Goal: Task Accomplishment & Management: Use online tool/utility

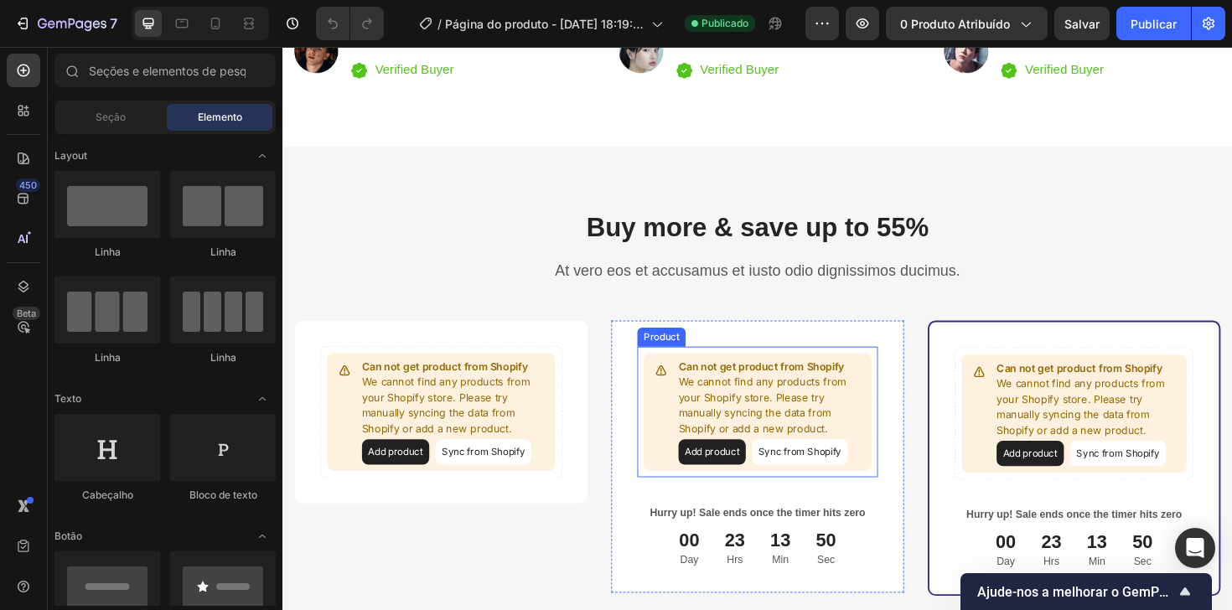
scroll to position [3276, 0]
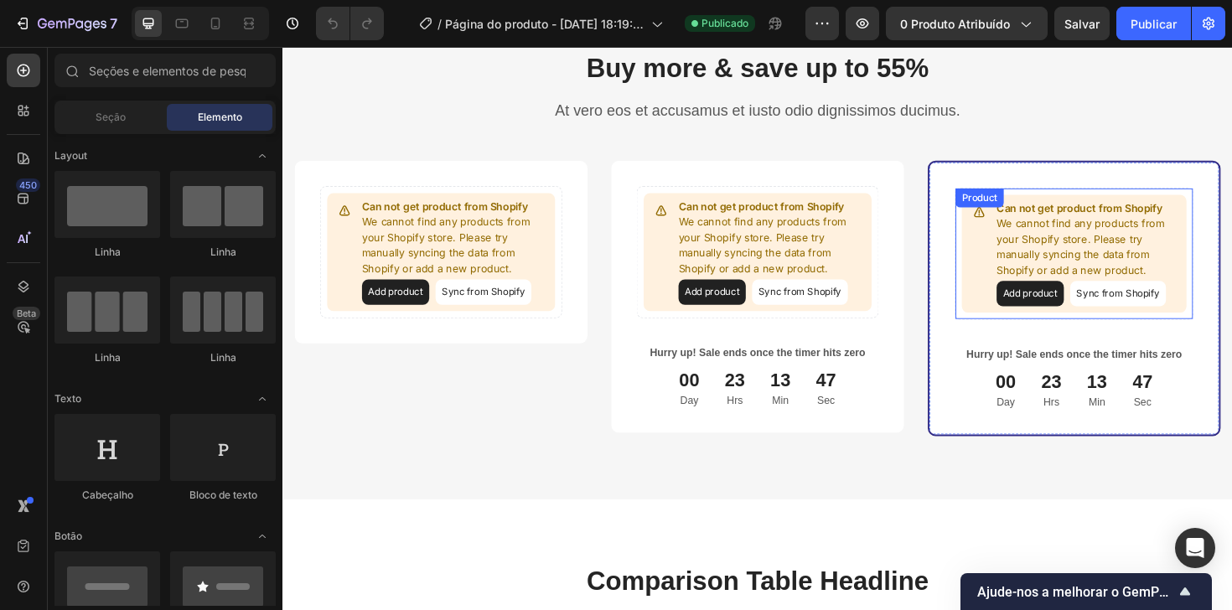
click at [1061, 235] on p "We cannot find any products from your Shopify store. Please try manually syncin…" at bounding box center [1135, 258] width 194 height 65
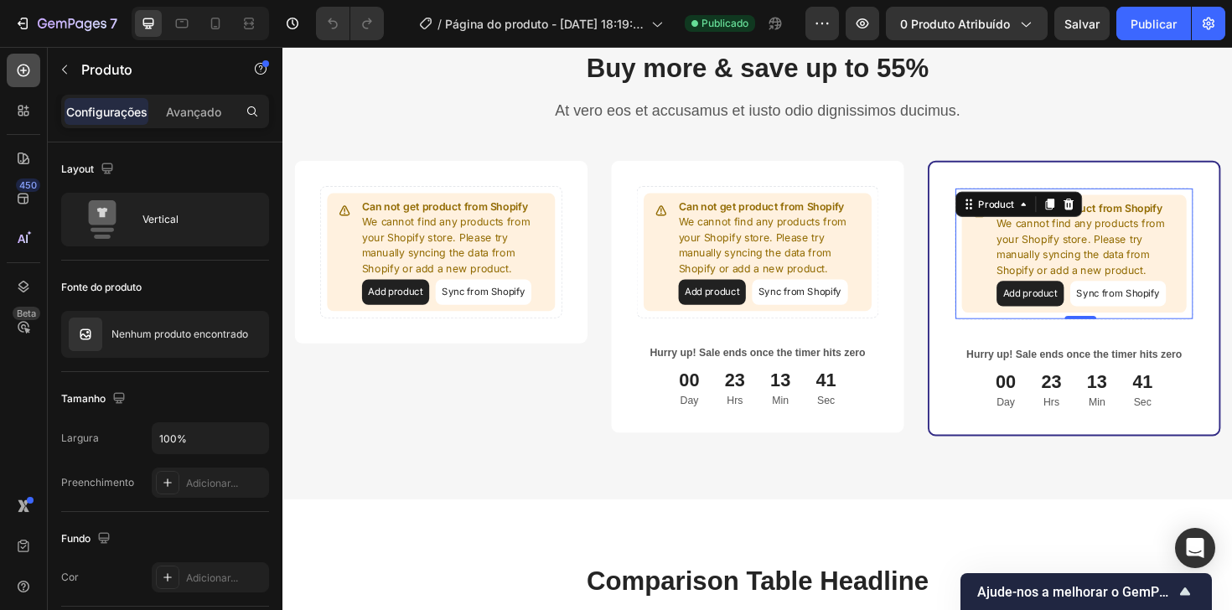
click at [16, 65] on icon at bounding box center [23, 70] width 17 height 17
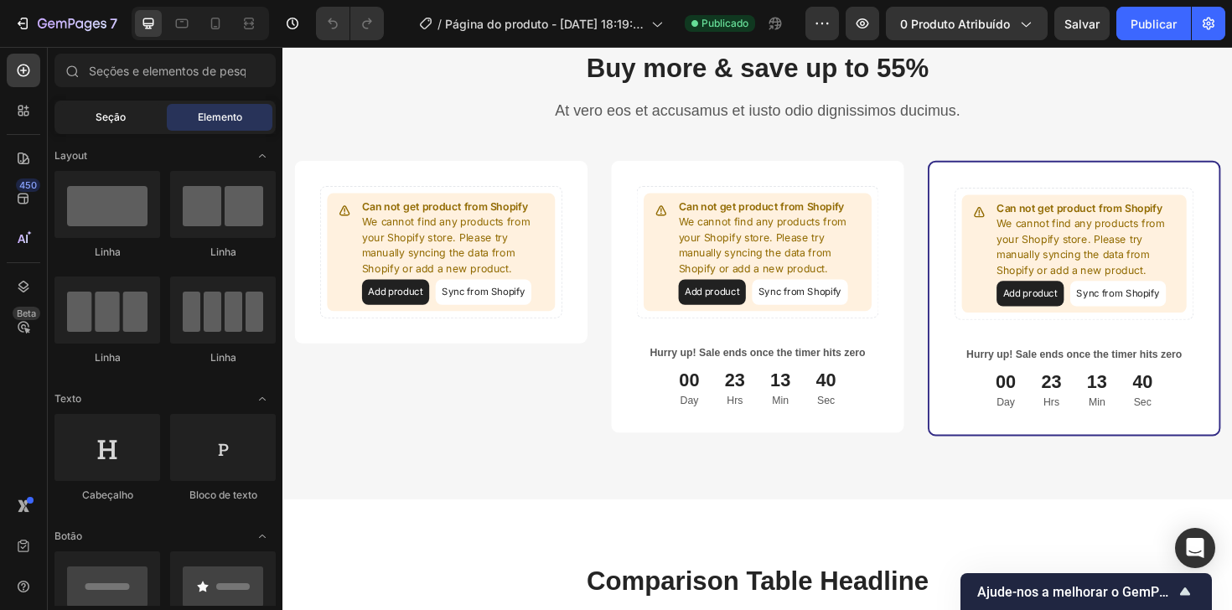
click at [107, 116] on font "Seção" at bounding box center [111, 117] width 30 height 13
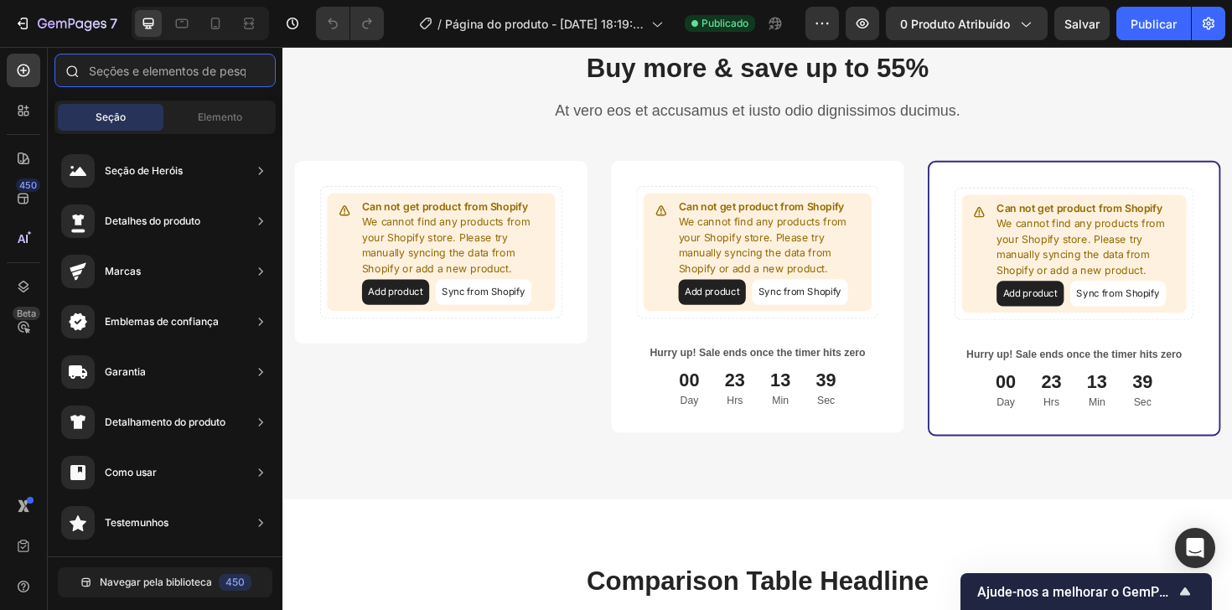
click at [144, 76] on input "text" at bounding box center [164, 71] width 221 height 34
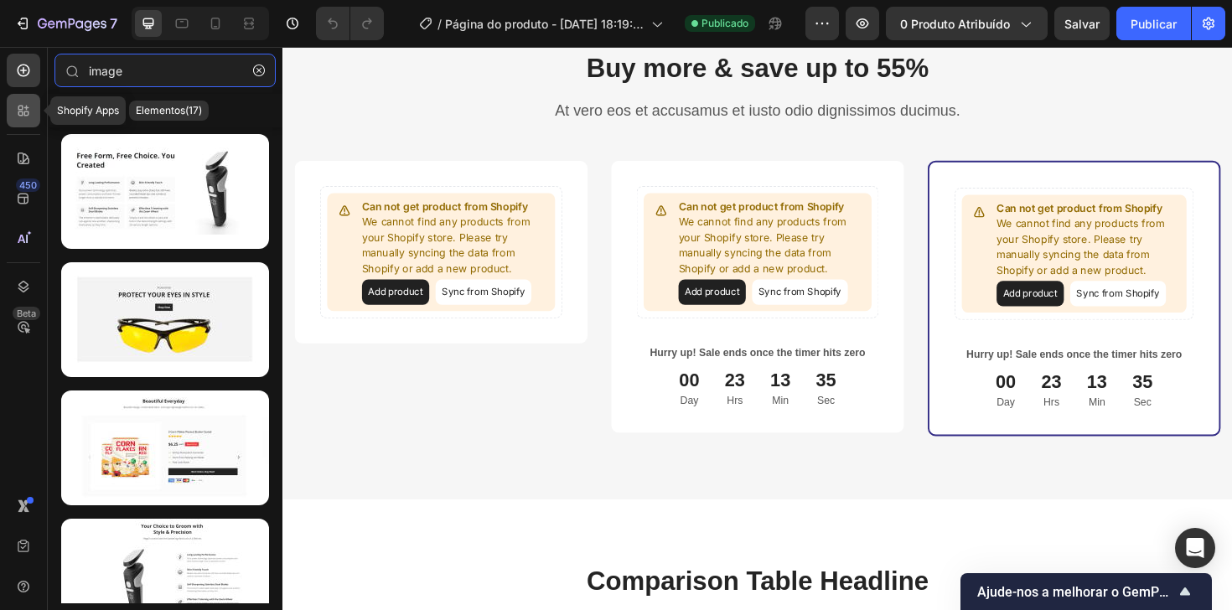
type input "image"
click at [22, 109] on icon at bounding box center [20, 108] width 5 height 5
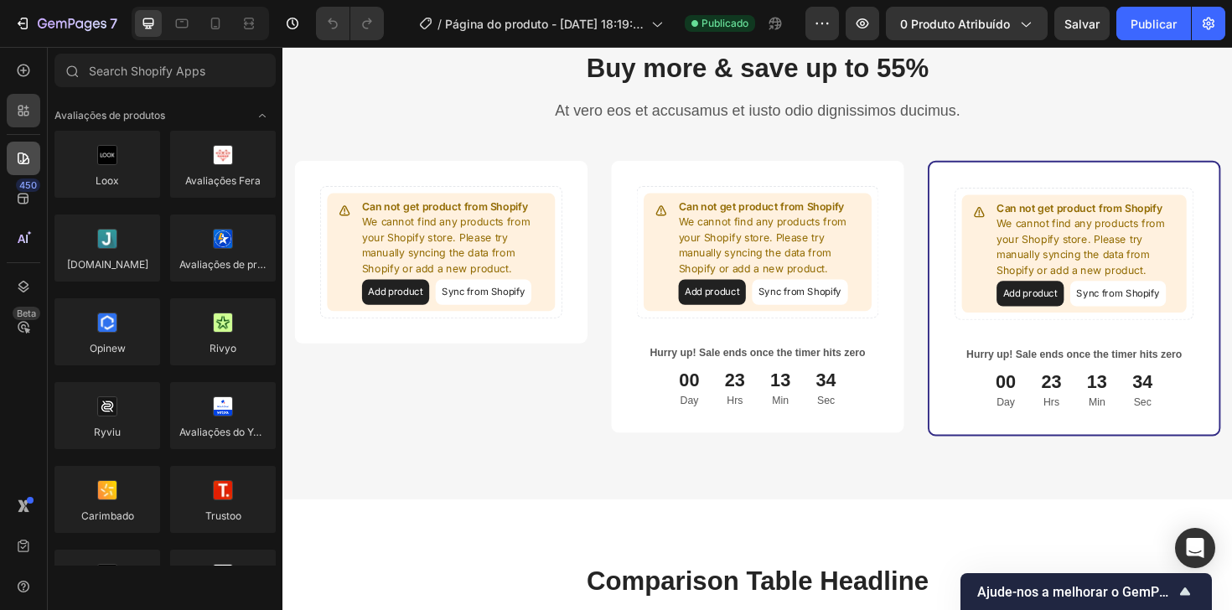
click at [19, 147] on div at bounding box center [24, 159] width 34 height 34
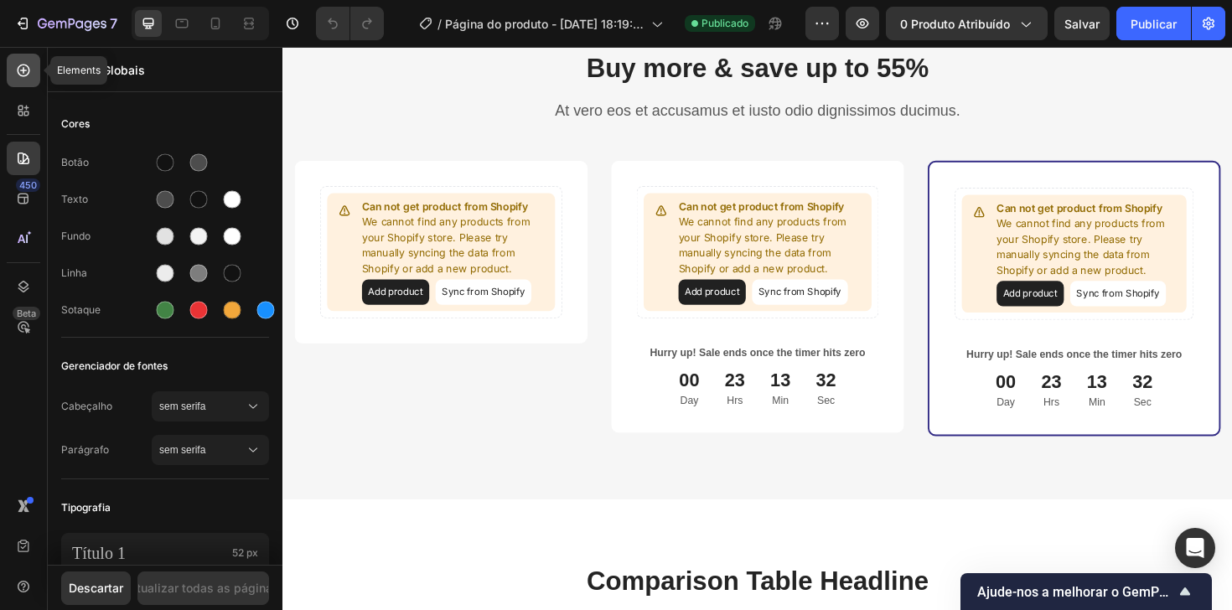
click at [23, 77] on icon at bounding box center [23, 70] width 17 height 17
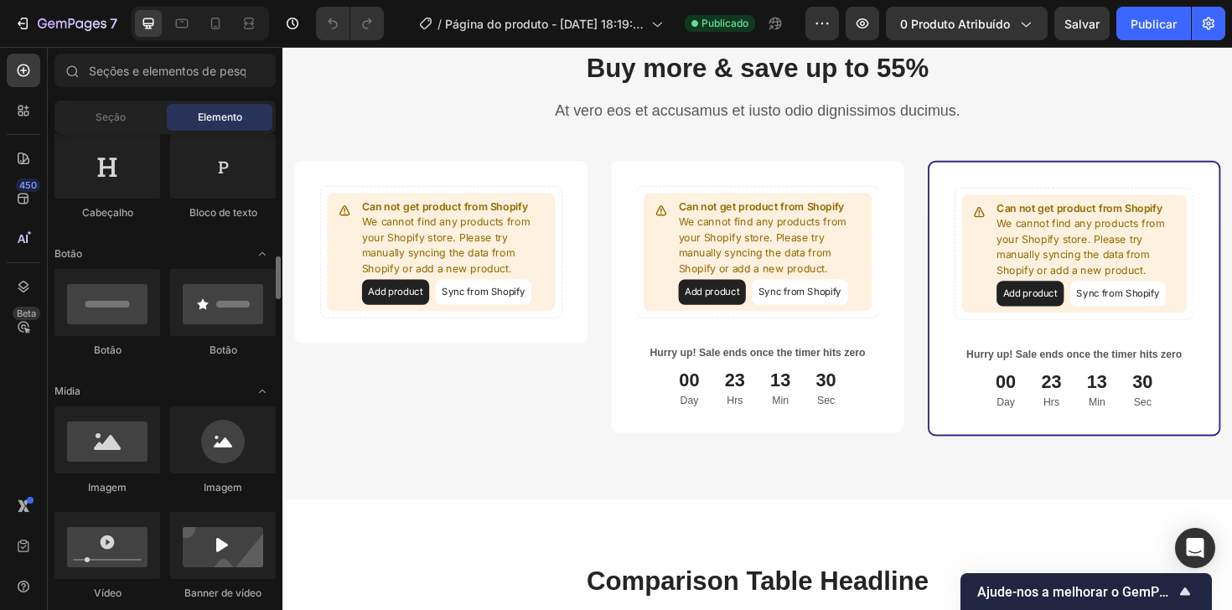
scroll to position [769, 0]
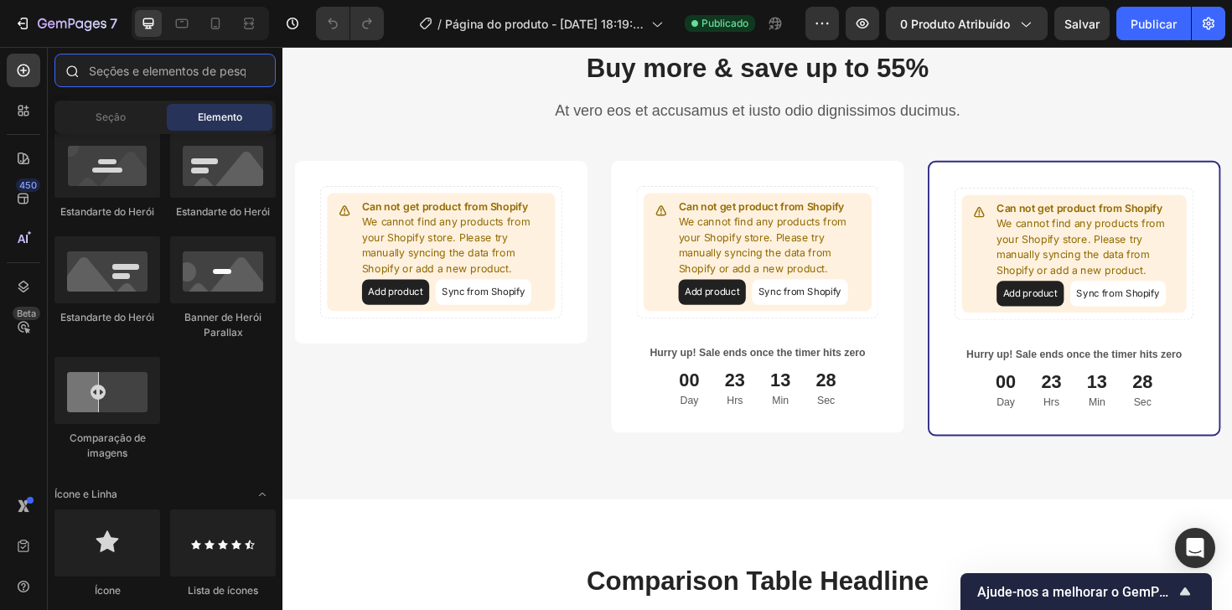
click at [157, 63] on input "text" at bounding box center [164, 71] width 221 height 34
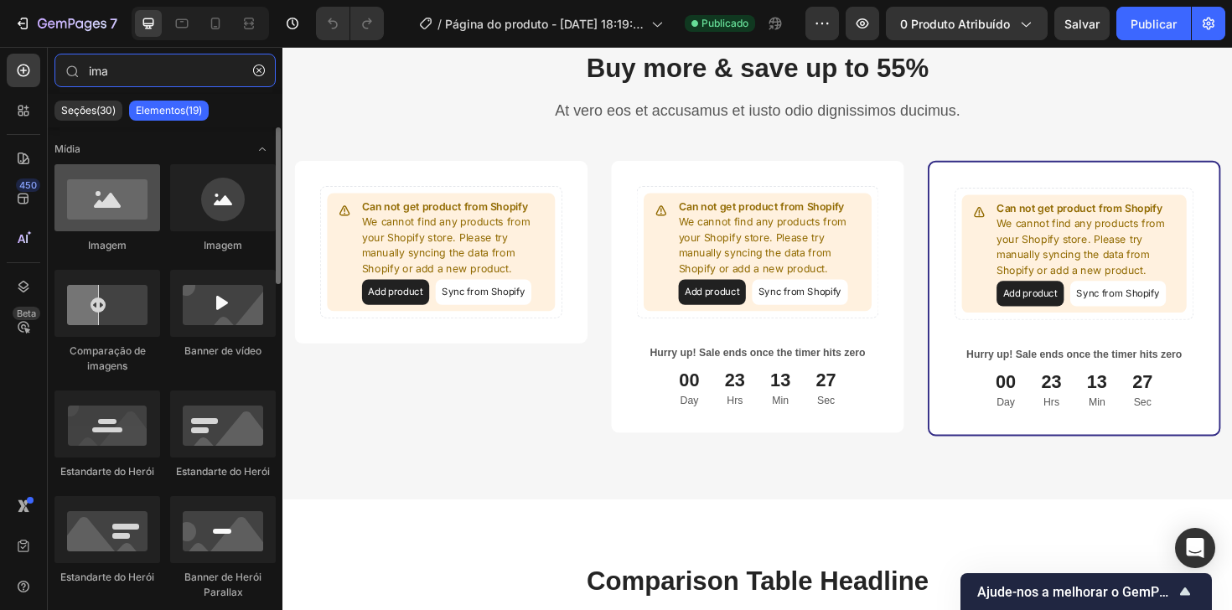
type input "ima"
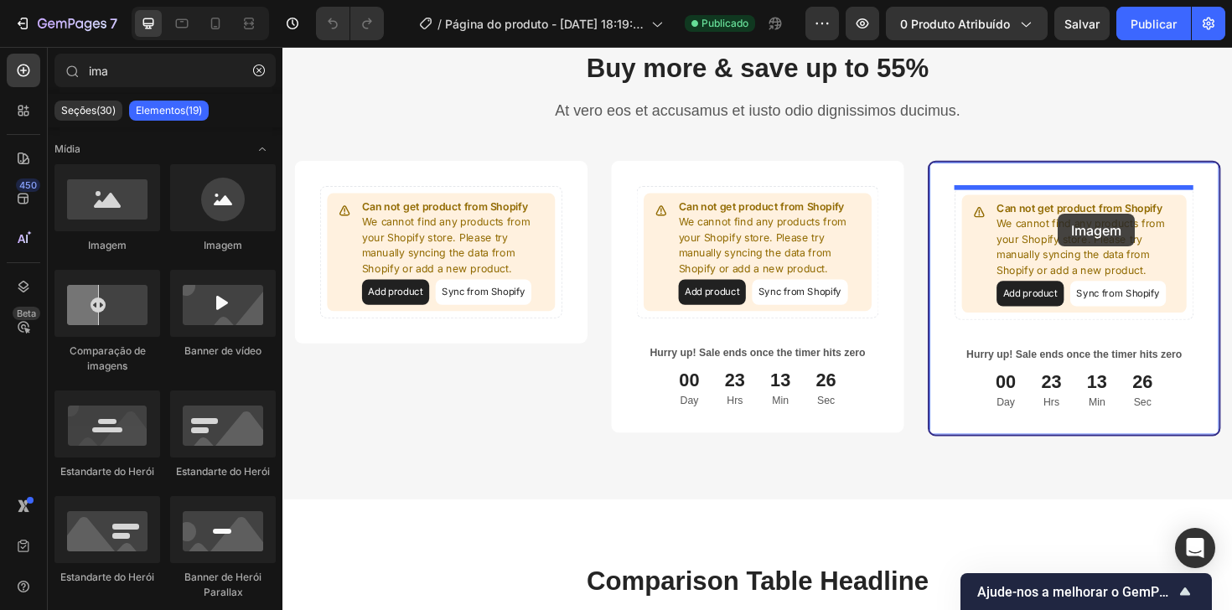
drag, startPoint x: 400, startPoint y: 236, endPoint x: 1105, endPoint y: 224, distance: 704.9
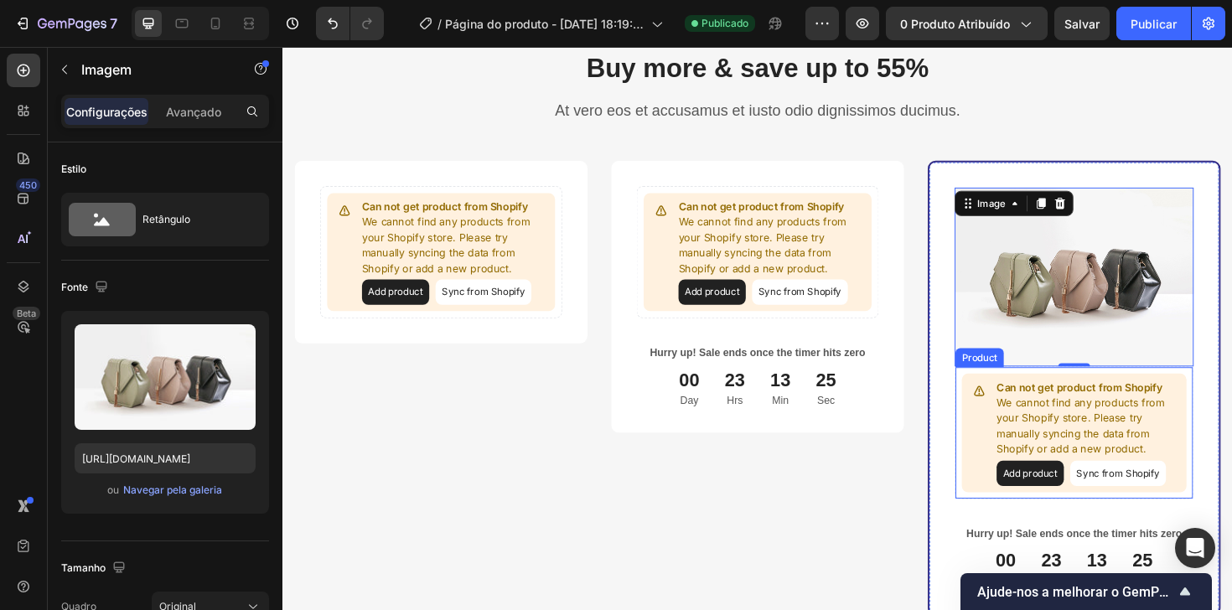
click at [1092, 401] on p "Can not get product from Shopify" at bounding box center [1135, 408] width 194 height 17
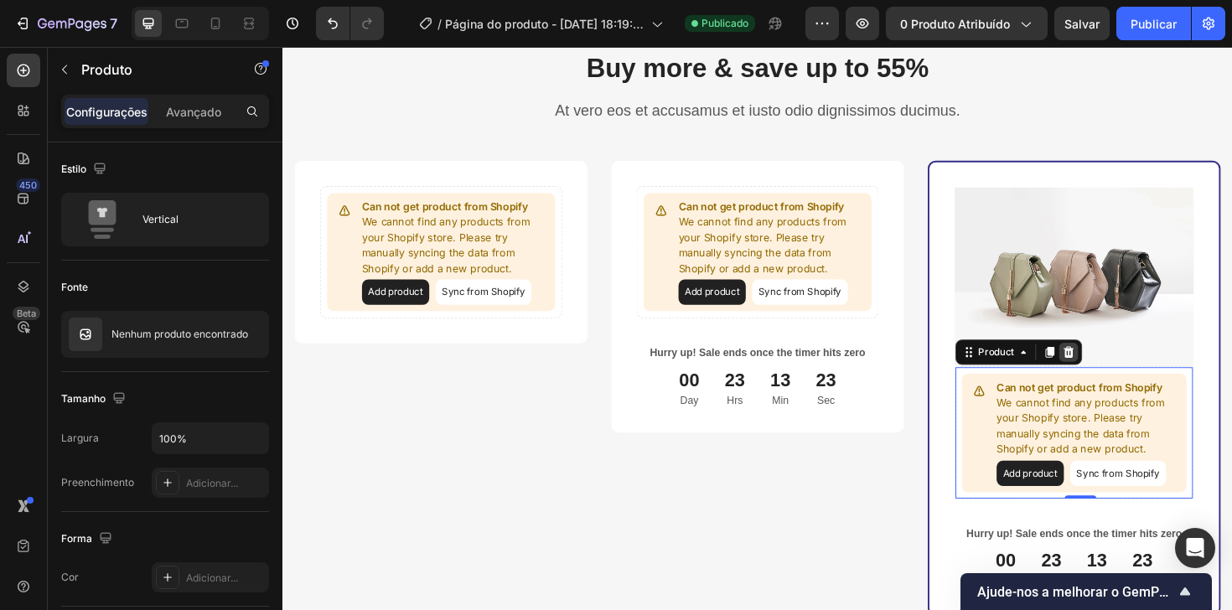
click at [1116, 375] on icon at bounding box center [1115, 371] width 11 height 12
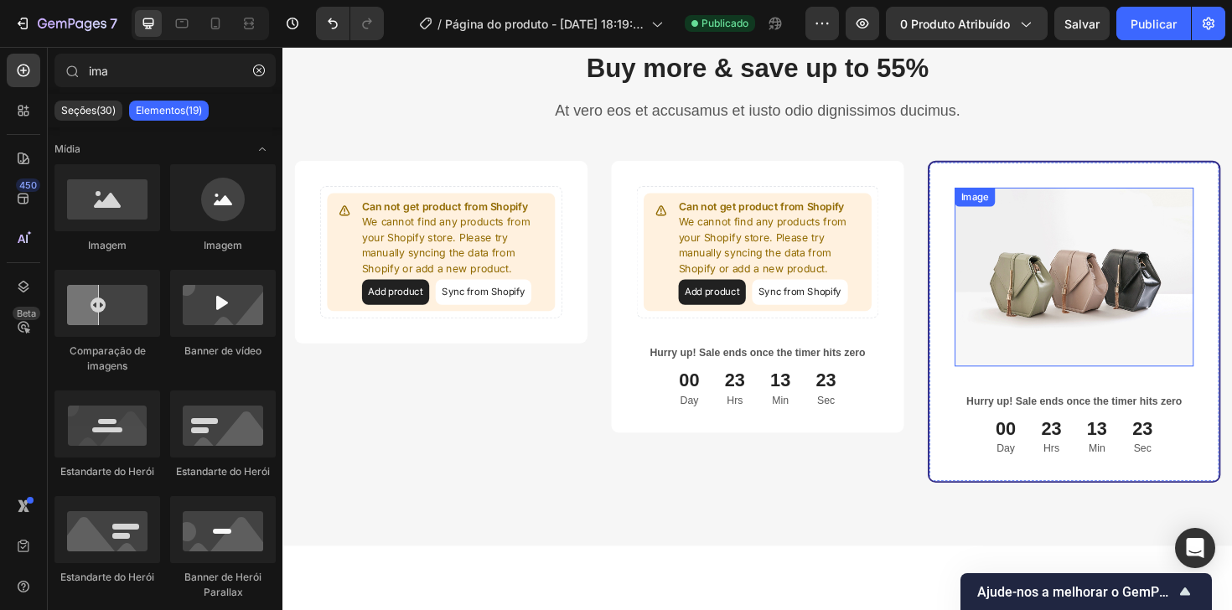
click at [1116, 318] on img at bounding box center [1120, 291] width 253 height 190
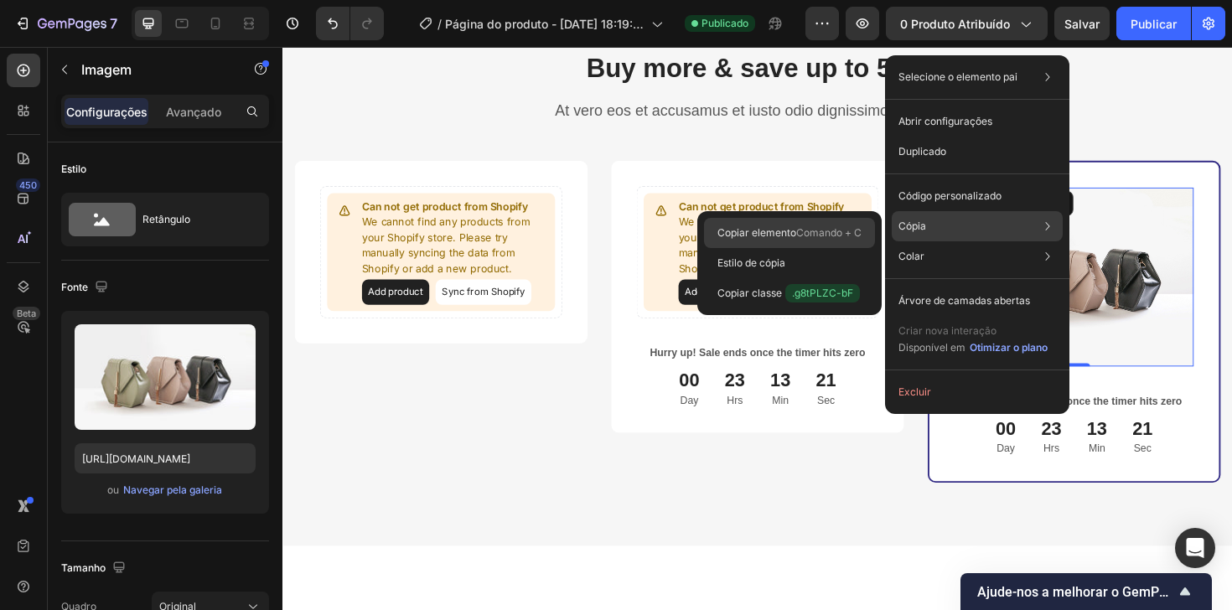
click at [846, 235] on font "Comando + C" at bounding box center [828, 232] width 65 height 13
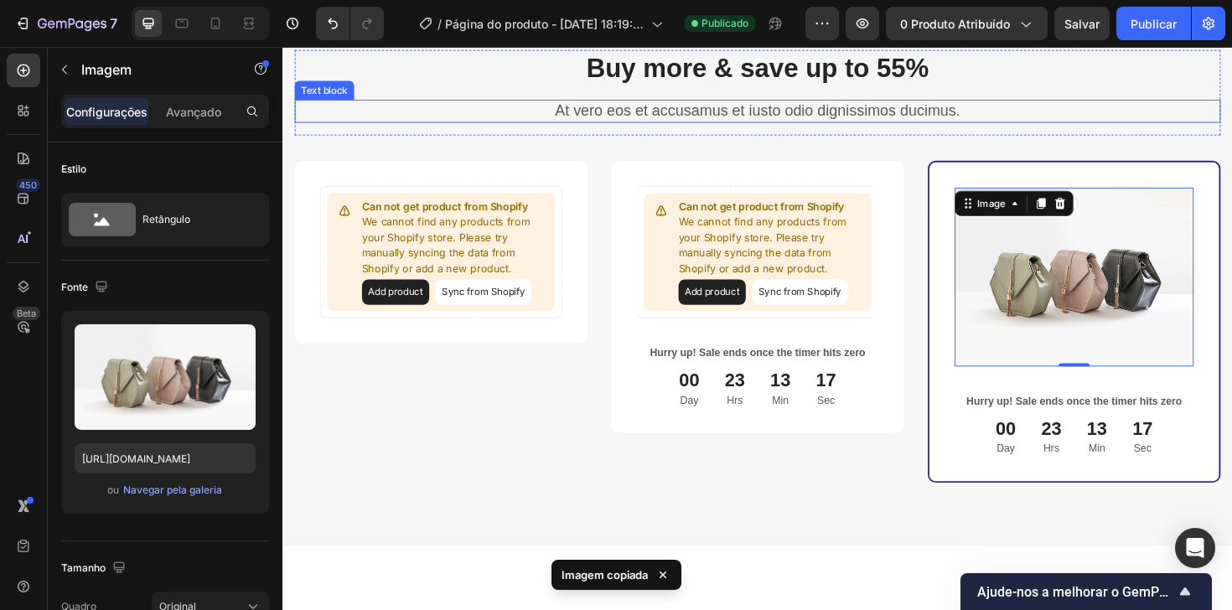
click at [515, 114] on p "At vero eos et accusamus et iusto odio dignissimos ducimus." at bounding box center [785, 115] width 977 height 21
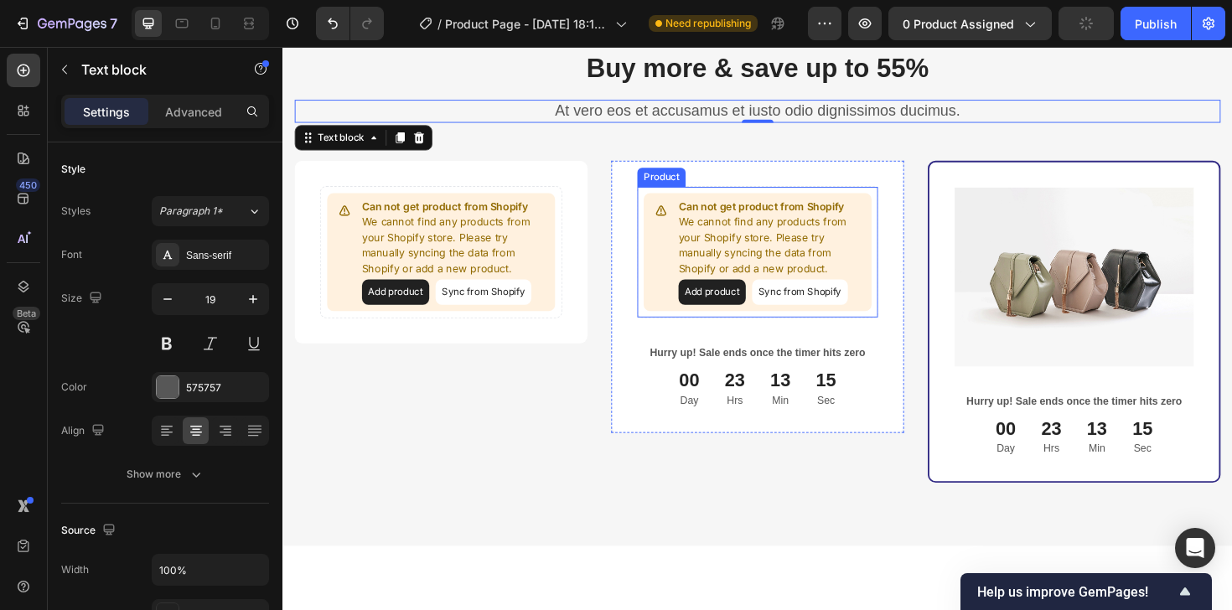
click at [817, 274] on p "We cannot find any products from your Shopify store. Please try manually syncin…" at bounding box center [800, 257] width 198 height 65
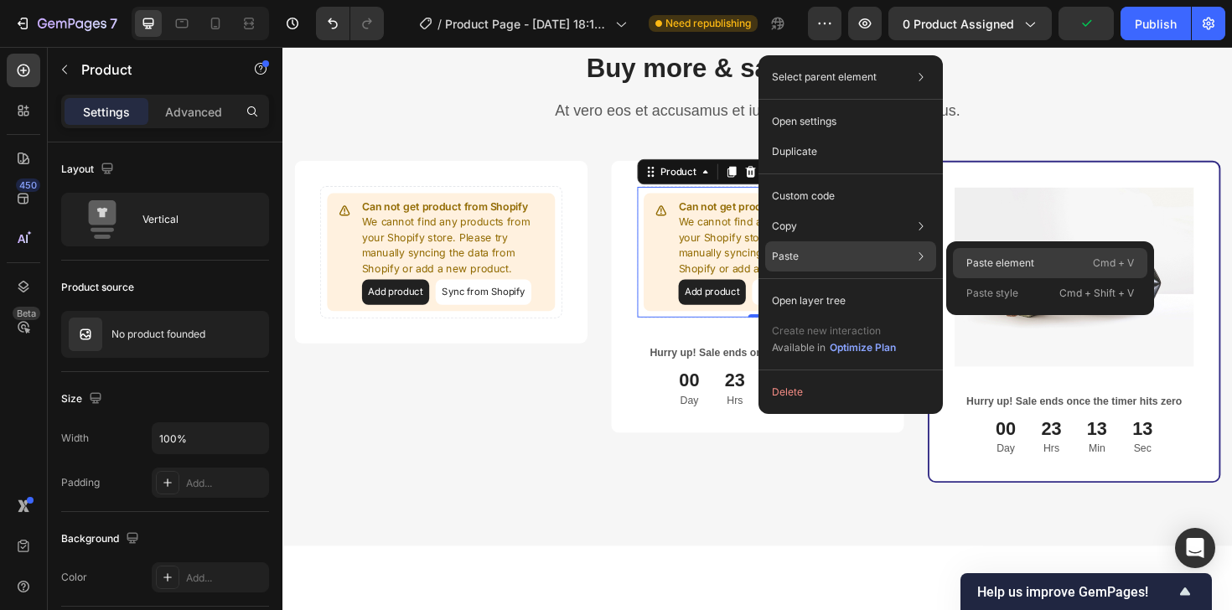
click at [986, 260] on p "Paste element" at bounding box center [1000, 263] width 68 height 15
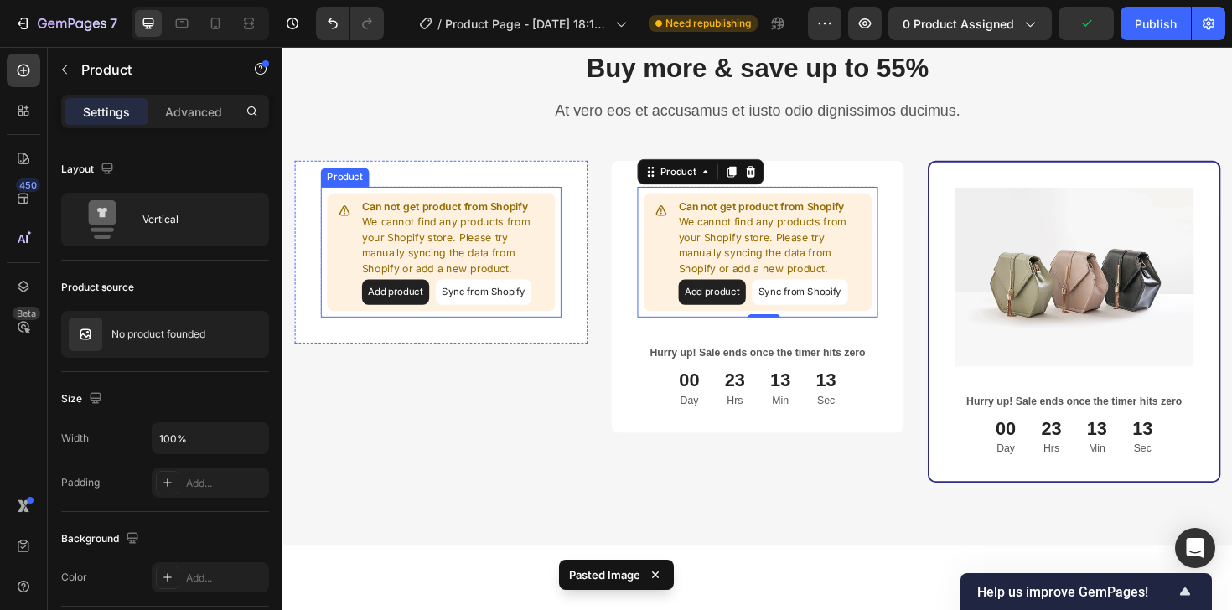
click at [522, 246] on p "We cannot find any products from your Shopify store. Please try manually syncin…" at bounding box center [465, 257] width 198 height 65
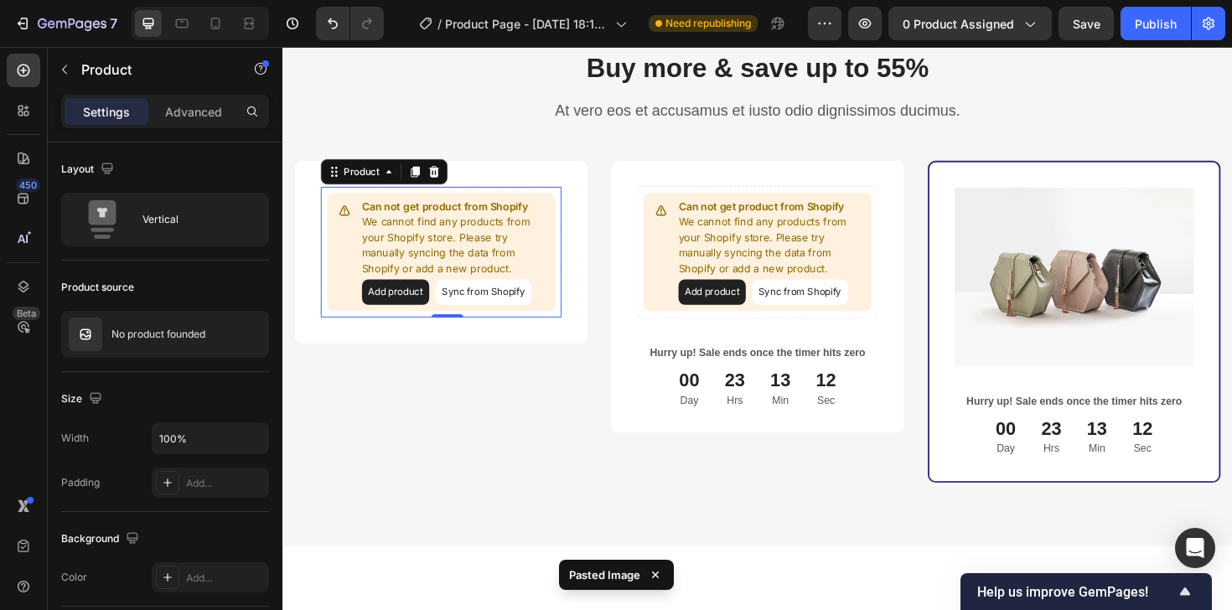
click at [501, 251] on p "We cannot find any products from your Shopify store. Please try manually syncin…" at bounding box center [465, 257] width 198 height 65
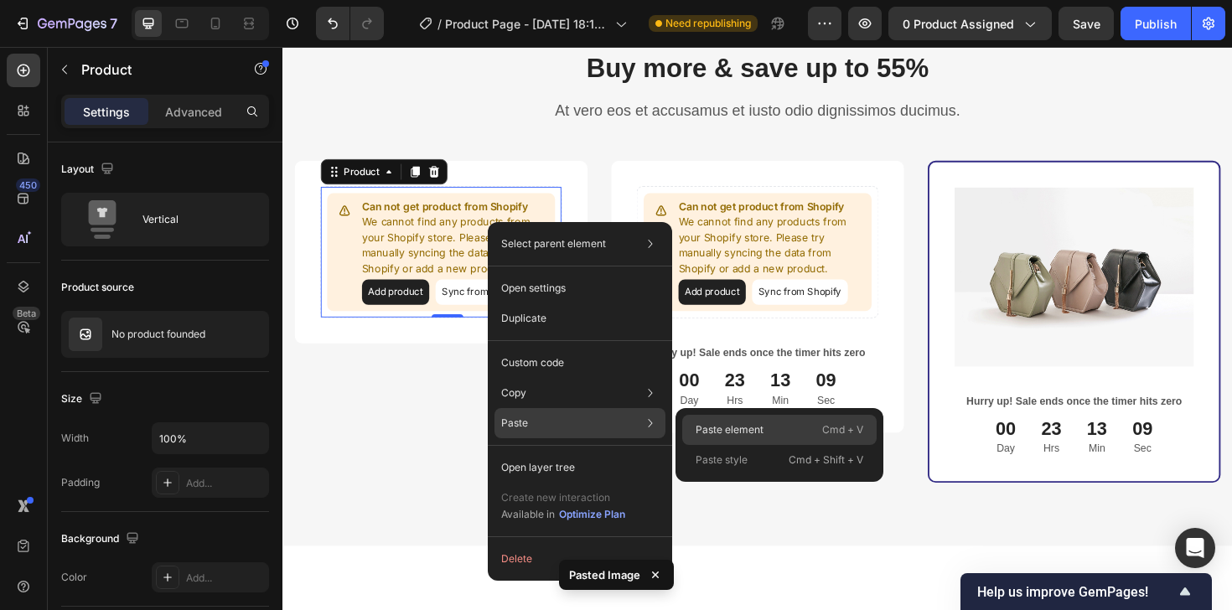
click at [710, 432] on p "Paste element" at bounding box center [730, 429] width 68 height 15
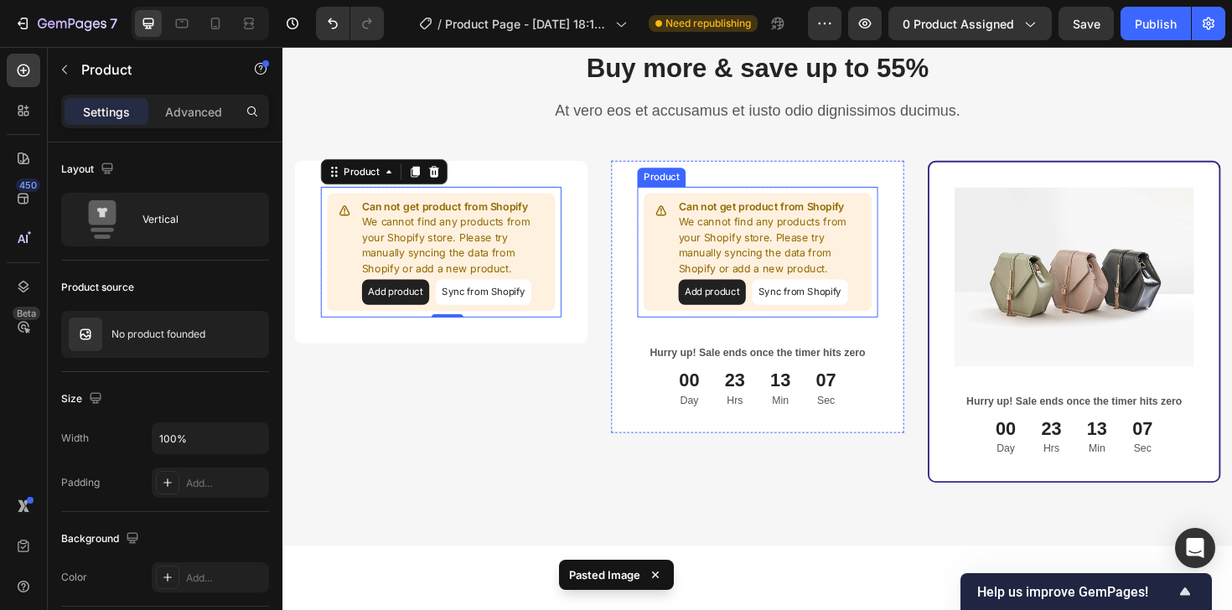
click at [717, 291] on div "Can not get product from Shopify We cannot find any products from your Shopify …" at bounding box center [800, 265] width 198 height 112
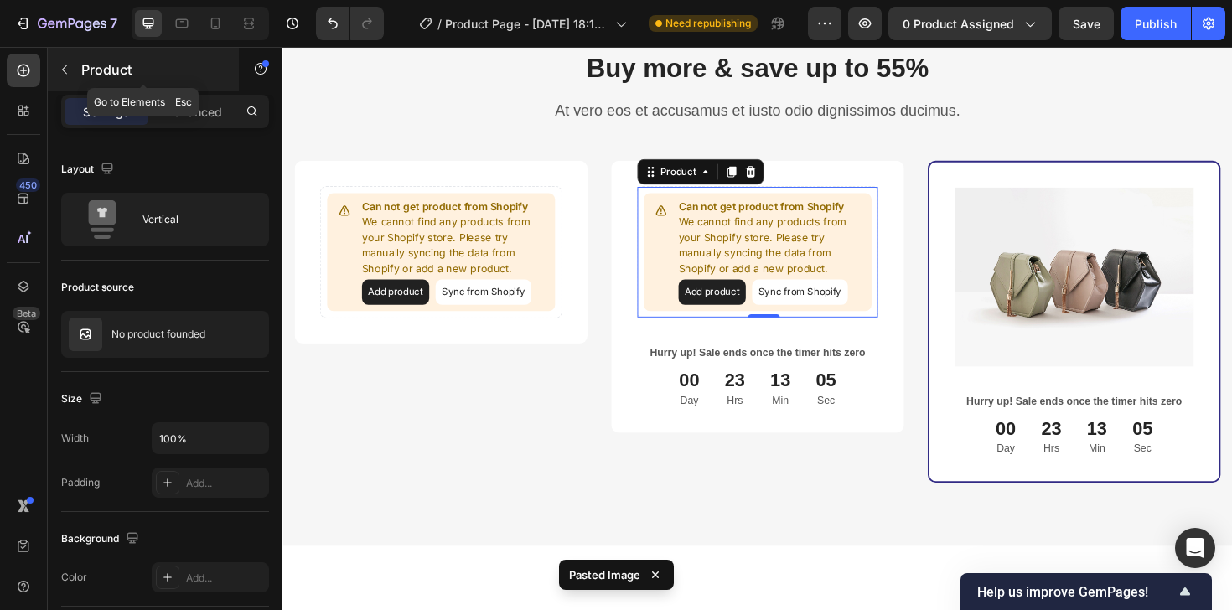
click at [62, 61] on button "button" at bounding box center [64, 69] width 27 height 27
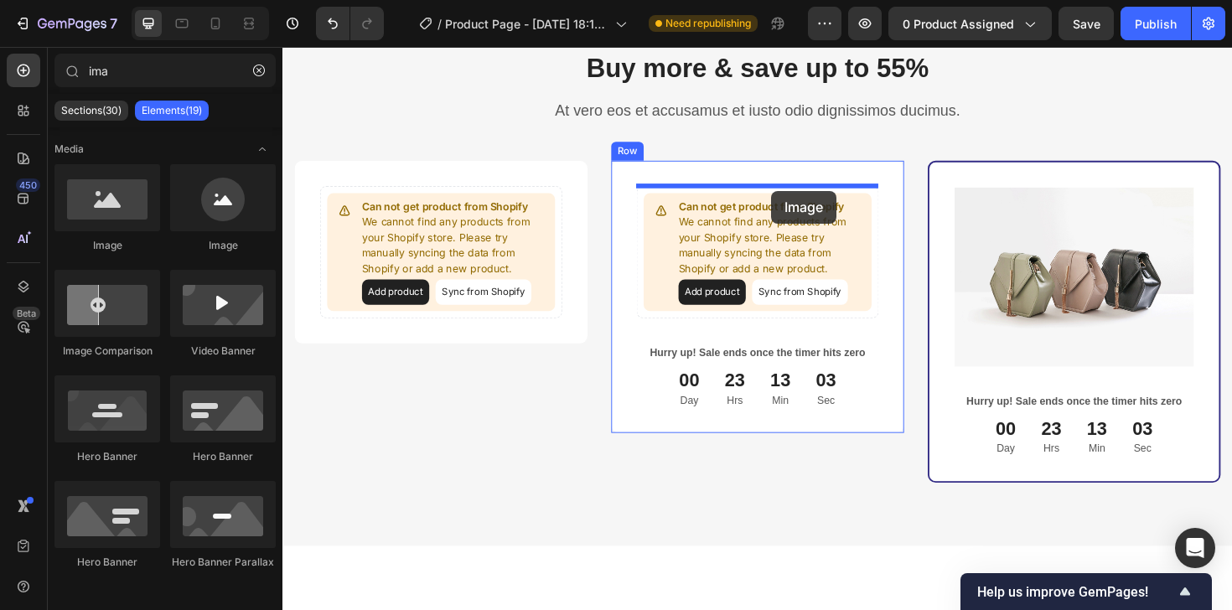
drag, startPoint x: 393, startPoint y: 244, endPoint x: 799, endPoint y: 201, distance: 408.7
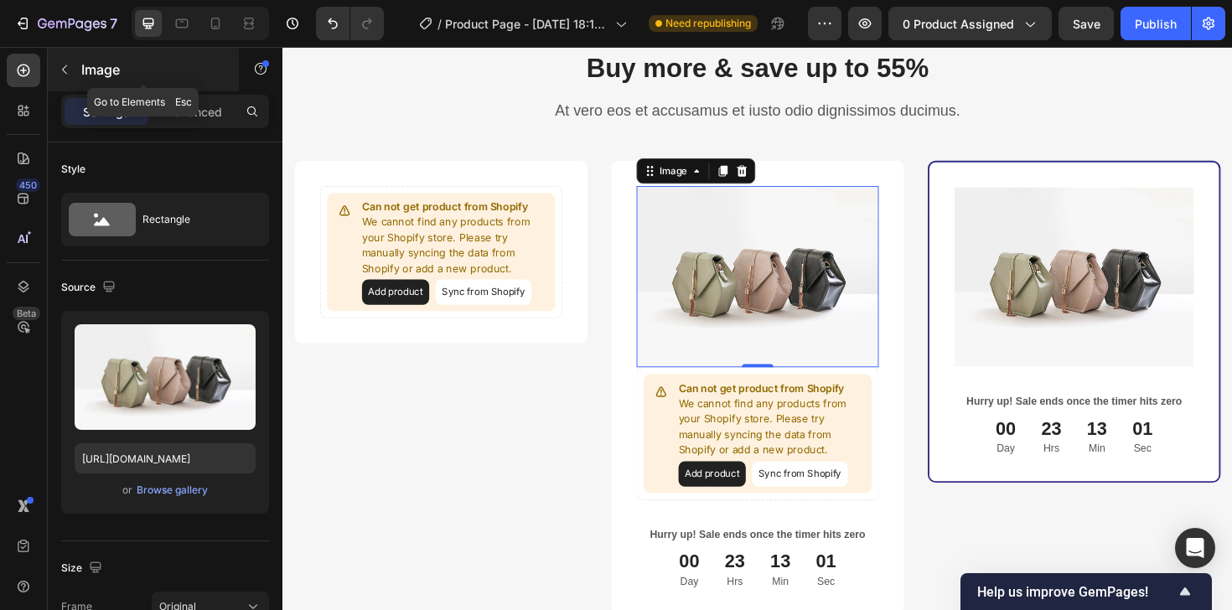
click at [70, 70] on icon "button" at bounding box center [64, 69] width 13 height 13
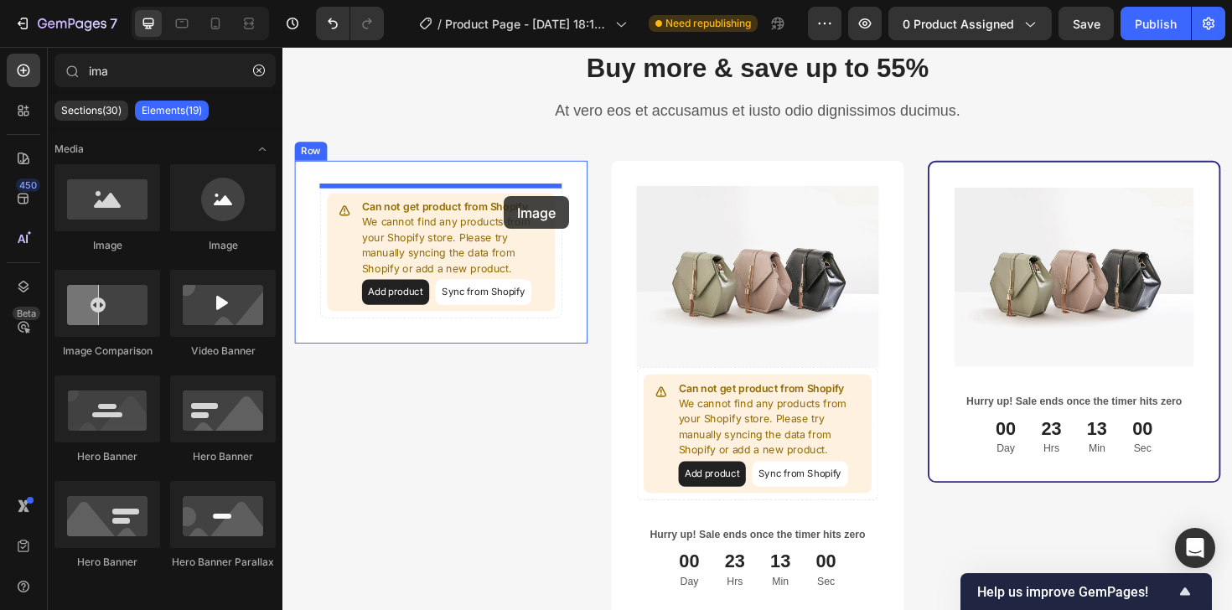
drag, startPoint x: 399, startPoint y: 241, endPoint x: 517, endPoint y: 205, distance: 123.3
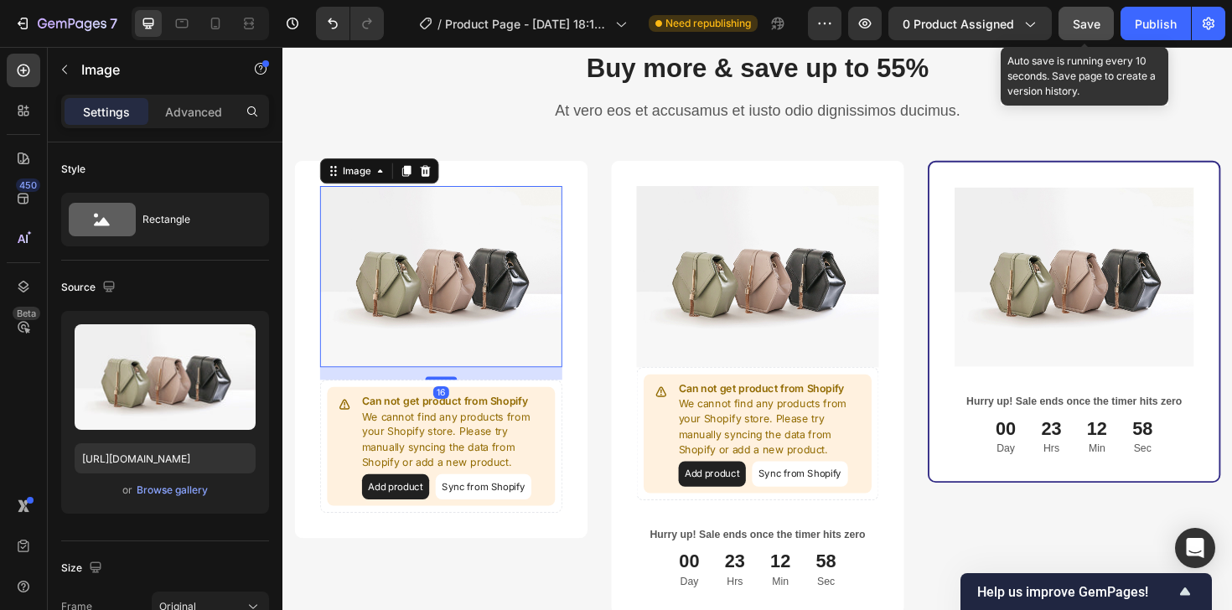
click at [1103, 16] on button "Save" at bounding box center [1085, 24] width 55 height 34
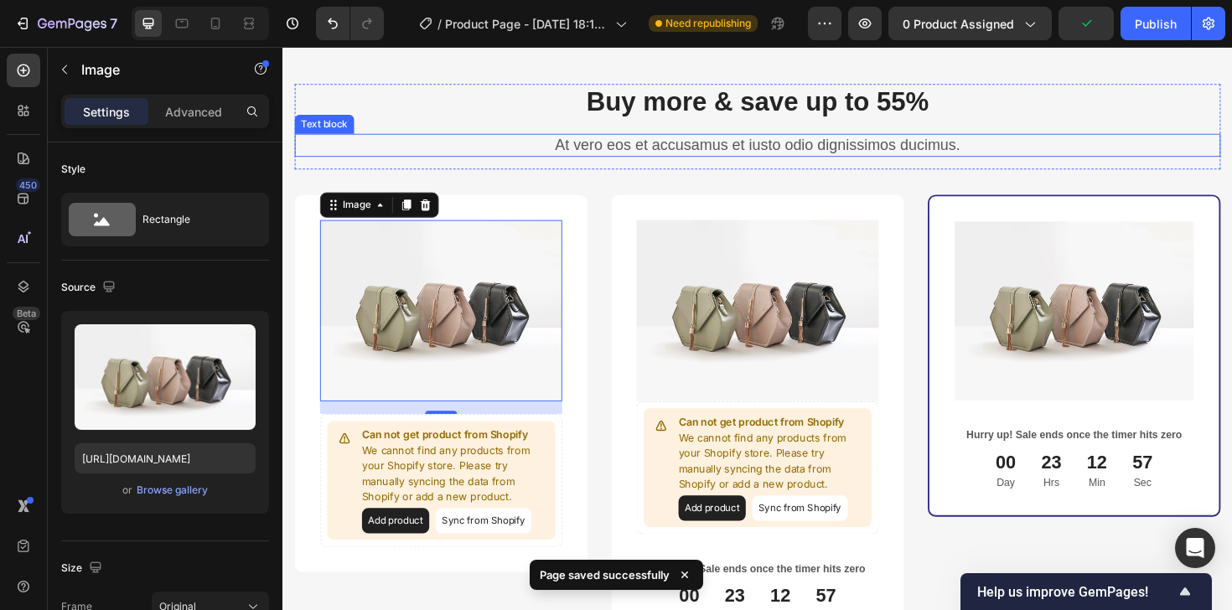
scroll to position [3183, 0]
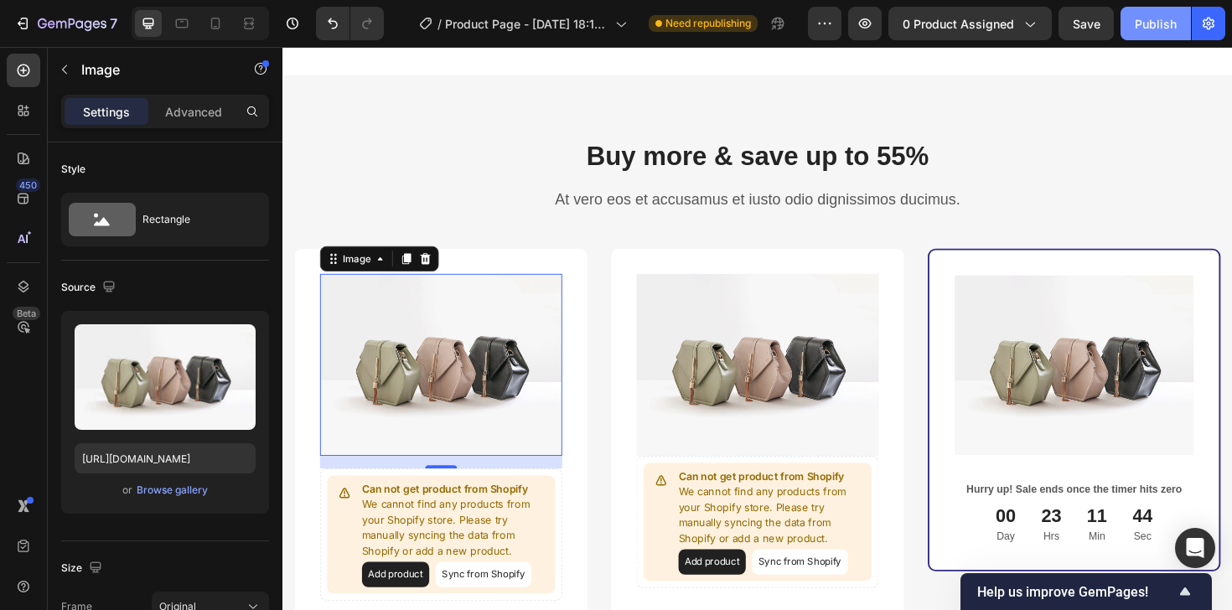
click at [1158, 27] on div "Publish" at bounding box center [1156, 24] width 42 height 18
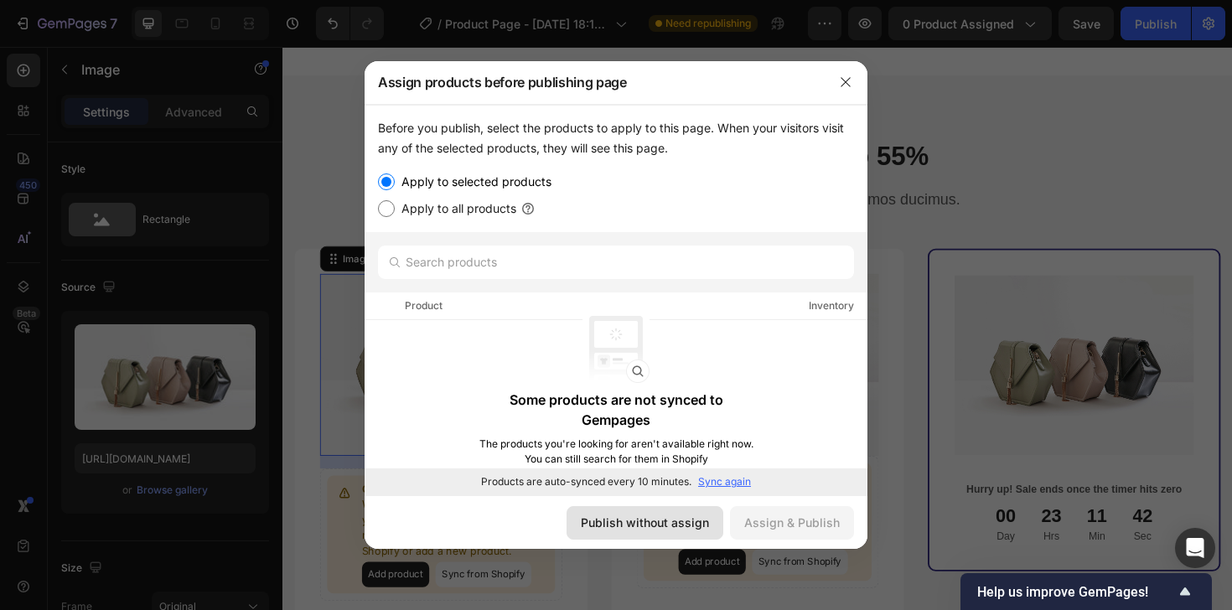
click at [647, 534] on button "Publish without assign" at bounding box center [645, 523] width 157 height 34
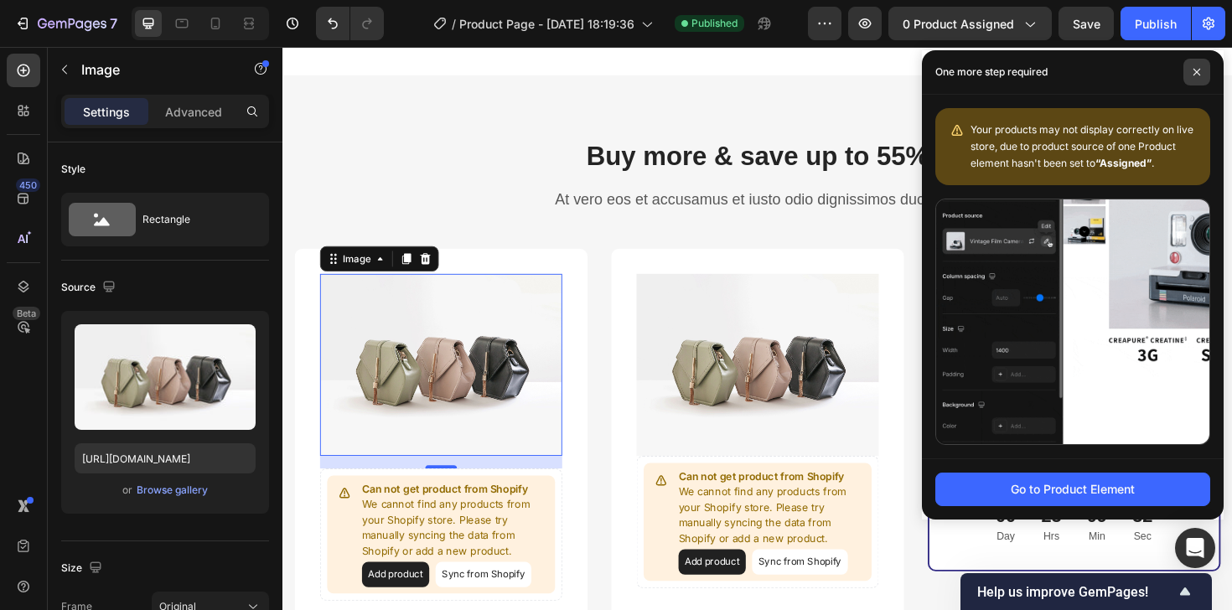
click at [1200, 72] on icon at bounding box center [1197, 72] width 8 height 8
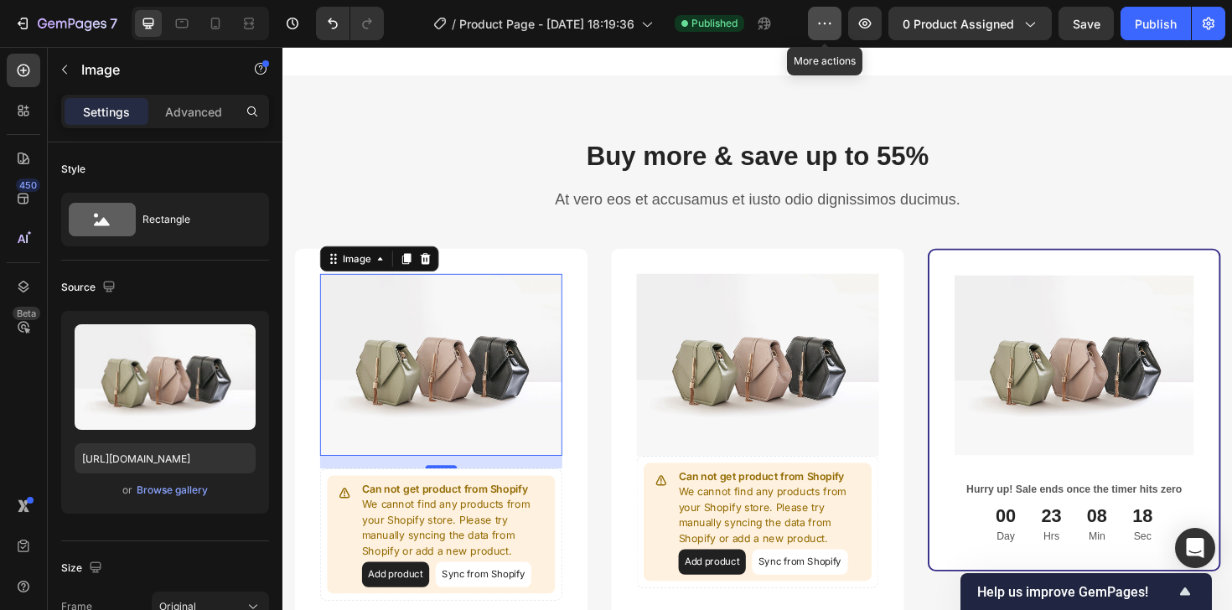
click at [833, 29] on icon "button" at bounding box center [824, 23] width 17 height 17
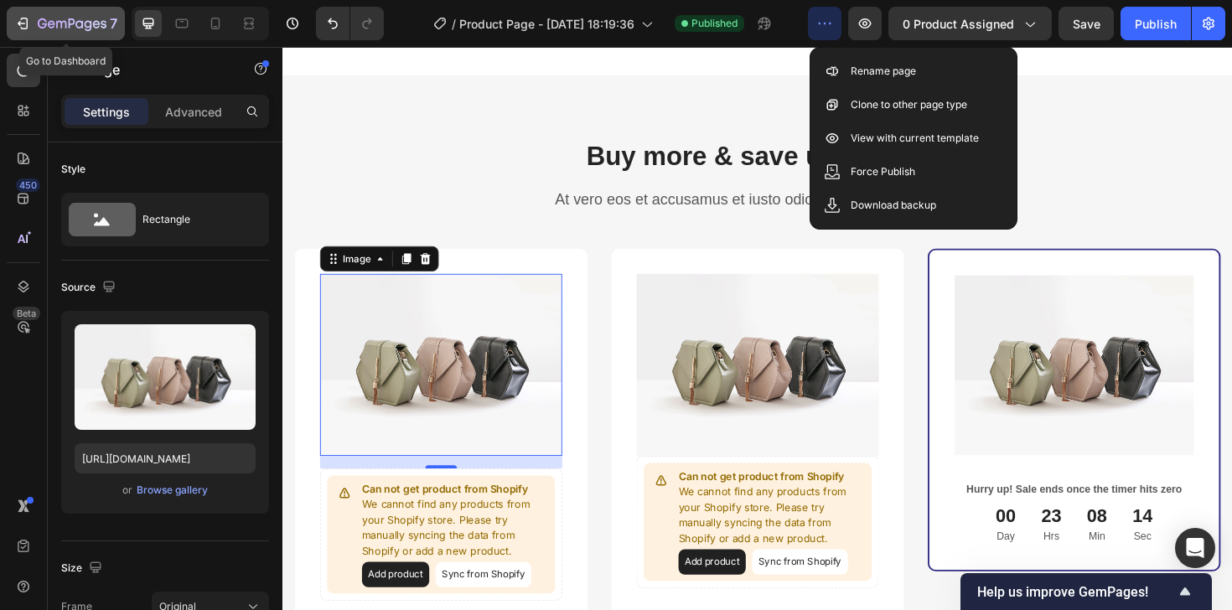
click at [39, 22] on icon "button" at bounding box center [72, 25] width 69 height 14
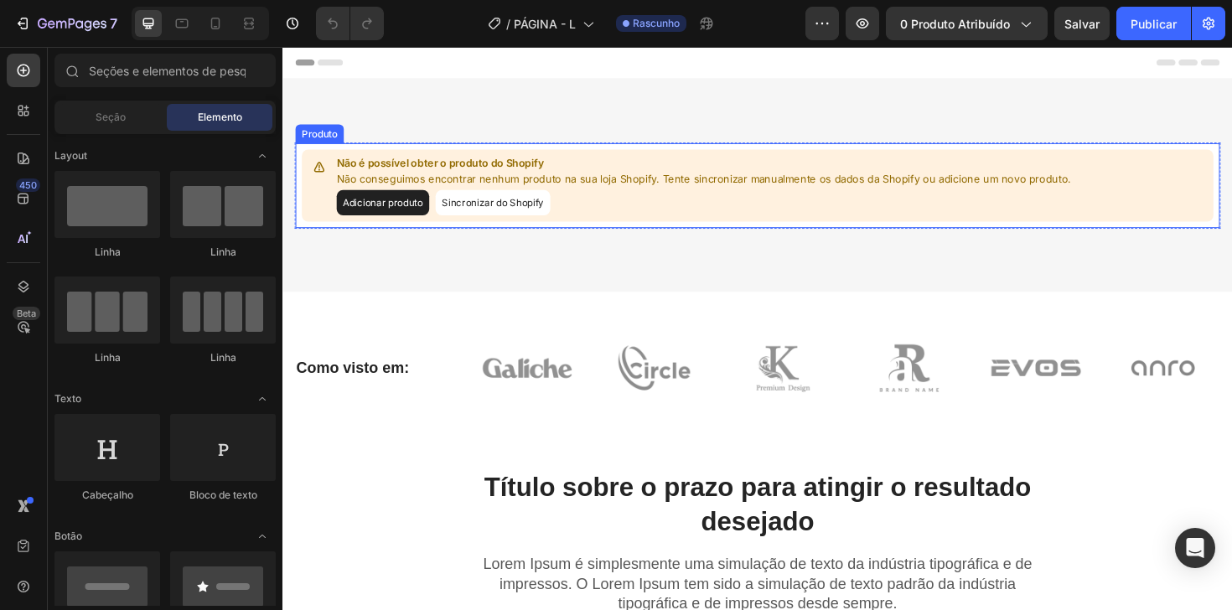
click at [597, 189] on font "Não conseguimos encontrar nenhum produto na sua loja Shopify. Tente sincronizar…" at bounding box center [728, 186] width 778 height 13
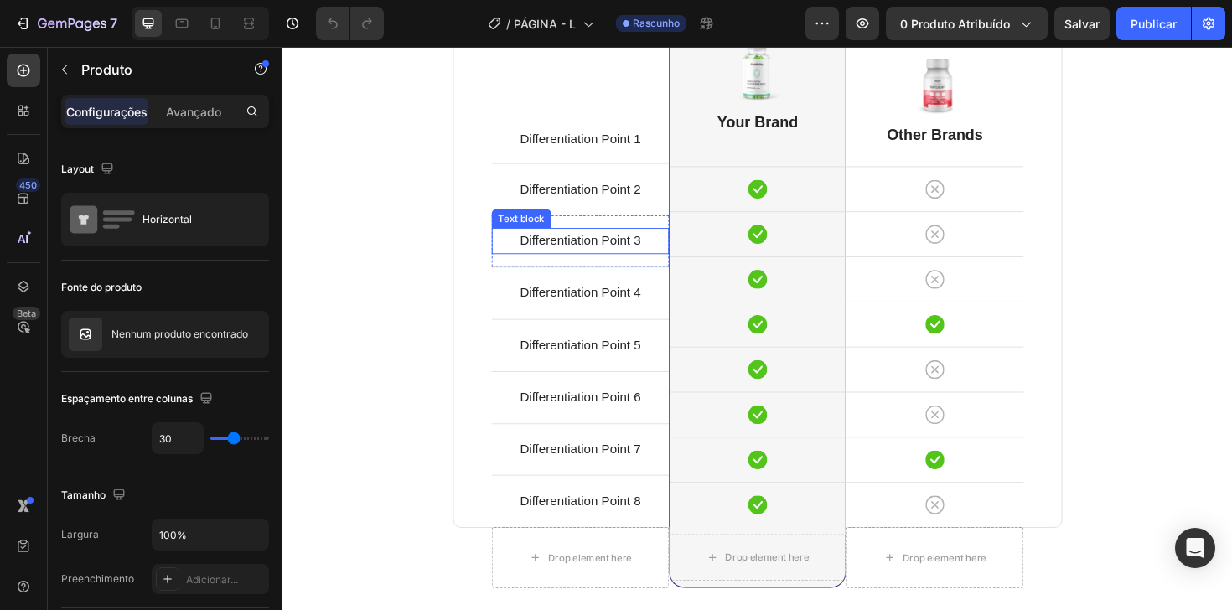
scroll to position [3988, 0]
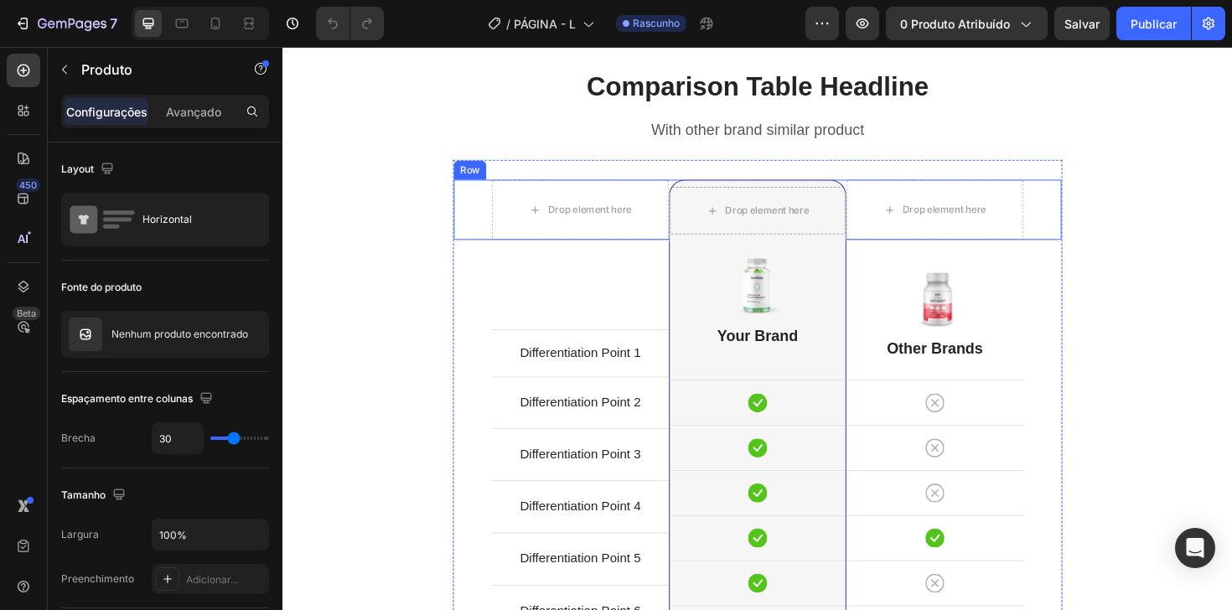
click at [479, 179] on div "Row" at bounding box center [481, 177] width 28 height 15
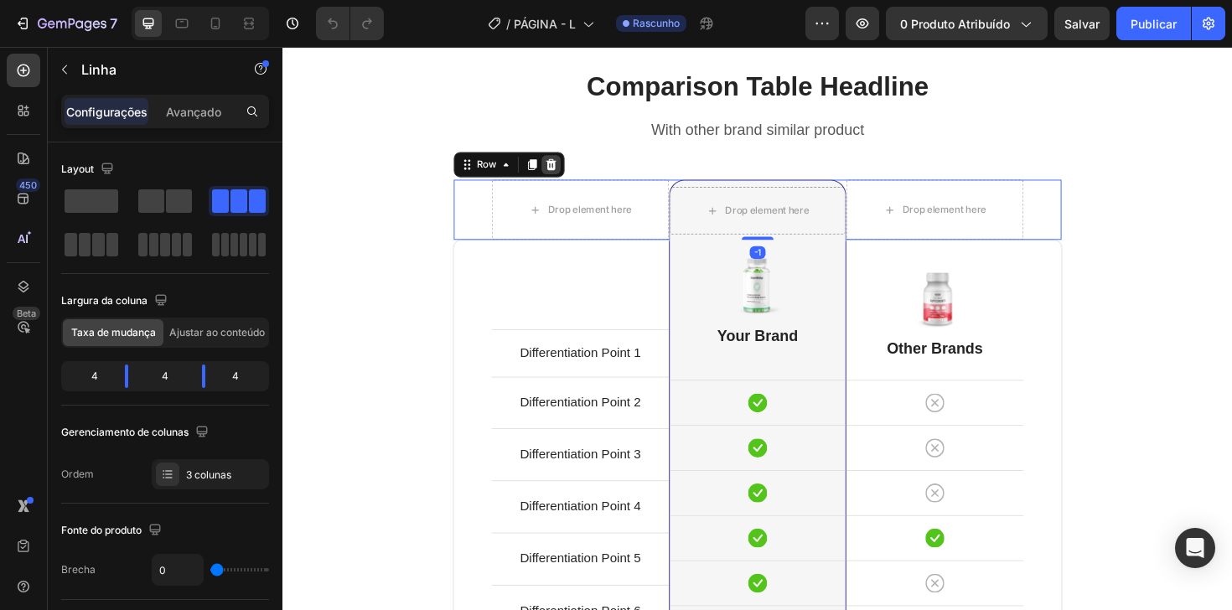
click at [571, 168] on icon at bounding box center [566, 171] width 13 height 13
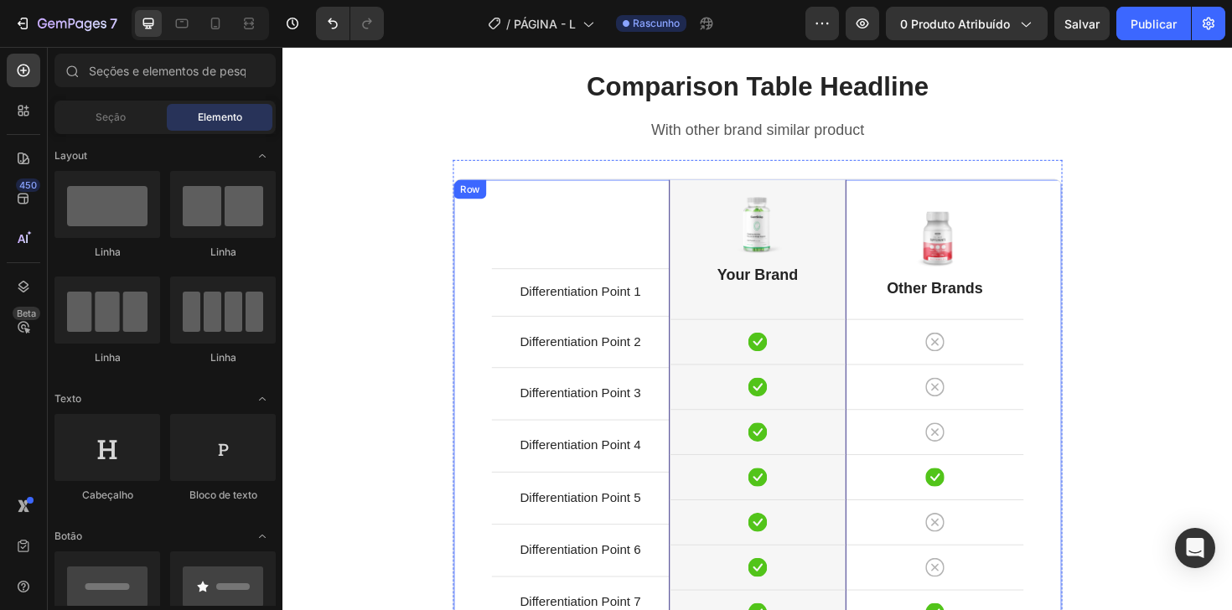
click at [504, 203] on div "Differentiation Point 1 Text block Row Differentiation Point 2 Text block Row D…" at bounding box center [785, 452] width 645 height 531
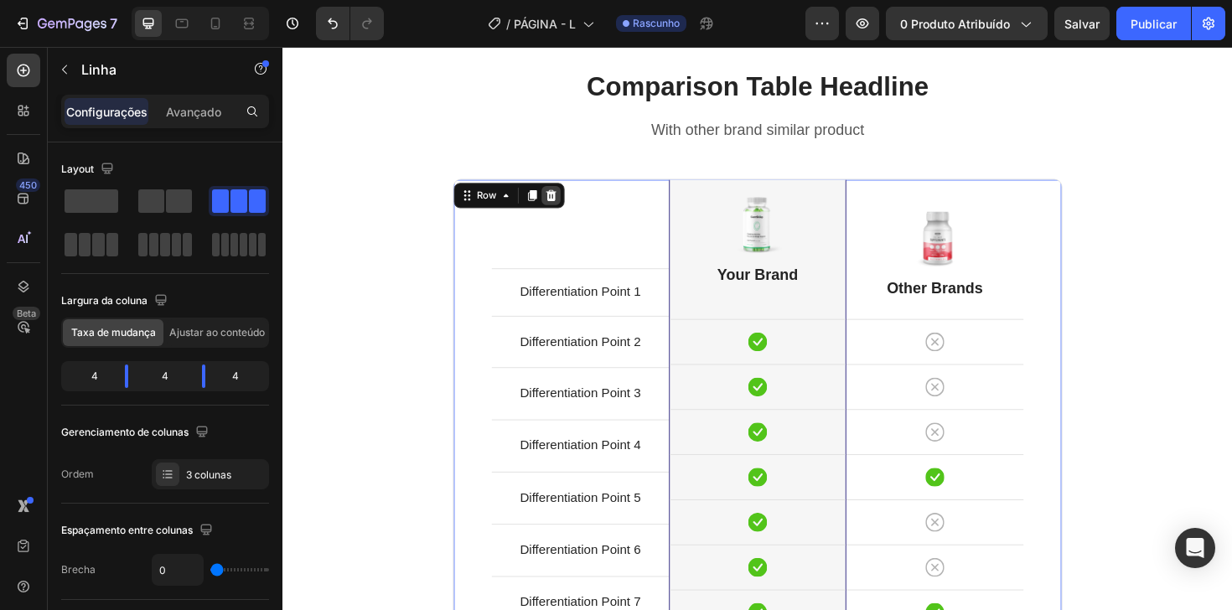
click at [566, 202] on icon at bounding box center [566, 205] width 11 height 12
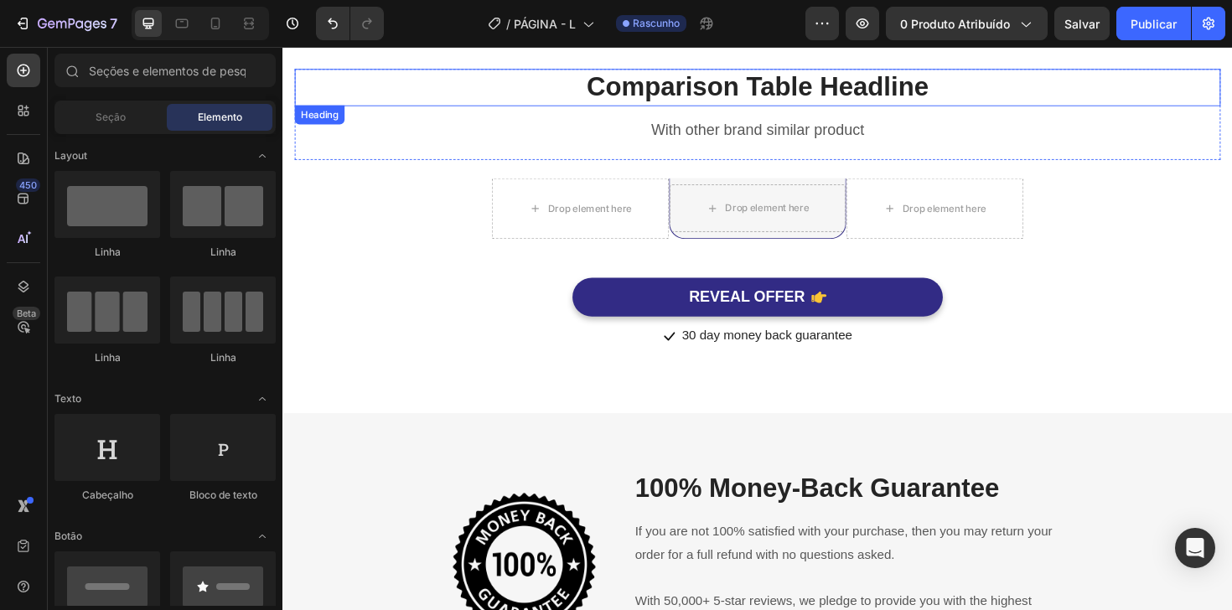
scroll to position [3670, 0]
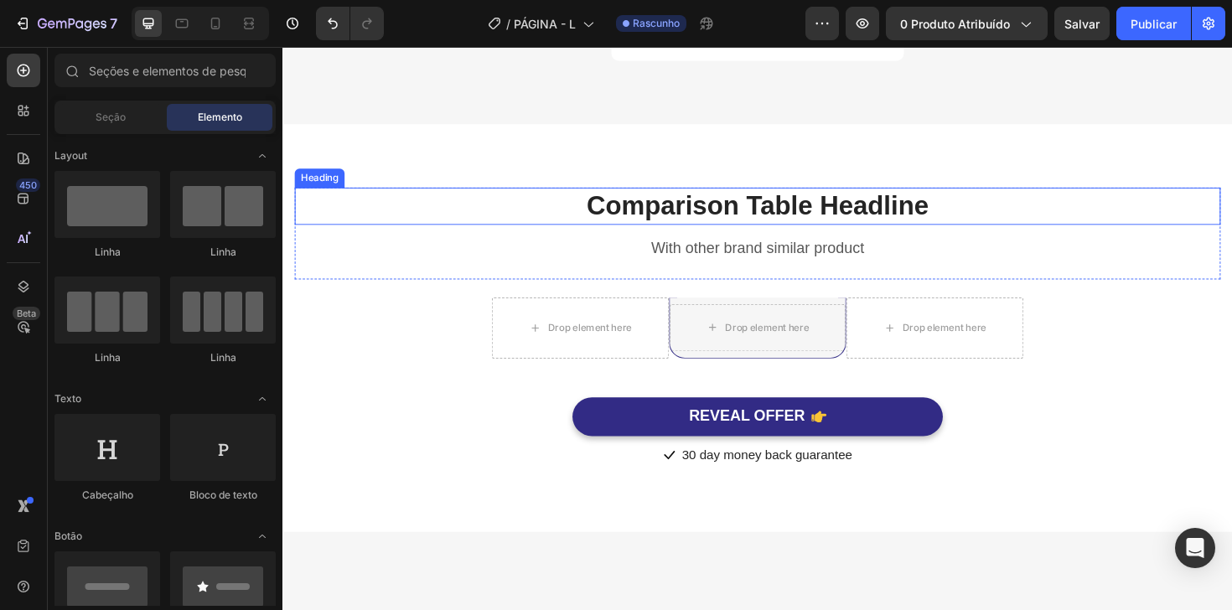
click at [566, 234] on p "Comparison Table Headline" at bounding box center [785, 216] width 977 height 36
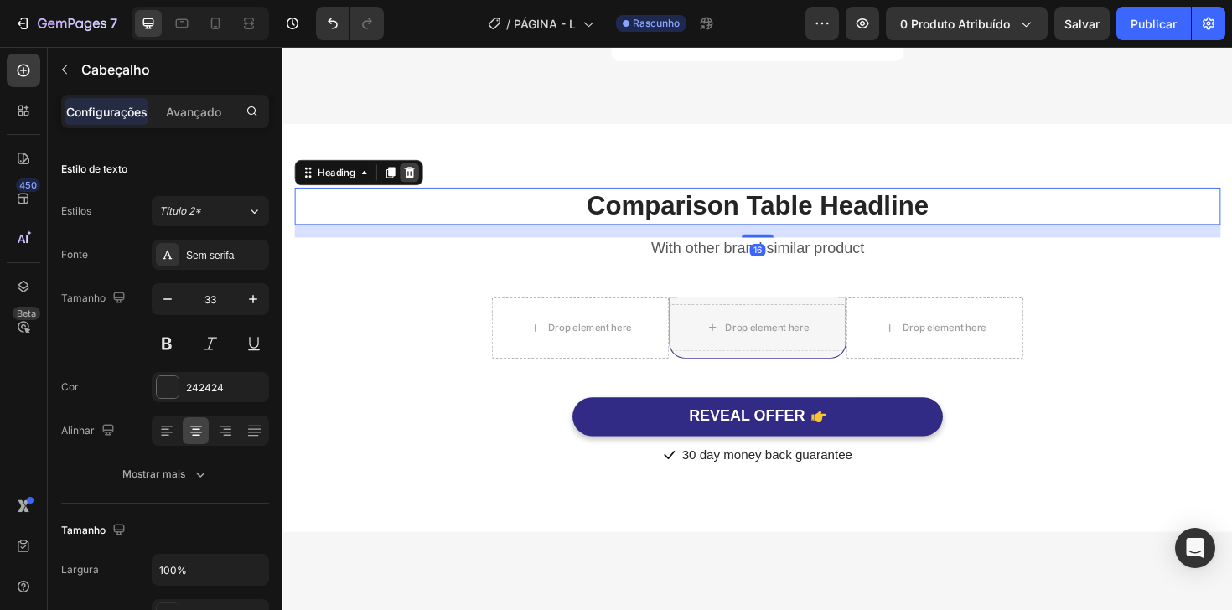
click at [419, 186] on icon at bounding box center [416, 180] width 11 height 12
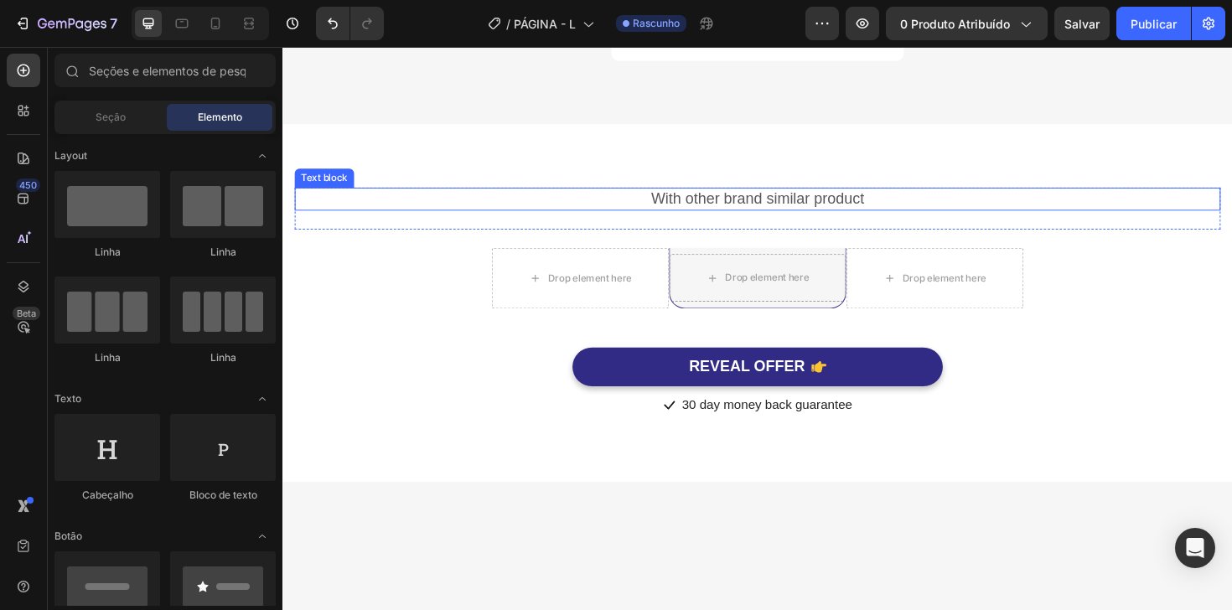
click at [598, 219] on p "With other brand similar product" at bounding box center [785, 208] width 977 height 21
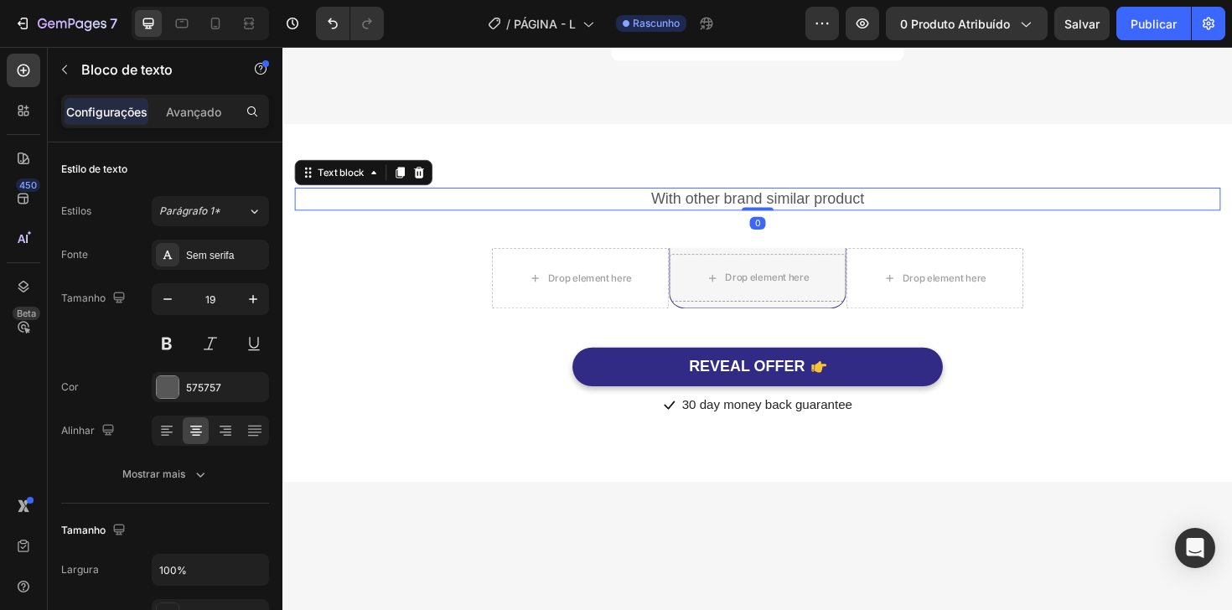
click at [598, 219] on p "With other brand similar product" at bounding box center [785, 208] width 977 height 21
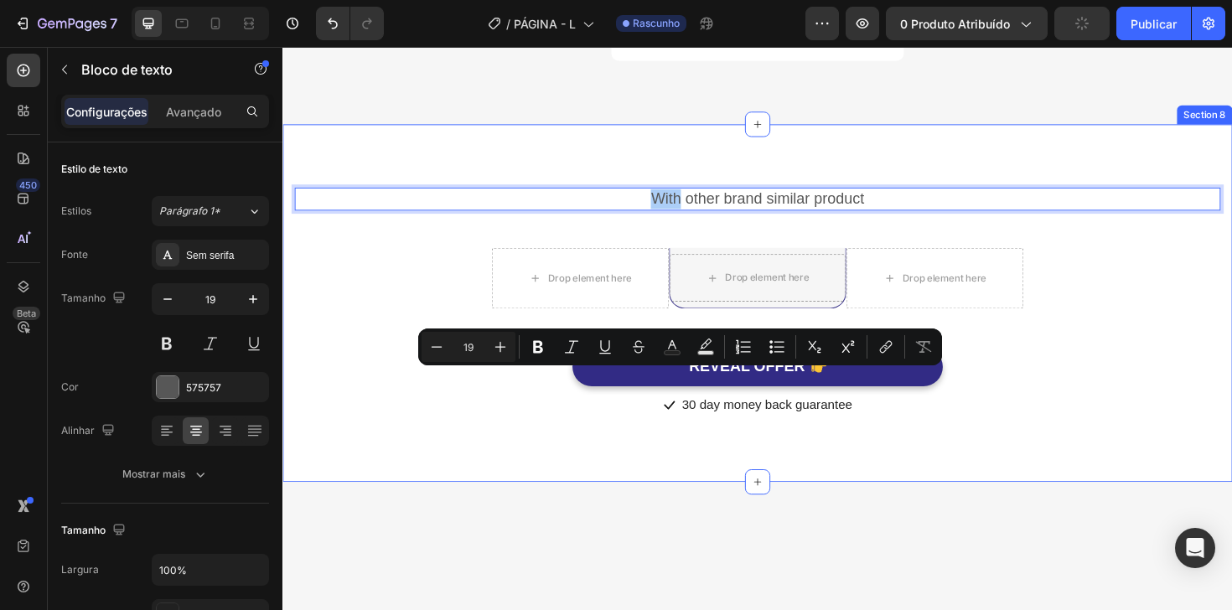
click at [420, 344] on div "With other brand similar product Text block 0 Row Drop element here Drop elemen…" at bounding box center [785, 318] width 1006 height 379
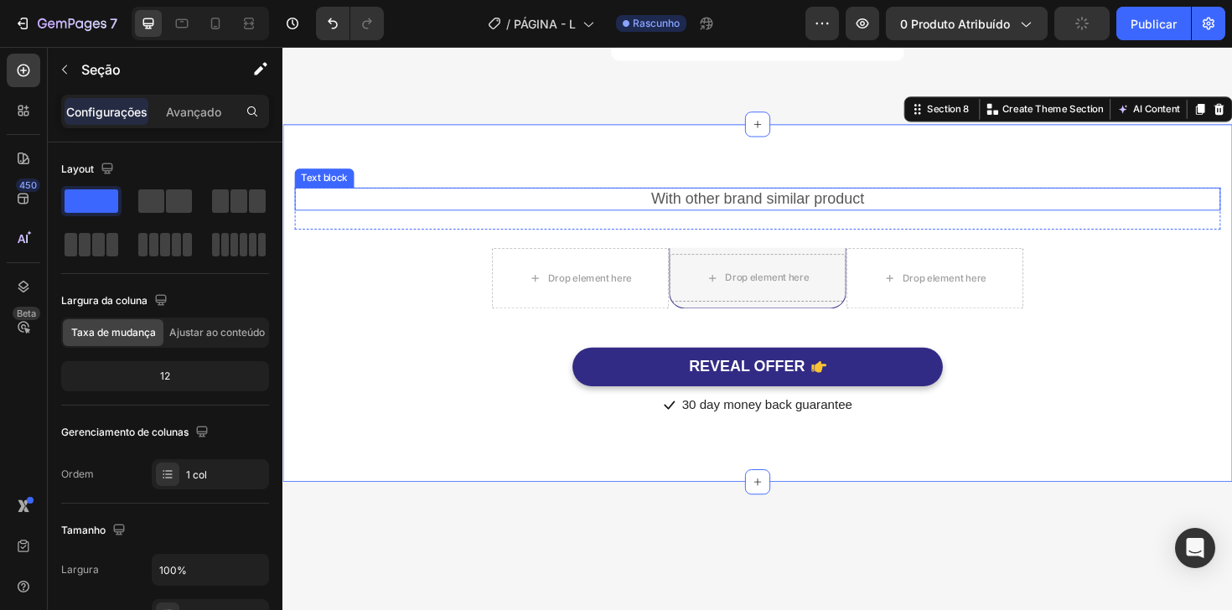
click at [609, 219] on p "With other brand similar product" at bounding box center [785, 208] width 977 height 21
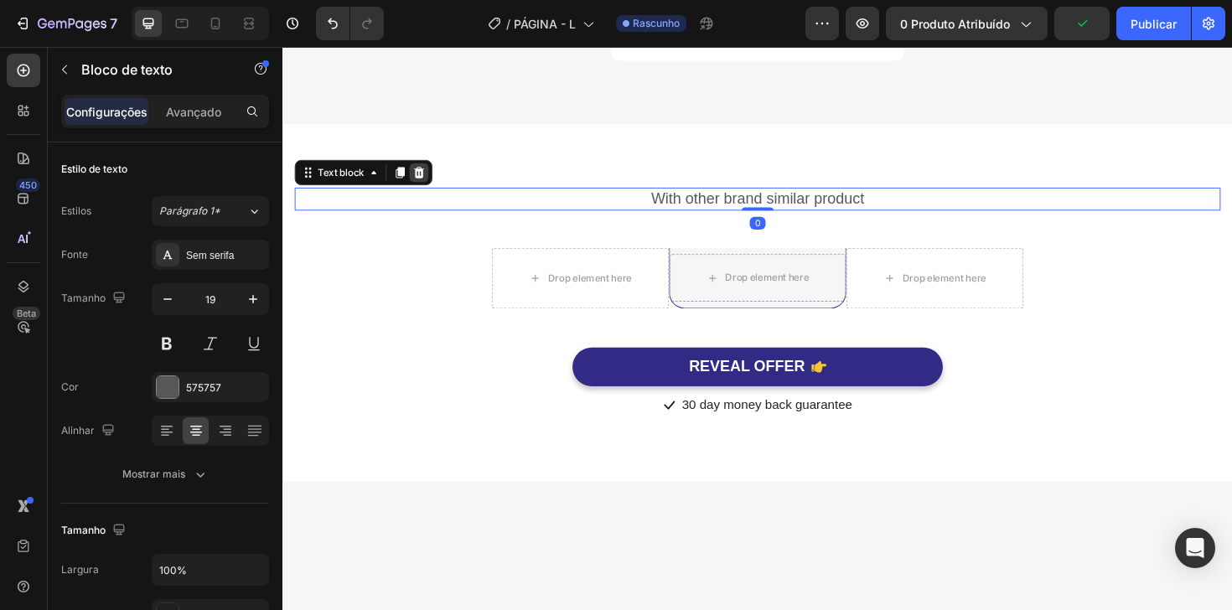
click at [433, 190] on div at bounding box center [427, 180] width 20 height 20
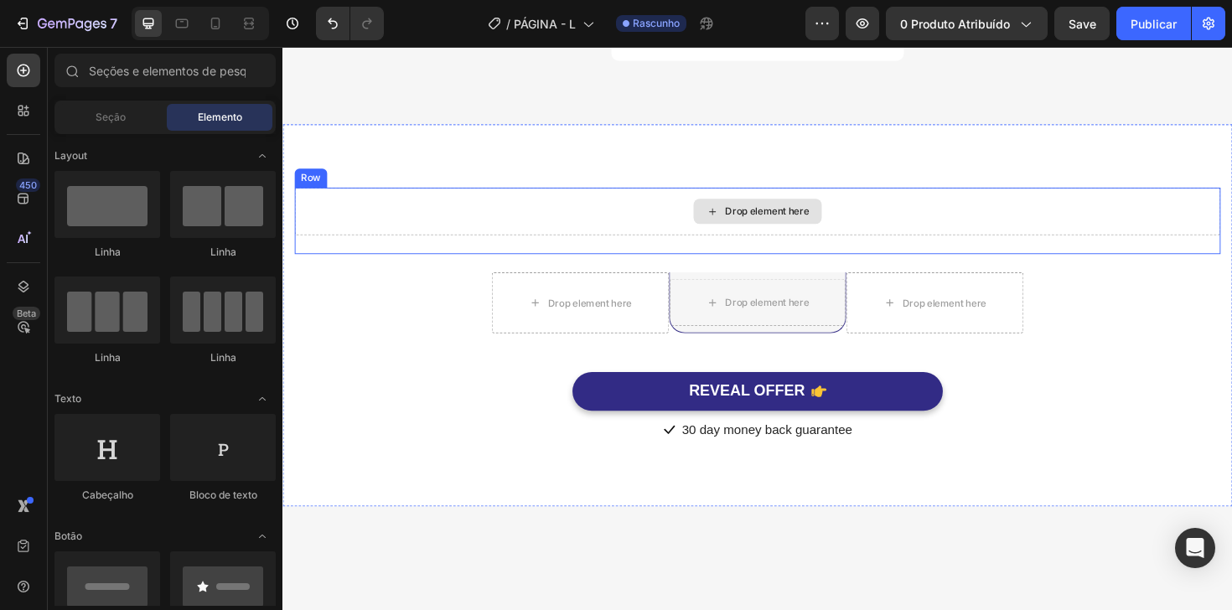
click at [348, 246] on div "Drop element here" at bounding box center [785, 221] width 981 height 50
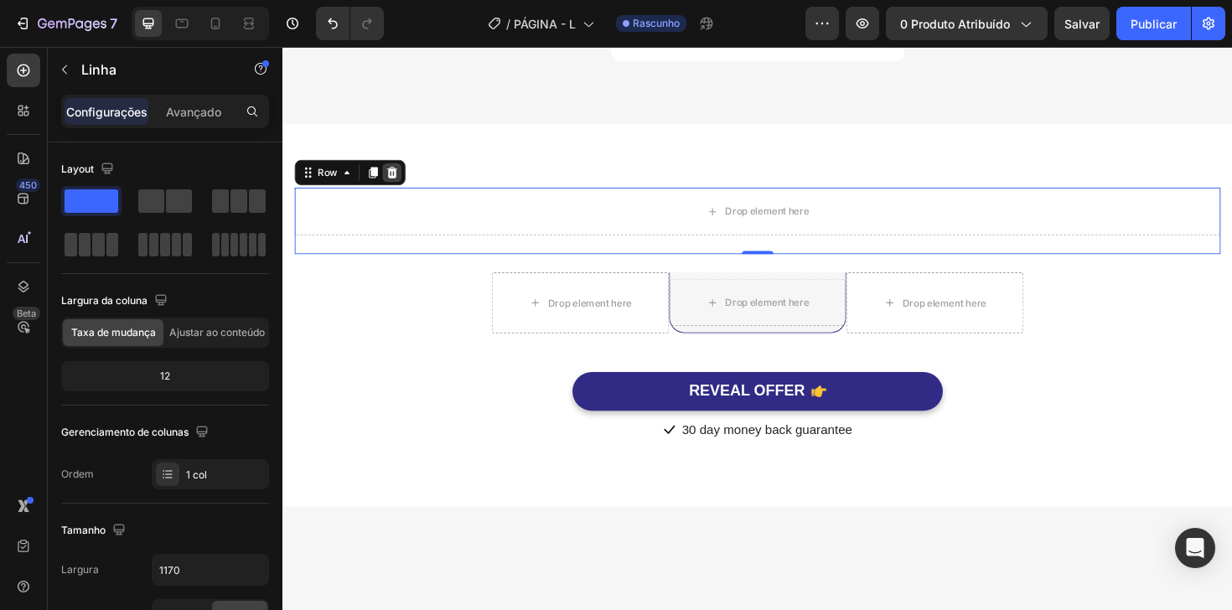
click at [399, 186] on icon at bounding box center [398, 180] width 11 height 12
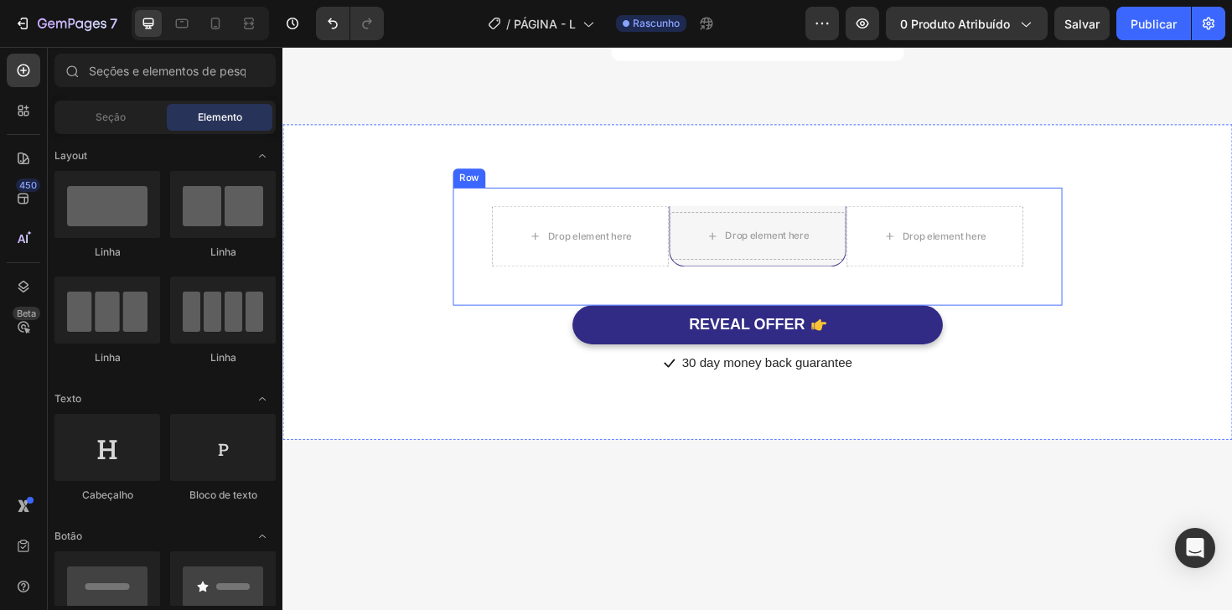
click at [520, 321] on div "Drop element here Drop element here Row Drop element here Row Your Brand Headin…" at bounding box center [785, 258] width 645 height 125
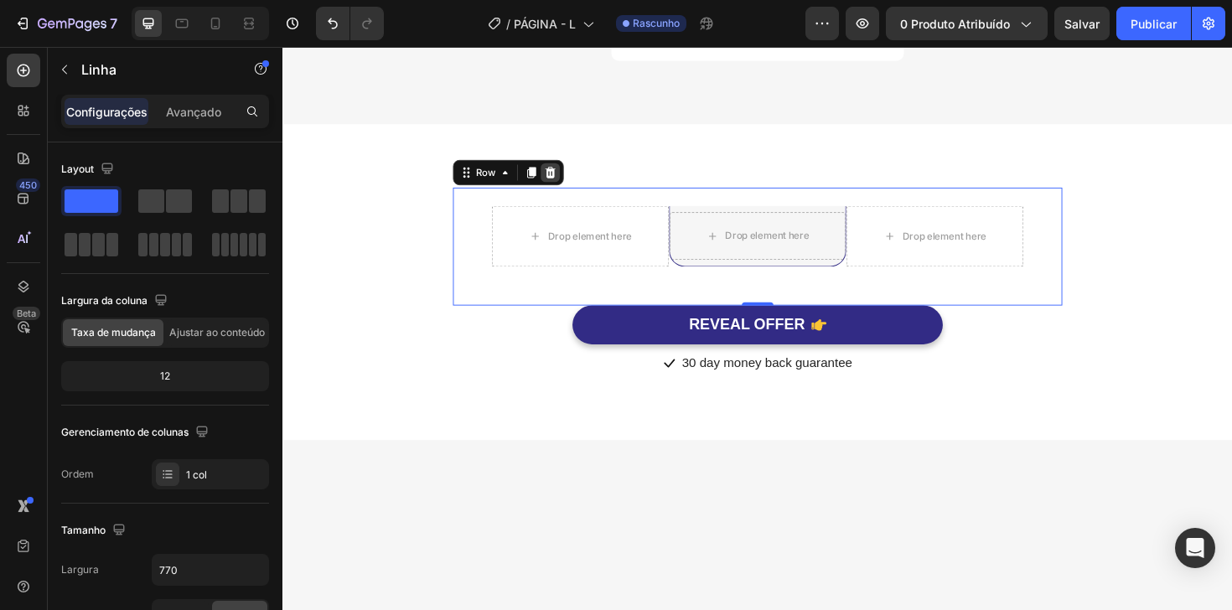
click at [563, 187] on icon at bounding box center [565, 179] width 13 height 13
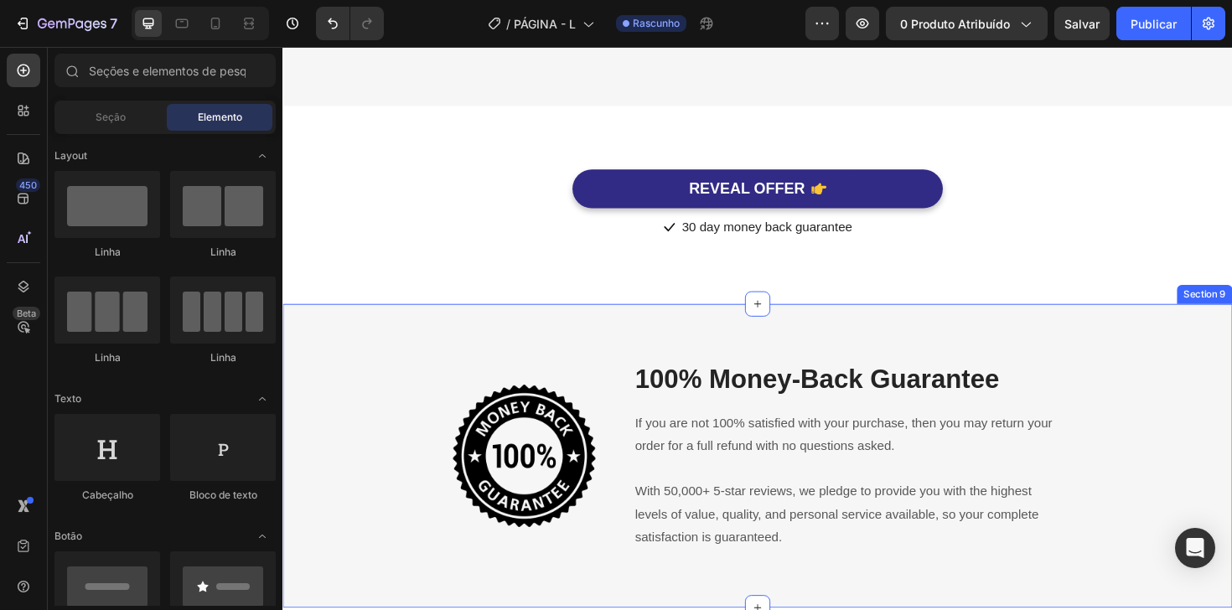
scroll to position [3840, 0]
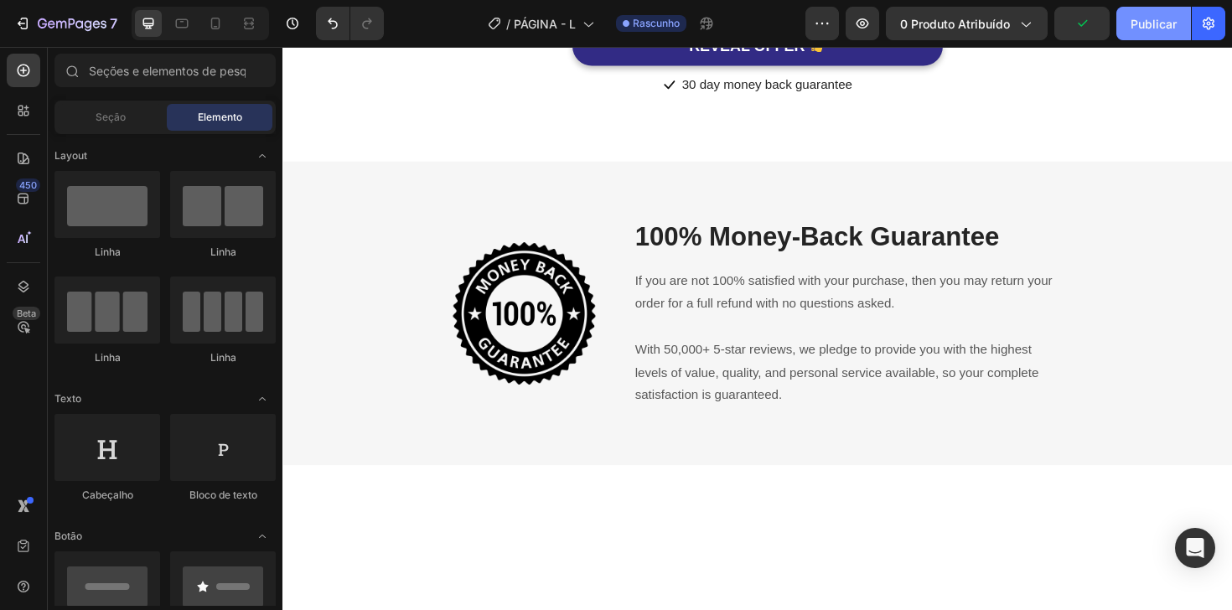
click at [1131, 18] on font "Publicar" at bounding box center [1154, 24] width 46 height 14
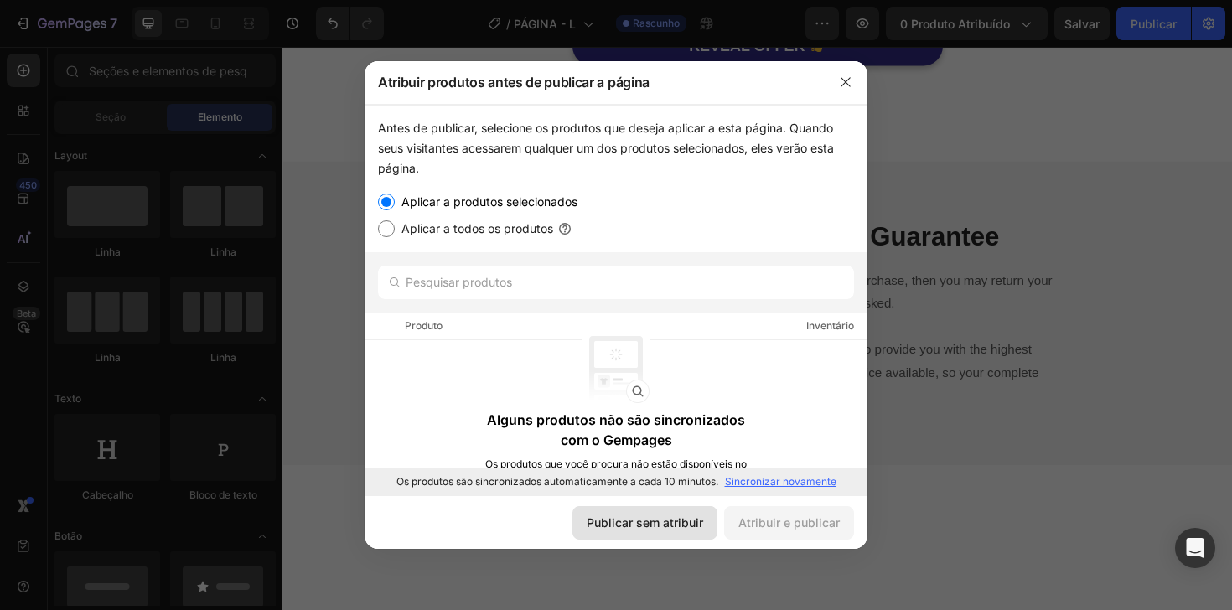
click at [673, 514] on font "Publicar sem atribuir" at bounding box center [645, 523] width 116 height 18
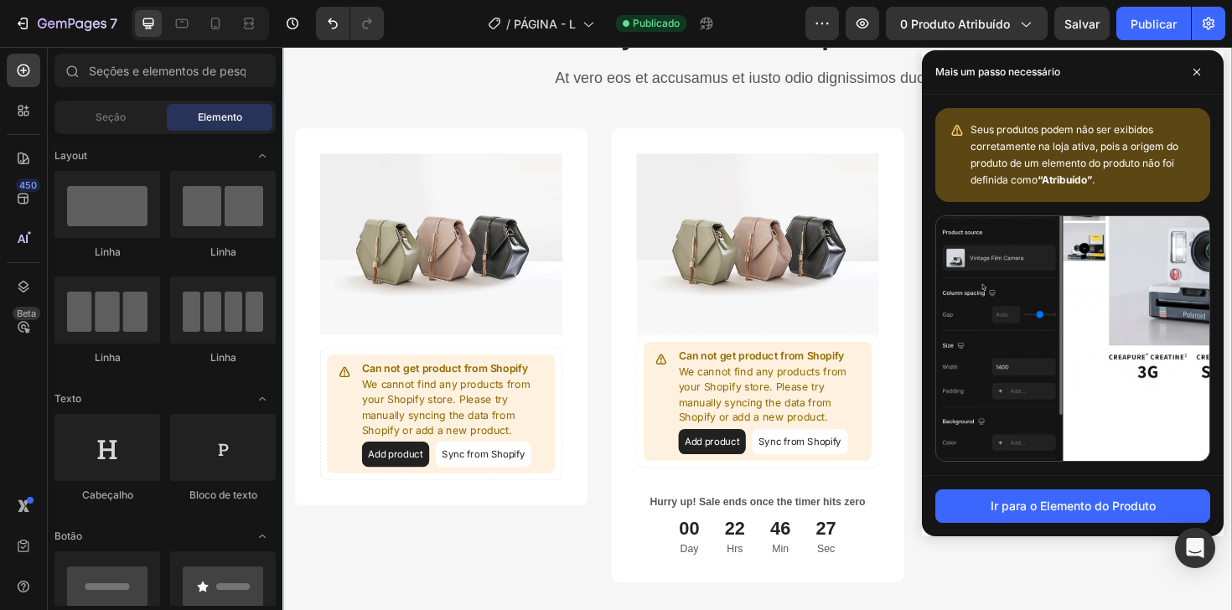
scroll to position [3247, 0]
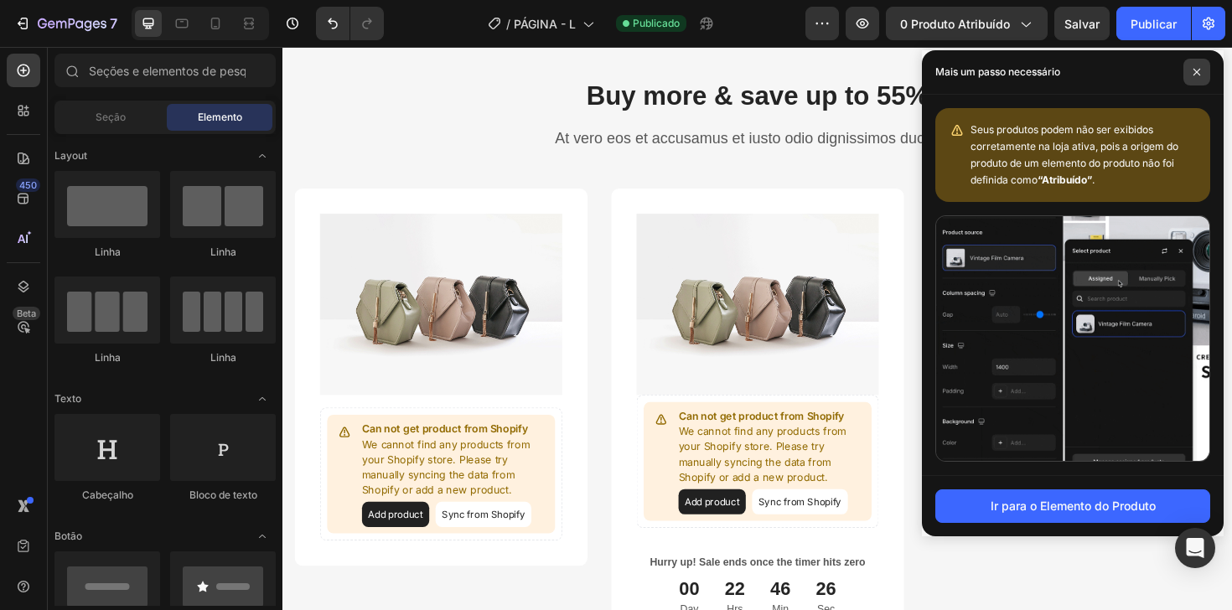
click at [1198, 67] on span at bounding box center [1196, 72] width 27 height 27
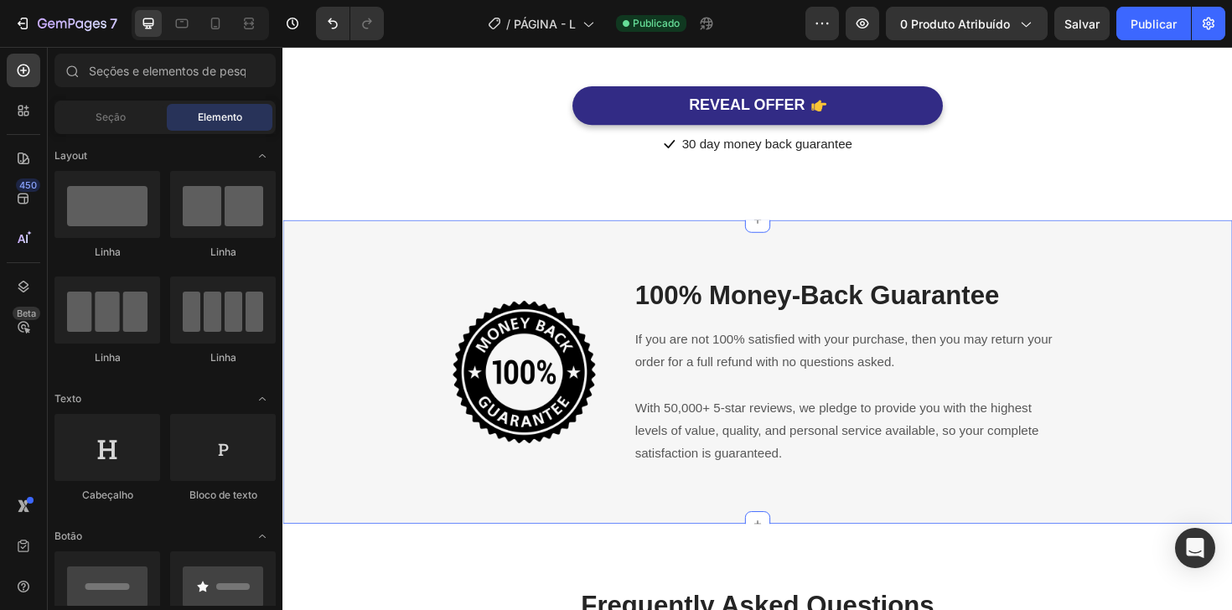
scroll to position [3779, 0]
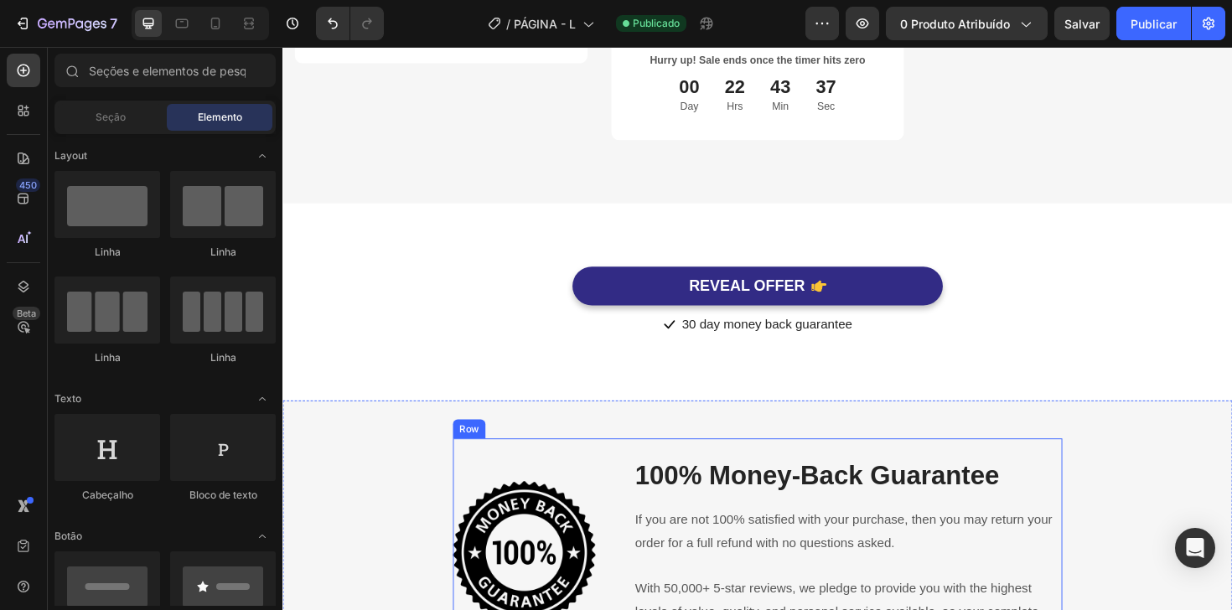
click at [794, 466] on div "Image 100% Money-Back Guarantee Heading If you are not 100% satisfied with your…" at bounding box center [785, 582] width 645 height 241
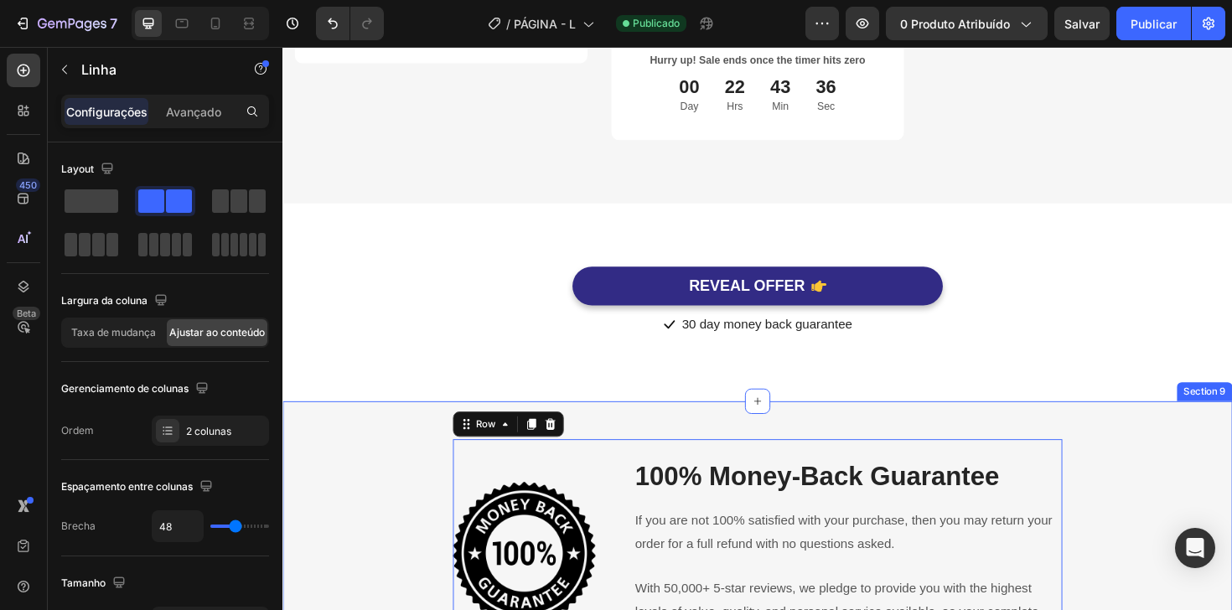
click at [416, 448] on div "Image 100% Money-Back Guarantee Heading If you are not 100% satisfied with your…" at bounding box center [785, 583] width 1006 height 322
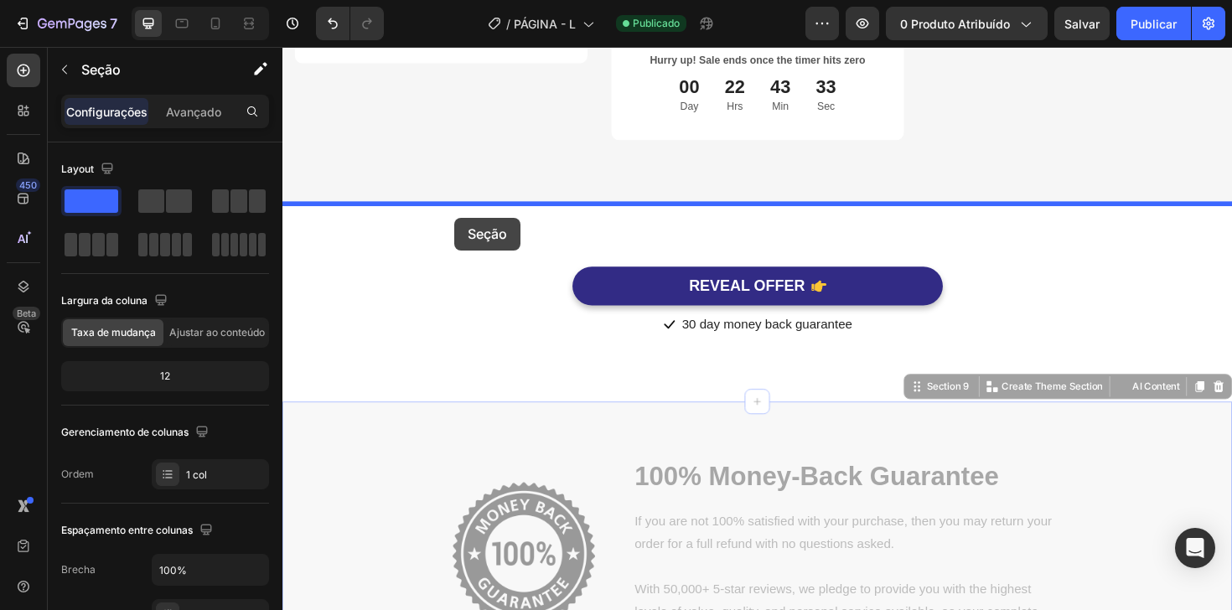
drag, startPoint x: 503, startPoint y: 451, endPoint x: 464, endPoint y: 231, distance: 222.9
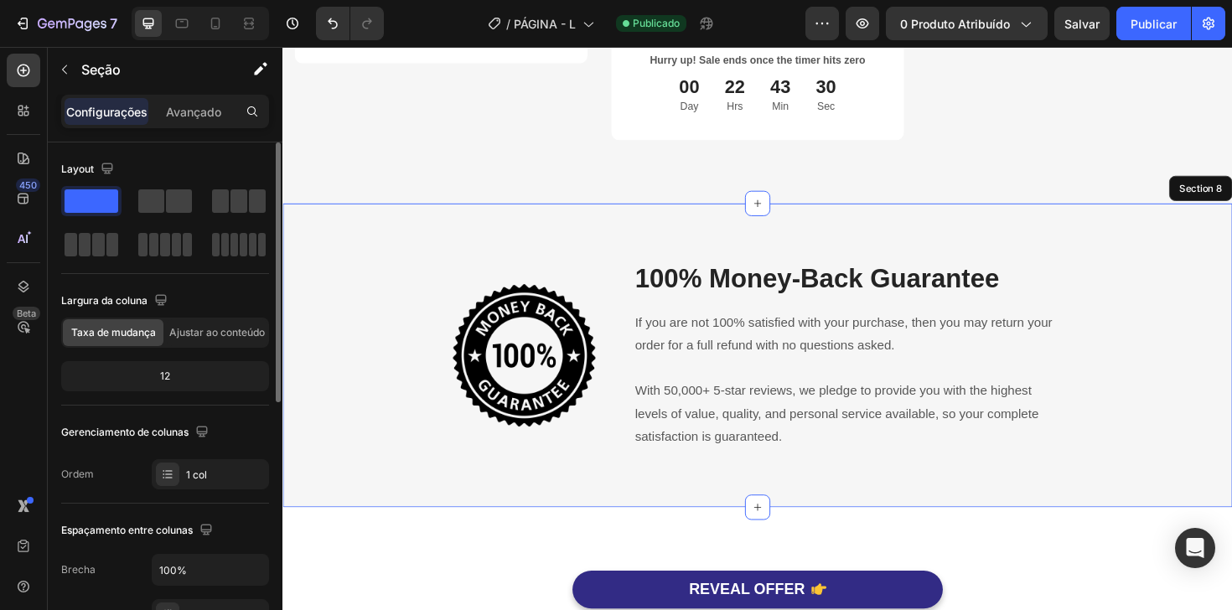
scroll to position [452, 0]
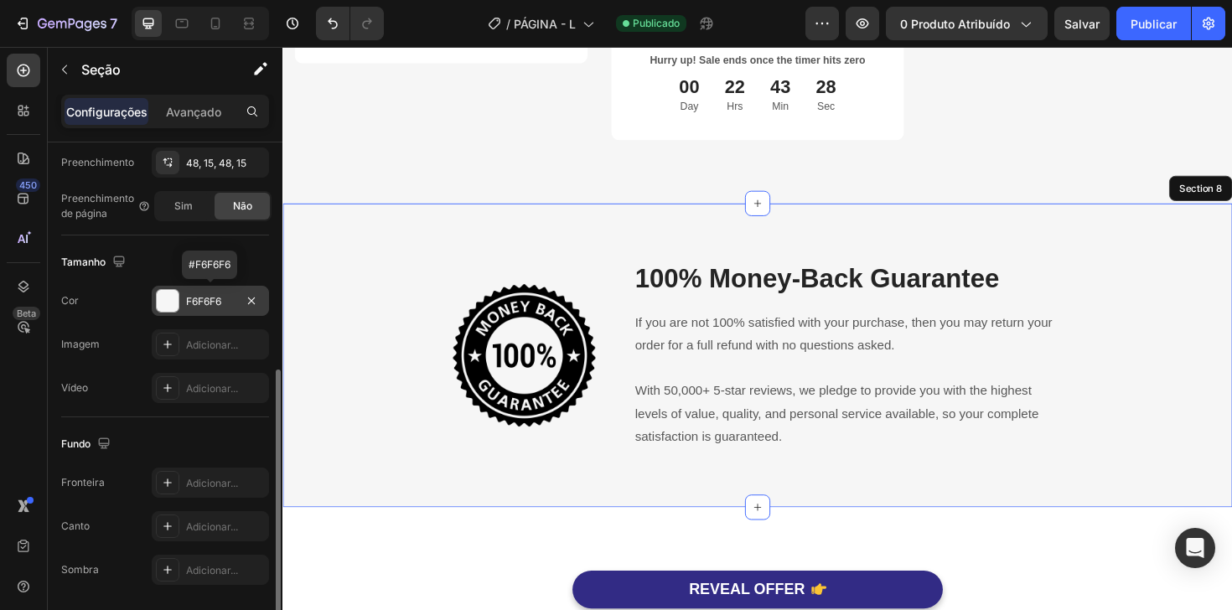
click at [195, 300] on font "F6F6F6" at bounding box center [203, 301] width 35 height 13
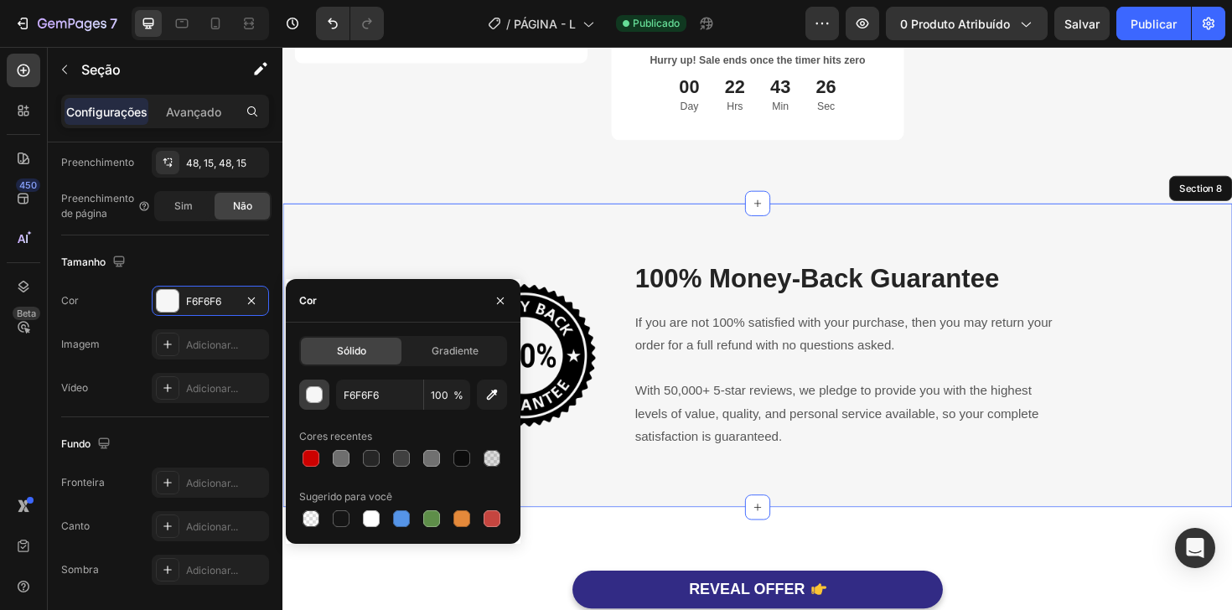
click at [318, 396] on div "button" at bounding box center [315, 395] width 17 height 17
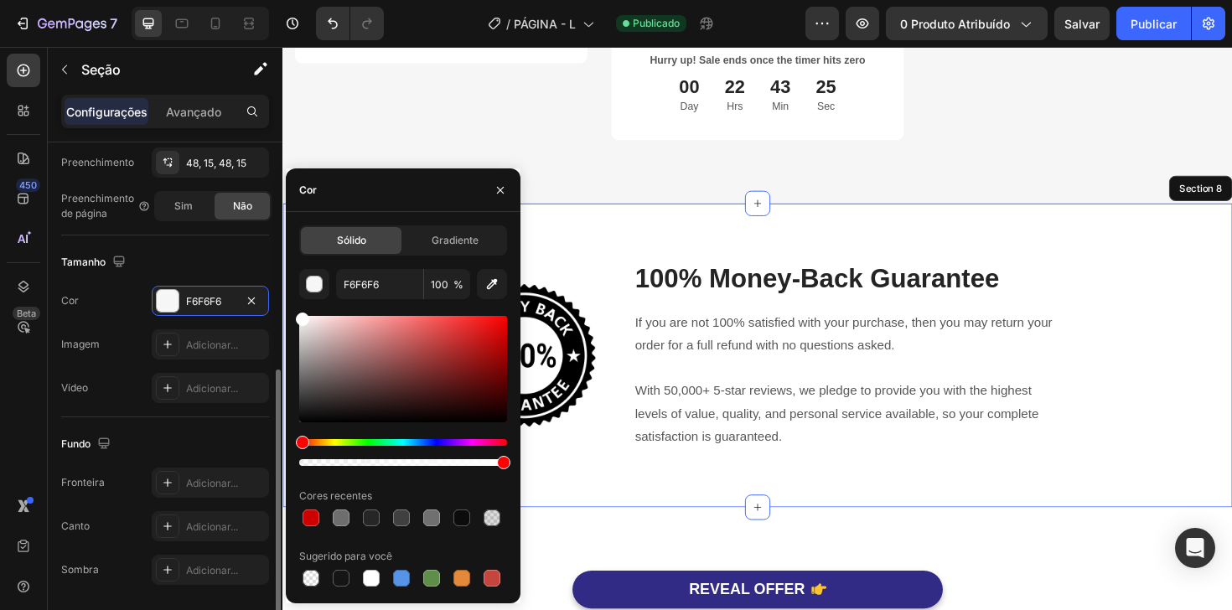
drag, startPoint x: 331, startPoint y: 343, endPoint x: 268, endPoint y: 287, distance: 84.3
click at [269, 287] on div "450 Beta Sections(18) Elementos (84) Seção Elemento Seção de Heróis Detalhes do…" at bounding box center [141, 328] width 282 height 563
type input "FFFFFF"
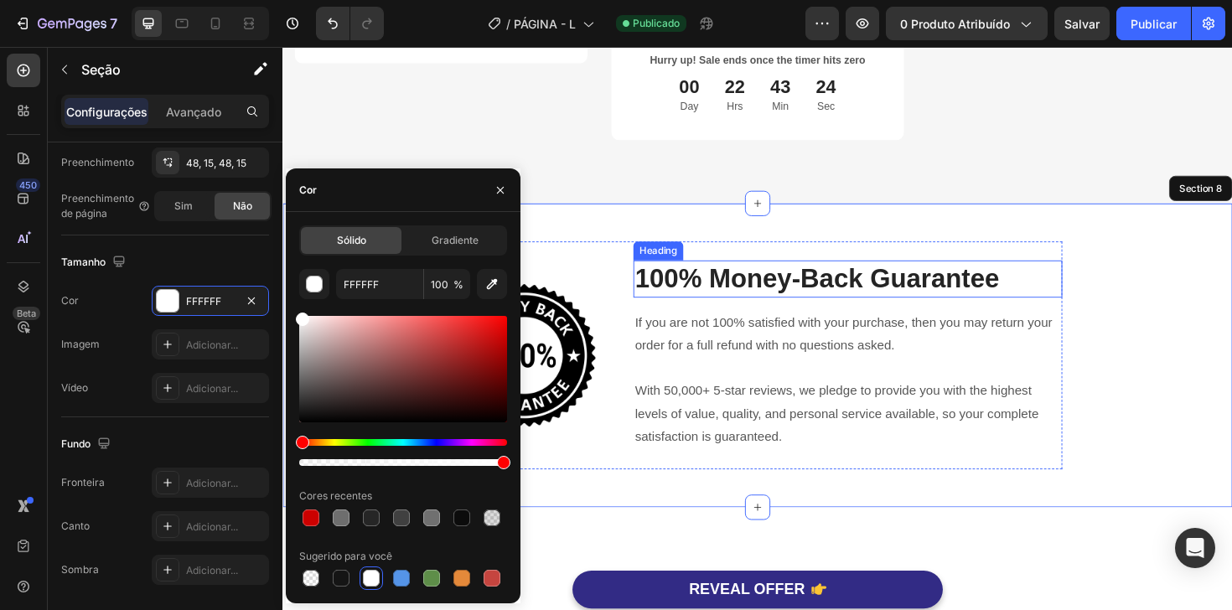
click at [679, 286] on p "100% Money-Back Guarantee" at bounding box center [880, 293] width 451 height 36
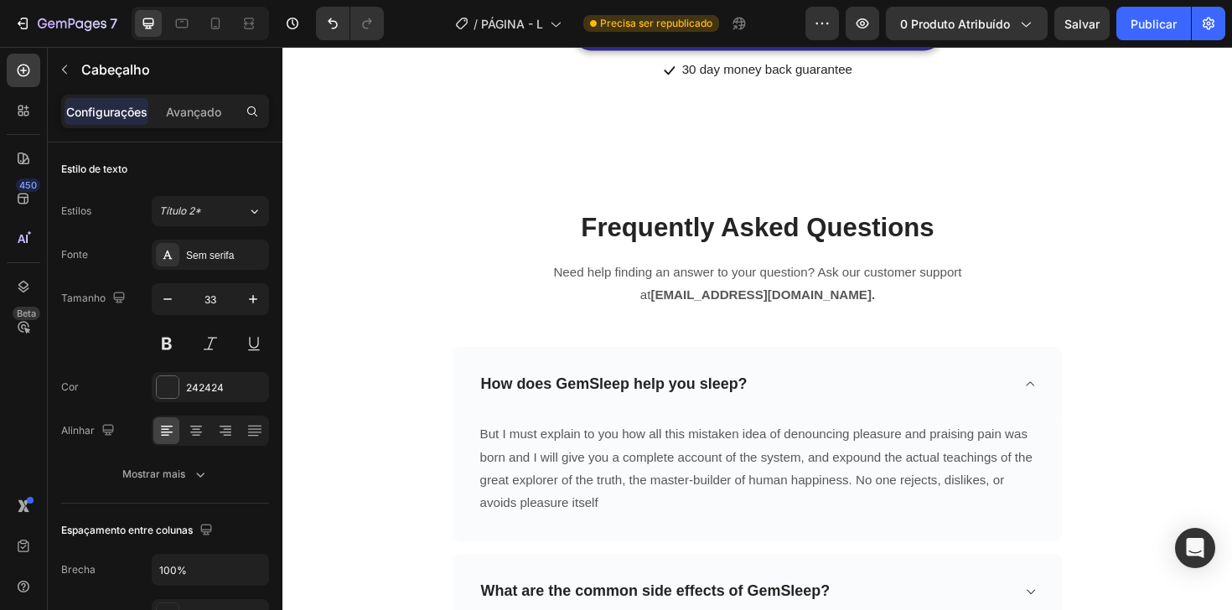
scroll to position [4024, 0]
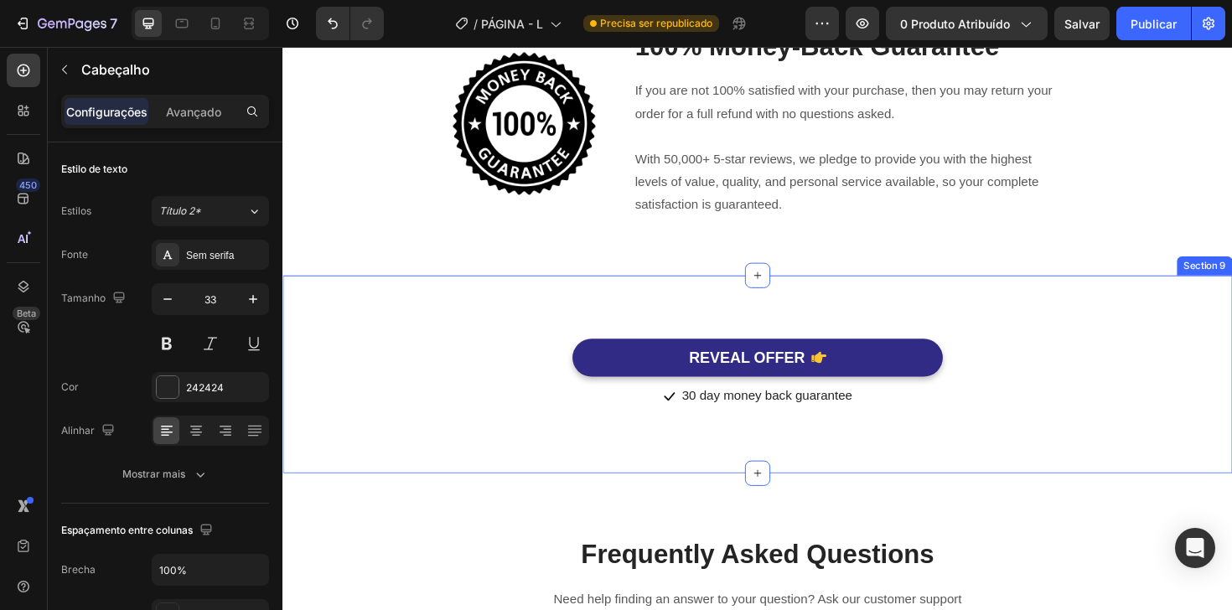
click at [630, 295] on div "REVEAL OFFER Button Icon 30 day money back guarantee Text block Icon List Row S…" at bounding box center [785, 394] width 1006 height 210
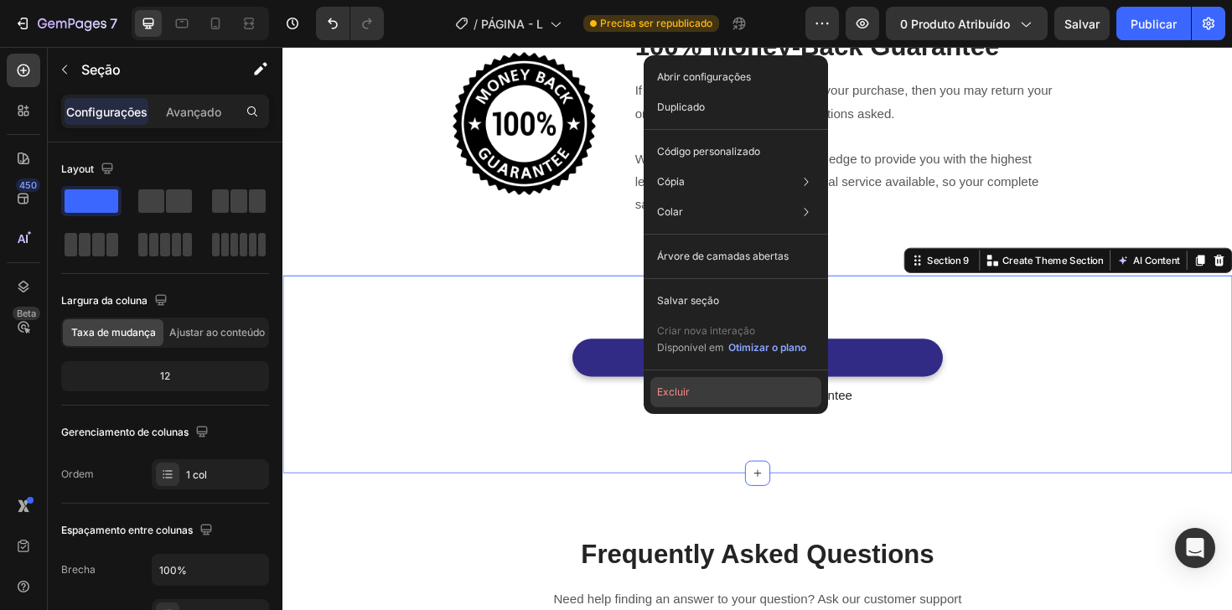
click at [690, 399] on button "Excluir" at bounding box center [735, 392] width 171 height 30
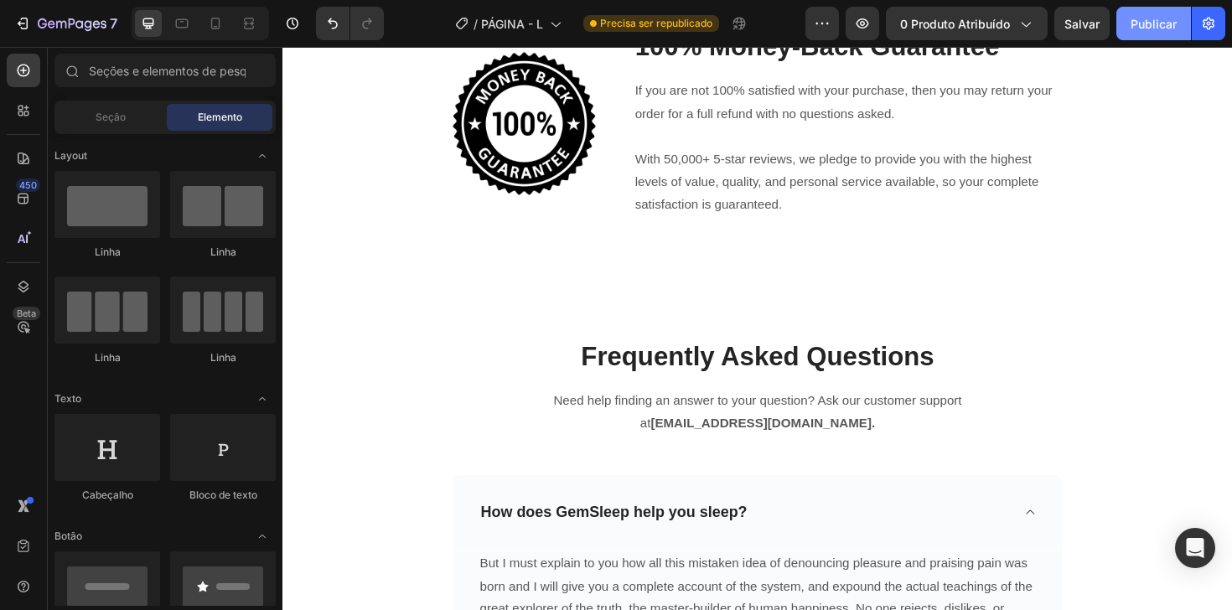
click at [1140, 23] on font "Publicar" at bounding box center [1154, 24] width 46 height 14
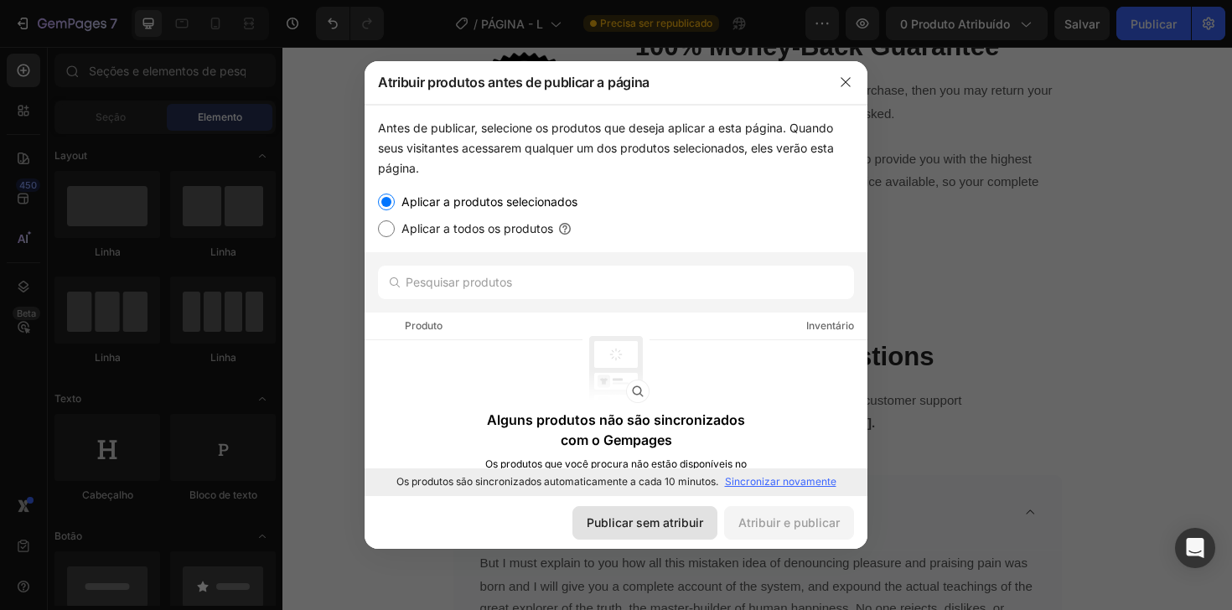
click at [669, 514] on font "Publicar sem atribuir" at bounding box center [645, 523] width 116 height 18
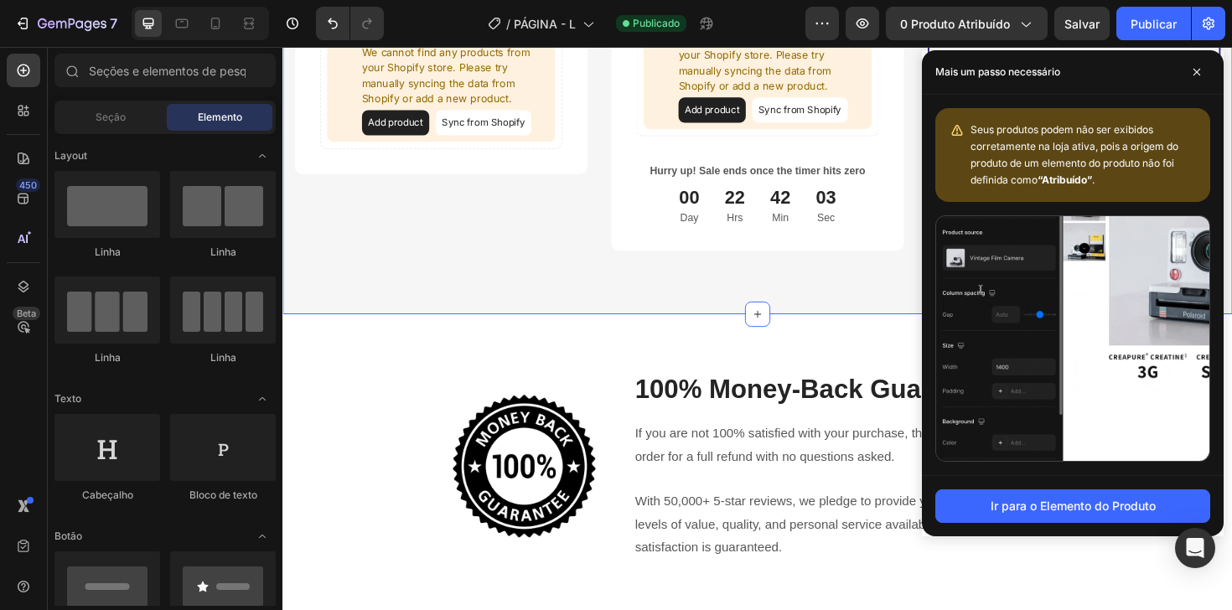
scroll to position [3728, 0]
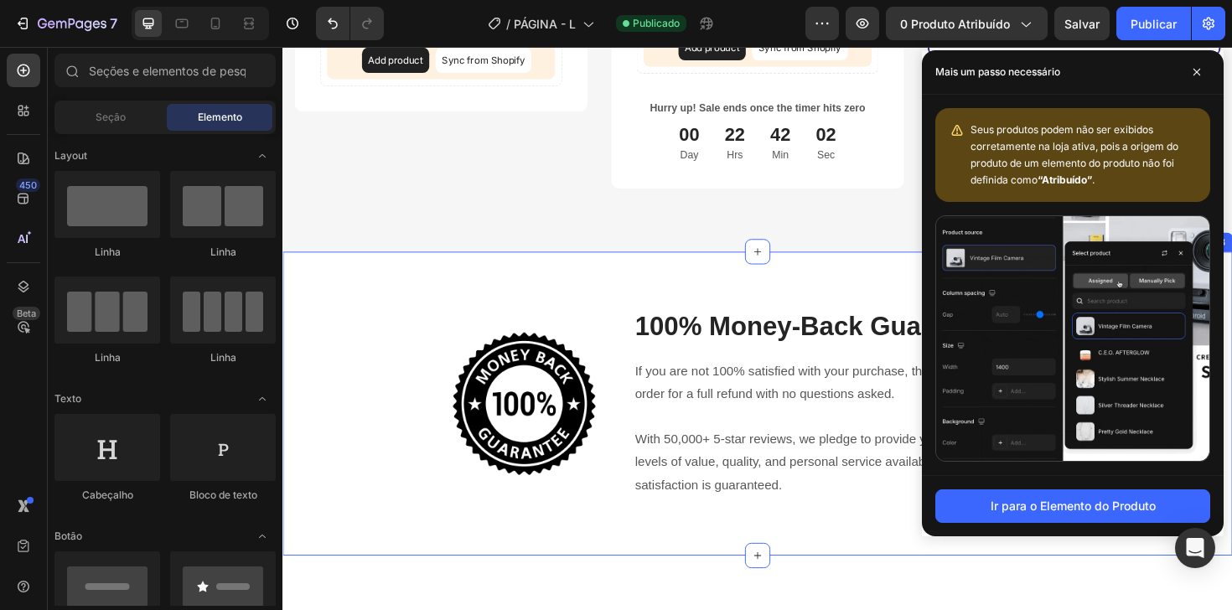
click at [700, 282] on div "Image 100% Money-Back Guarantee Heading If you are not 100% satisfied with your…" at bounding box center [785, 425] width 1006 height 322
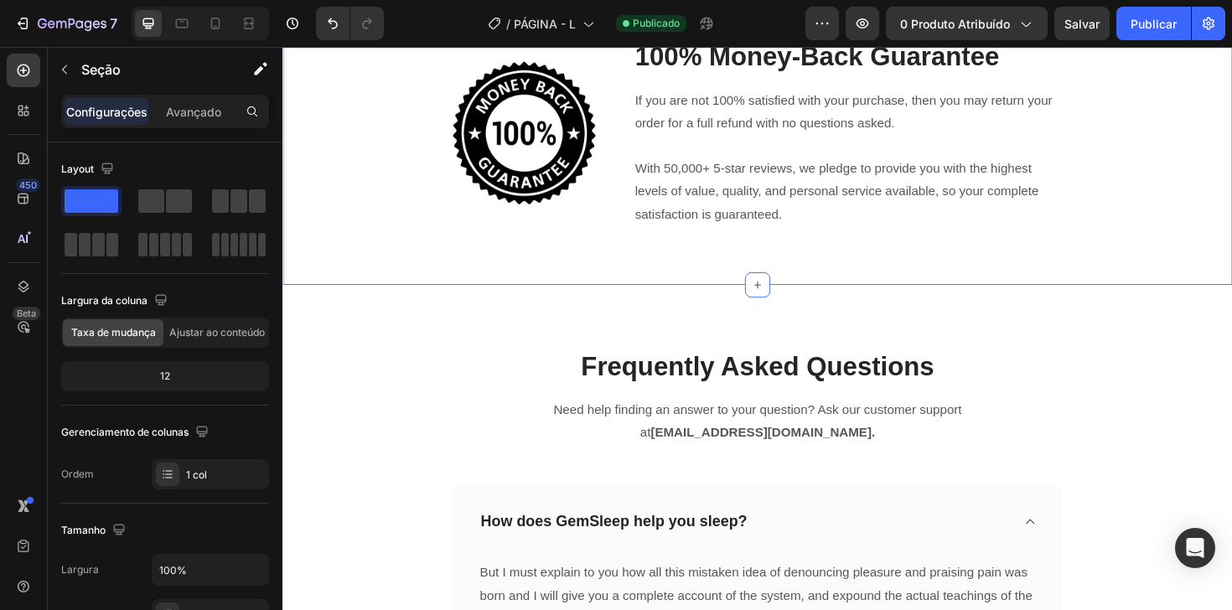
scroll to position [4065, 0]
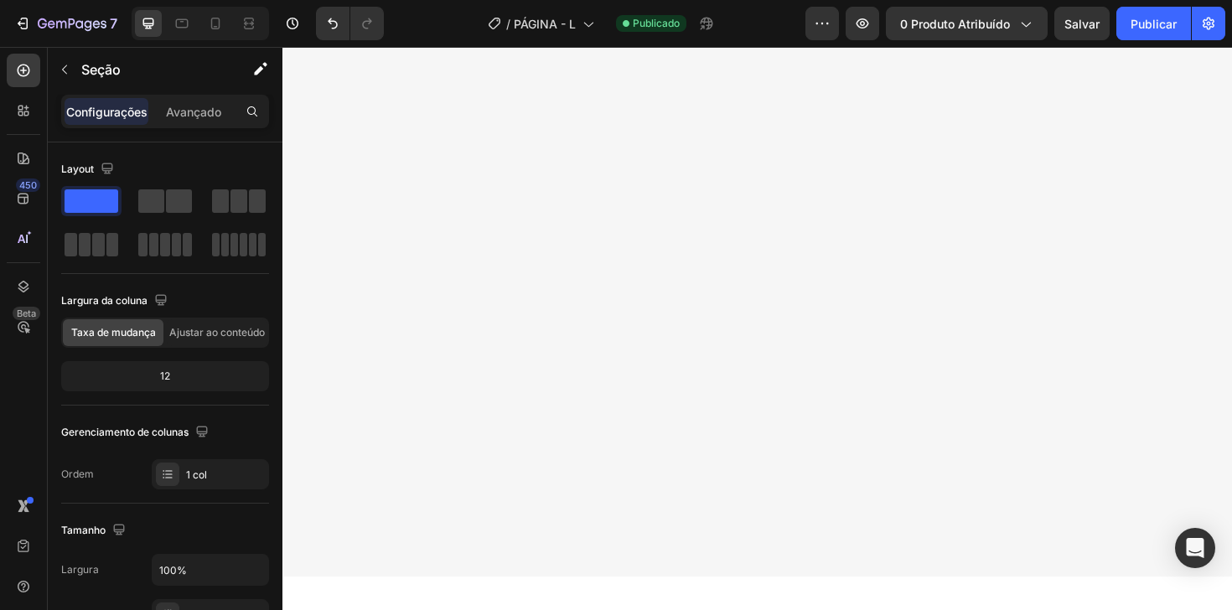
scroll to position [2046, 0]
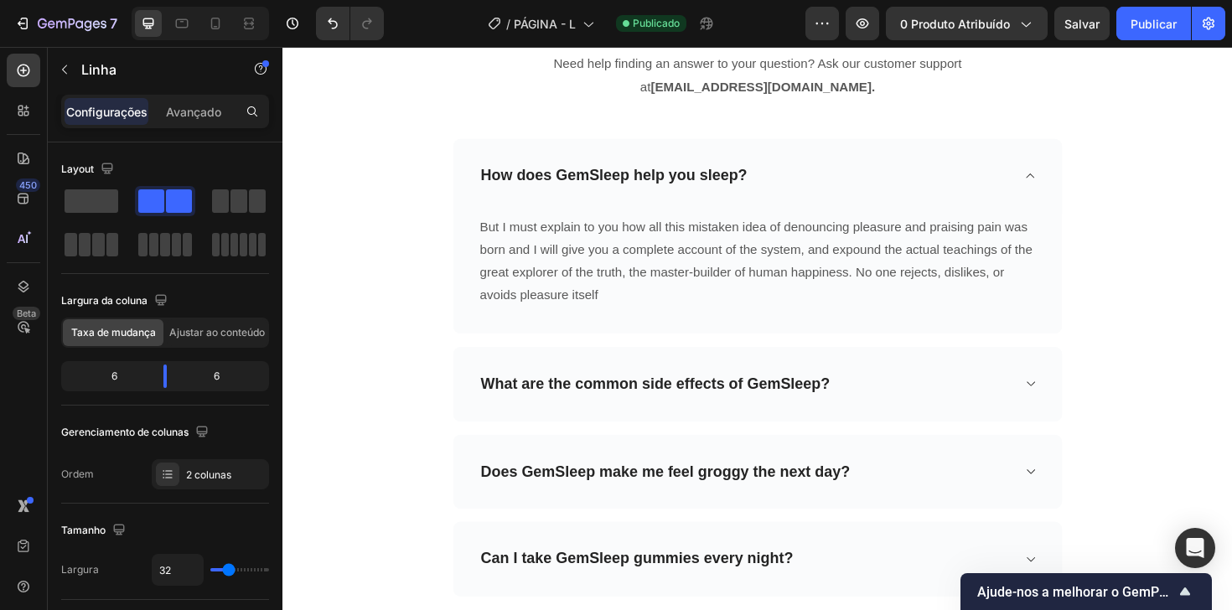
scroll to position [4917, 0]
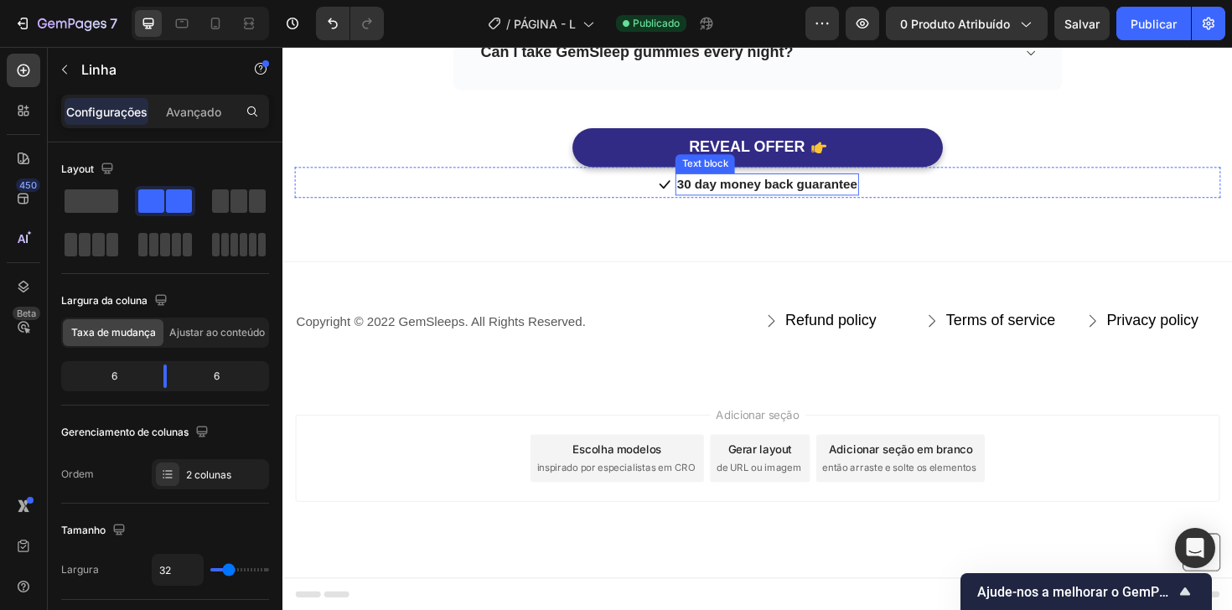
click at [760, 193] on p "30 day money back guarantee" at bounding box center [795, 193] width 191 height 20
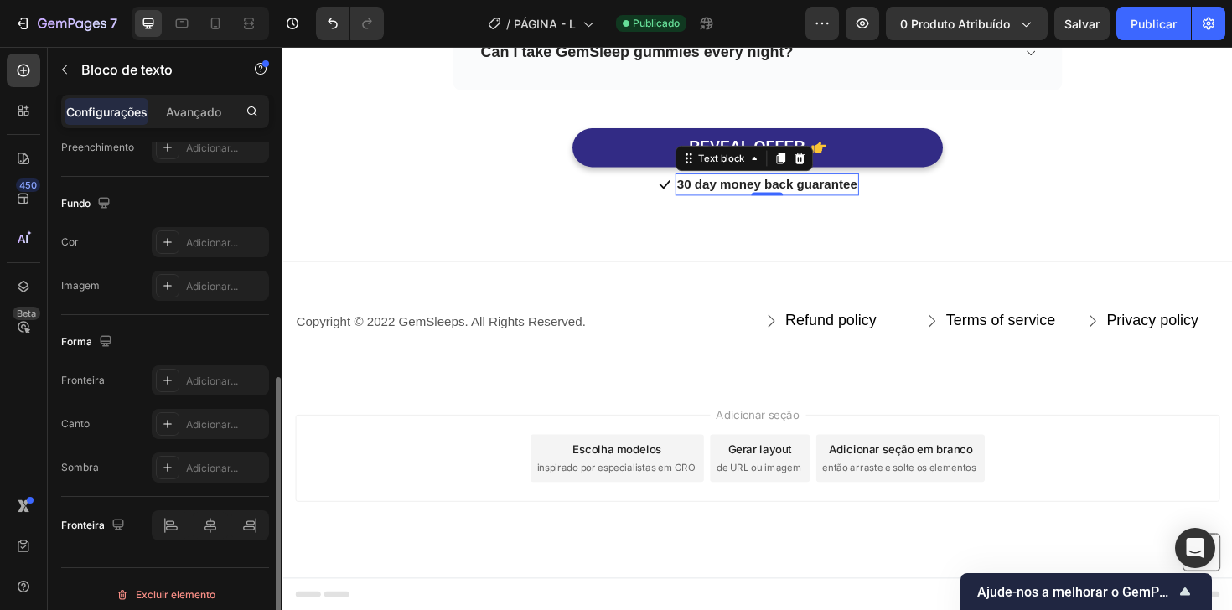
scroll to position [478, 0]
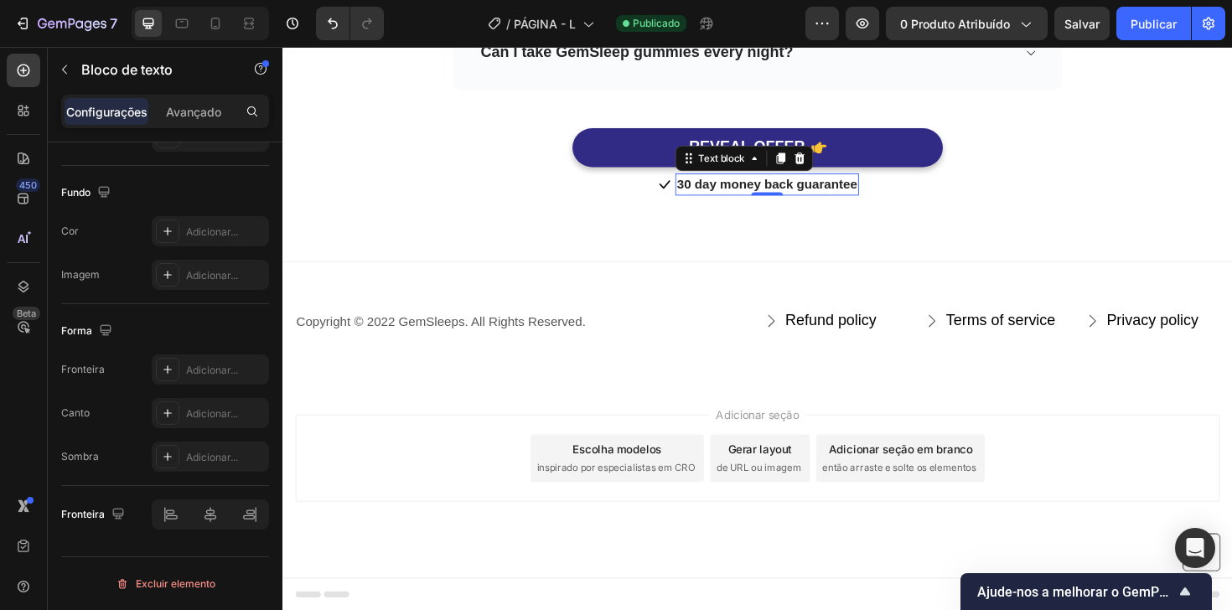
click at [763, 192] on p "30 day money back guarantee" at bounding box center [795, 193] width 191 height 20
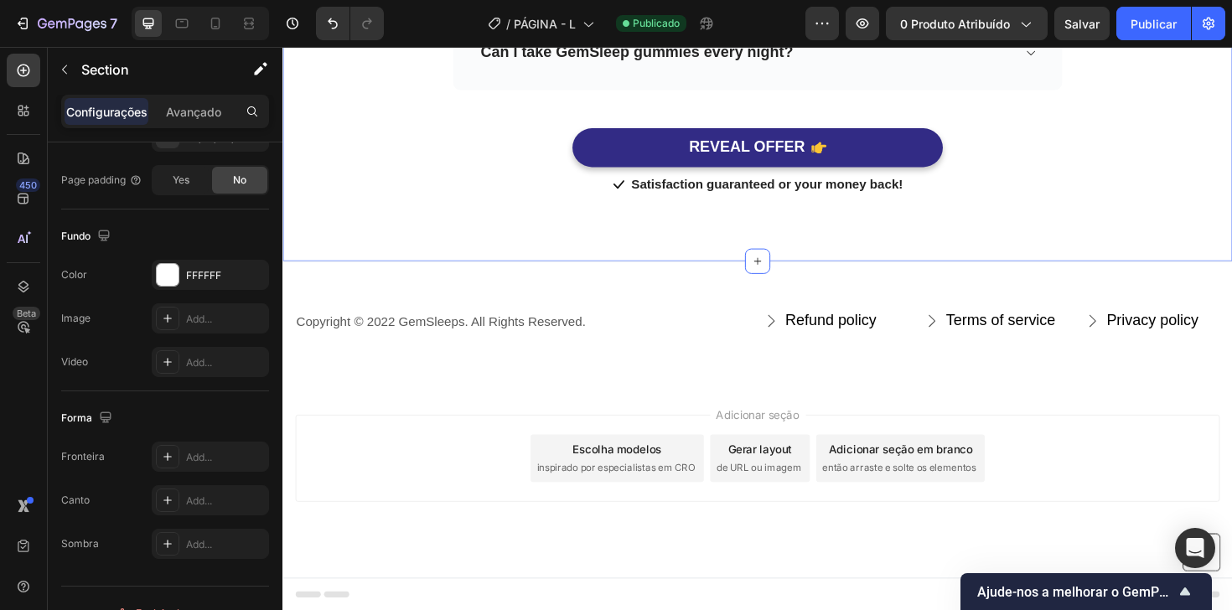
scroll to position [0, 0]
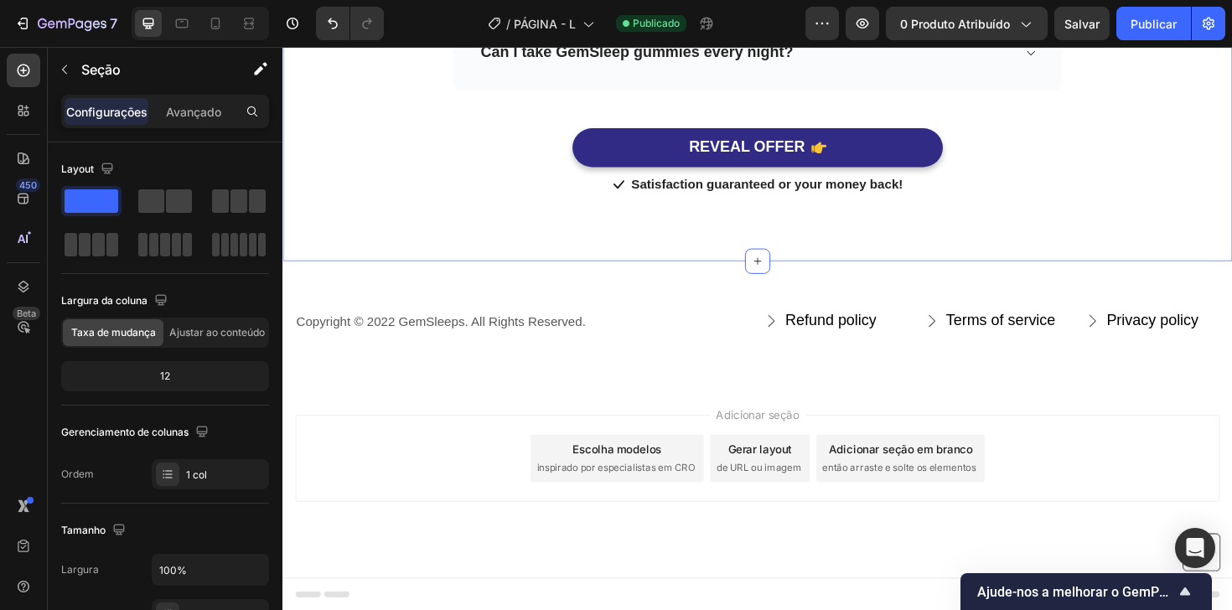
click at [1052, 17] on div "Pré-visualização 0 produto atribuído Salvar Publicar" at bounding box center [1015, 24] width 420 height 34
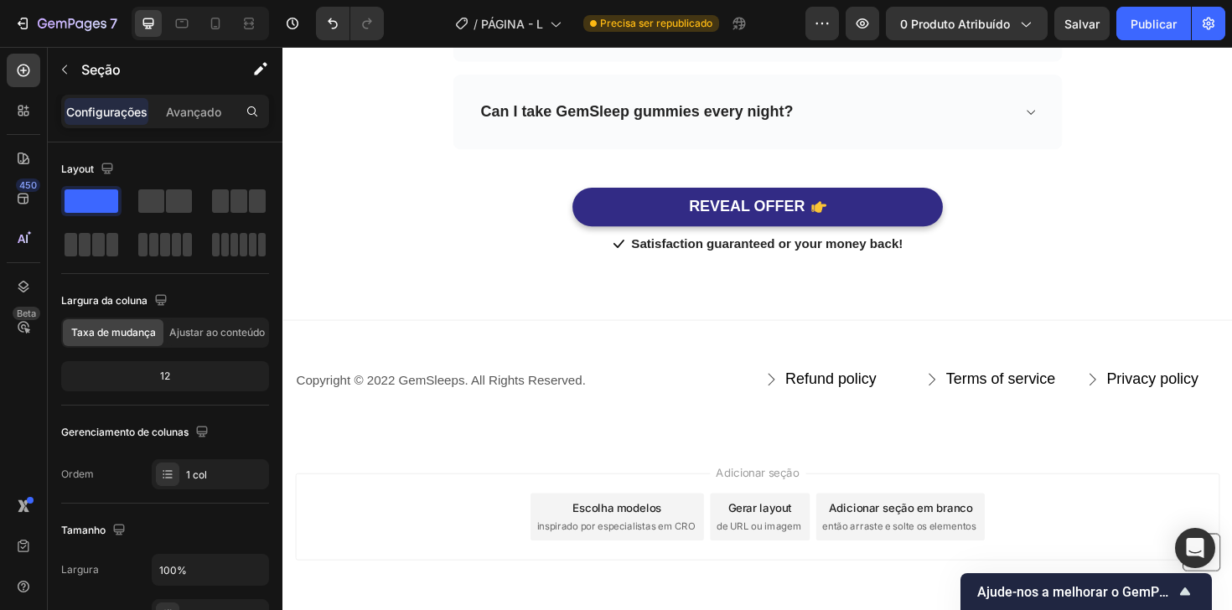
scroll to position [4917, 0]
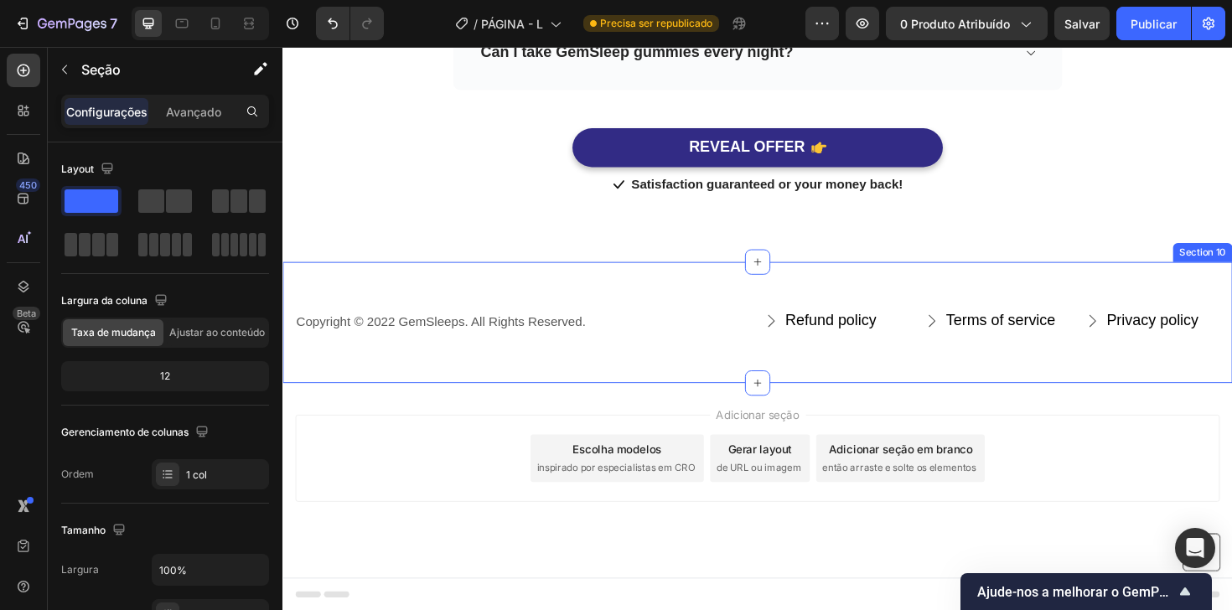
click at [732, 302] on div "Copyright © 2022 GemSleeps. All Rights Reserved. Text block Refund policy Butto…" at bounding box center [785, 338] width 1006 height 129
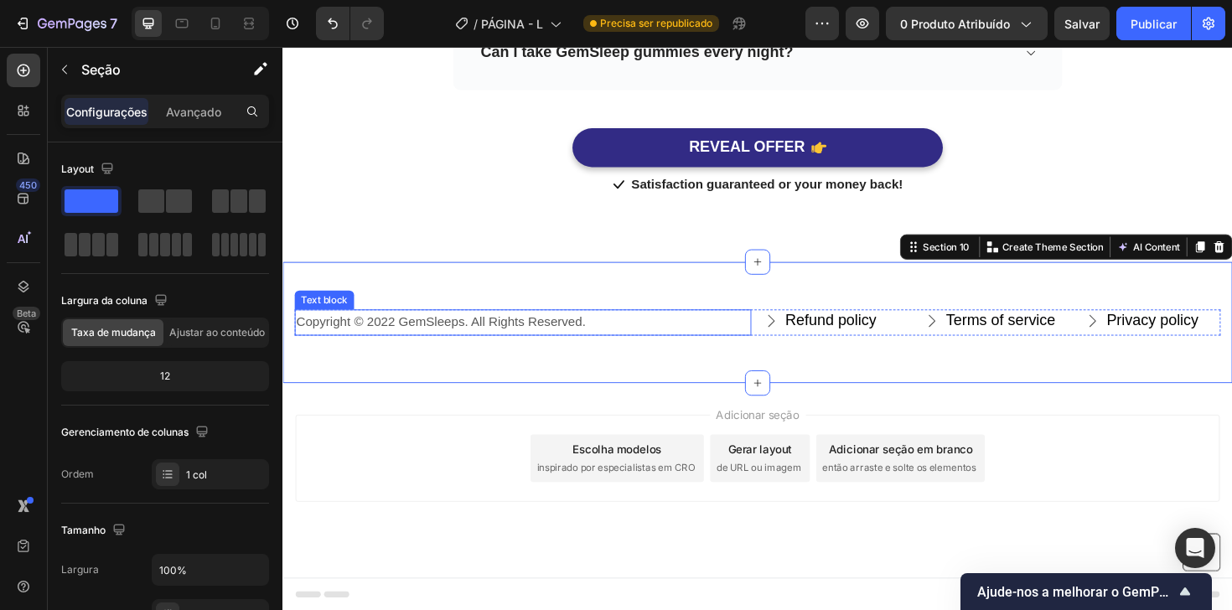
click at [464, 335] on p "Copyright © 2022 GemSleeps. All Rights Reserved." at bounding box center [537, 339] width 480 height 24
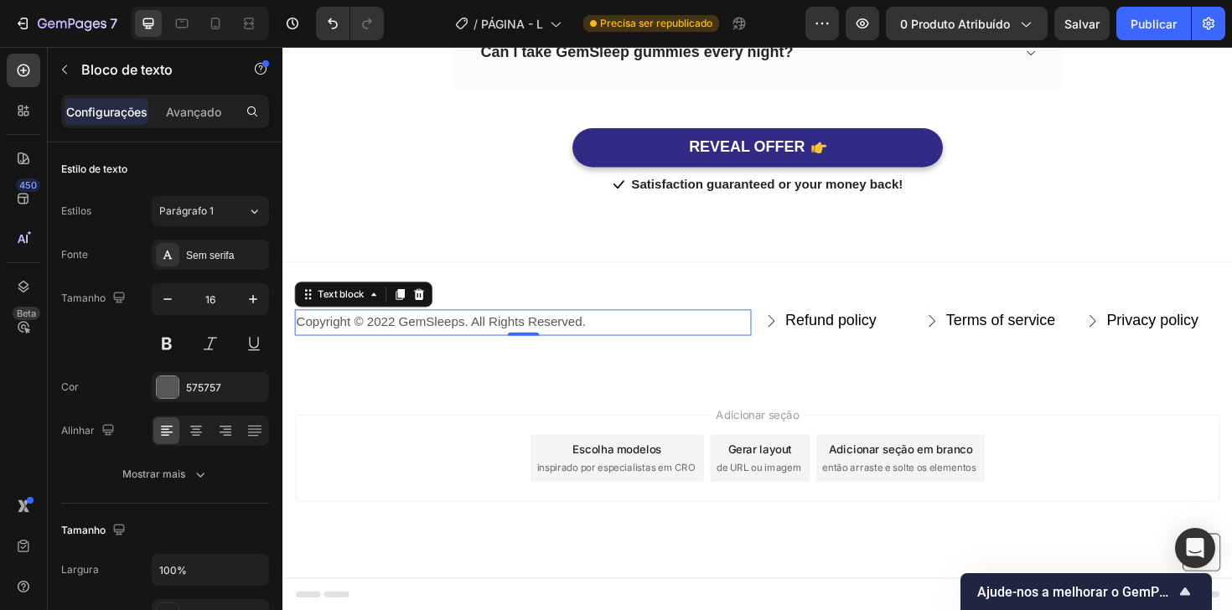
click at [417, 337] on p "Copyright © 2022 GemSleeps. All Rights Reserved." at bounding box center [537, 339] width 480 height 24
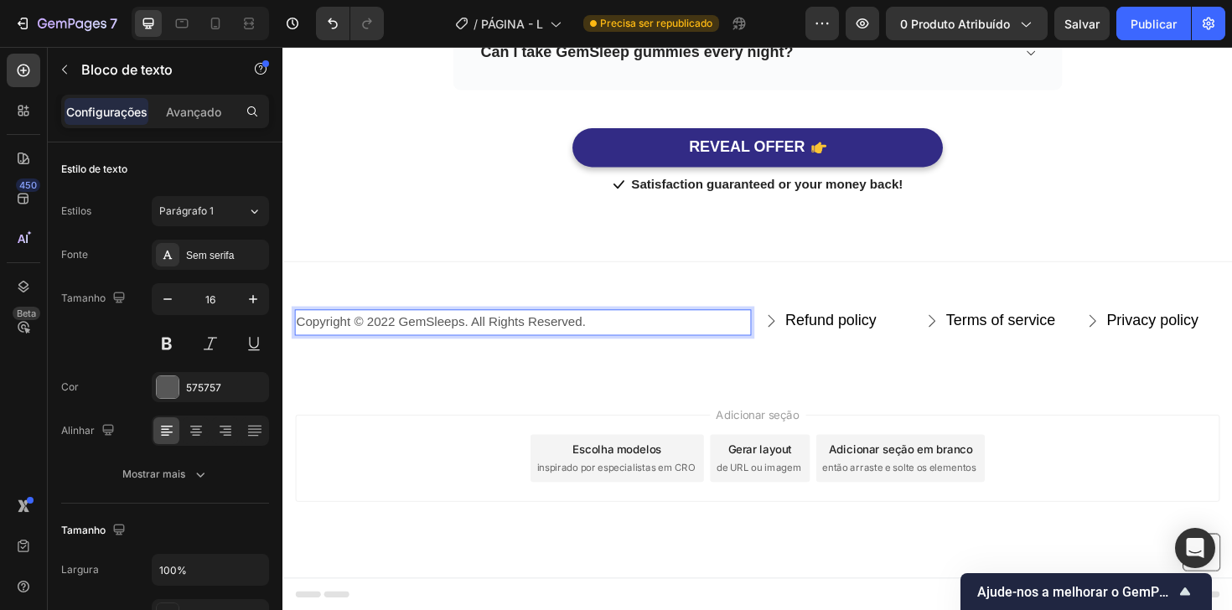
click at [417, 337] on p "Copyright © 2022 GemSleeps. All Rights Reserved." at bounding box center [537, 339] width 480 height 24
click at [400, 337] on p "Copyright © 2024 Mama Bear Oasis. All Rights Reserved." at bounding box center [537, 339] width 480 height 24
click at [494, 339] on p "Copyright © 2025 Mama Bear Oasis. All Rights Reserved." at bounding box center [537, 339] width 480 height 24
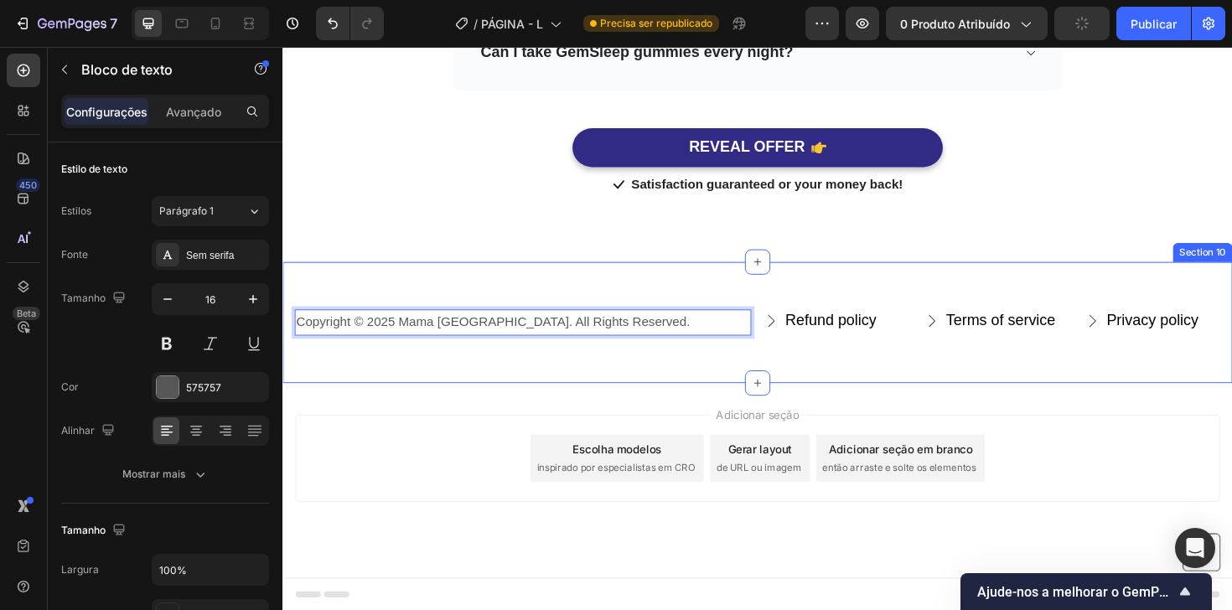
click at [504, 371] on div "Copyright © 2025 Mama Bear Haven. All Rights Reserved. Text block 0 Refund poli…" at bounding box center [785, 338] width 1006 height 129
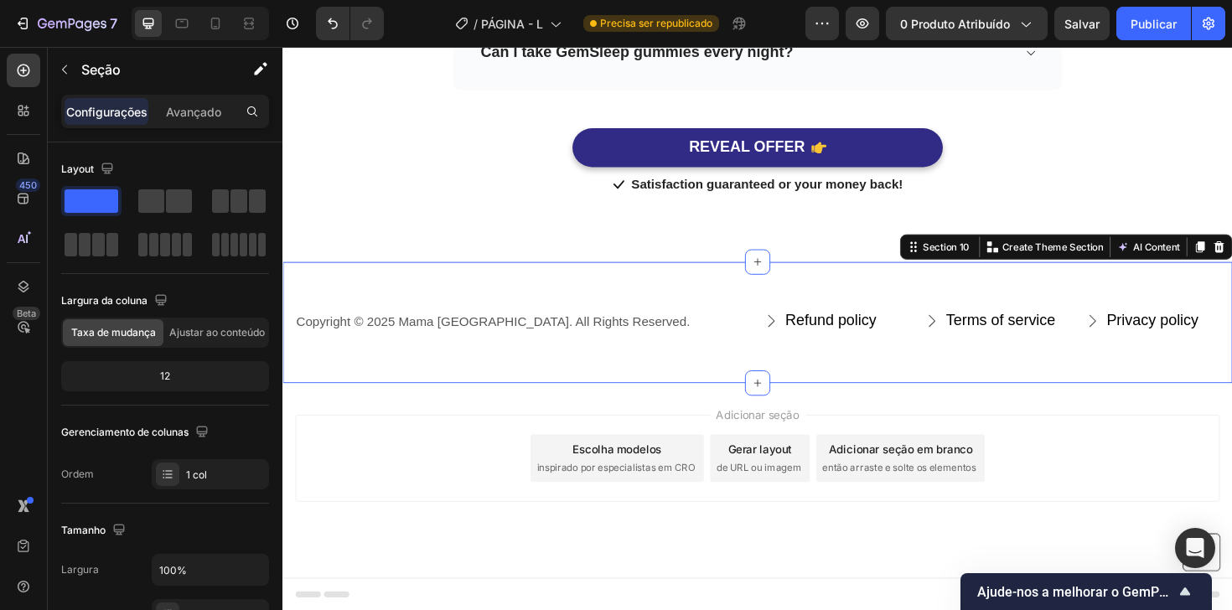
click at [738, 293] on div "Copyright © 2025 Mama Bear Haven. All Rights Reserved. Text block Refund policy…" at bounding box center [785, 338] width 1006 height 129
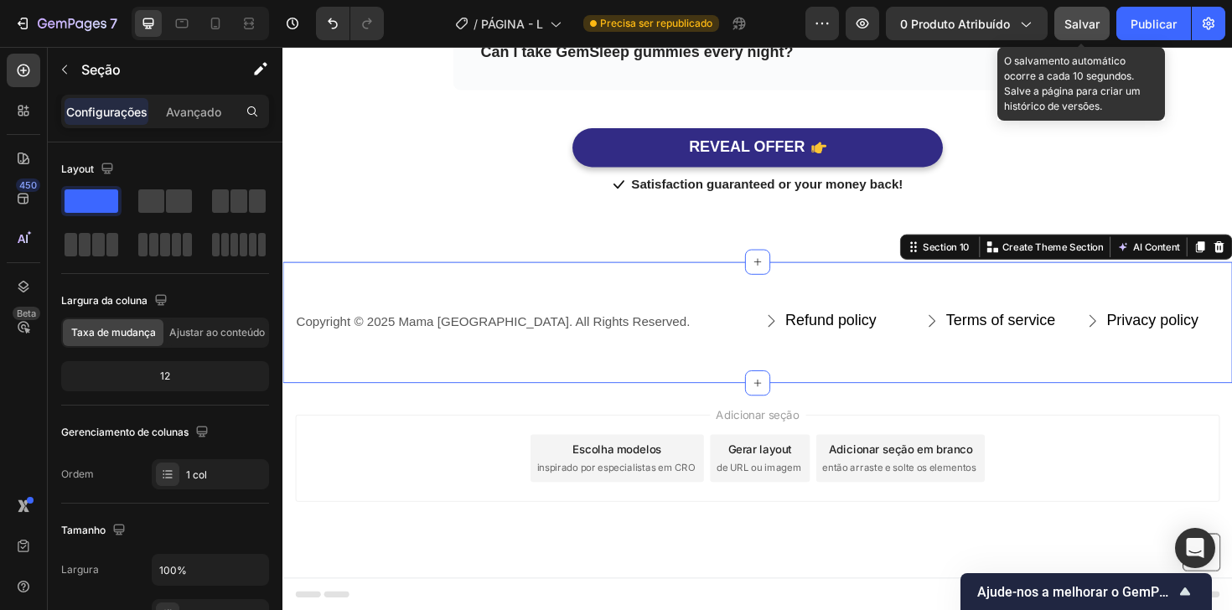
click at [1086, 28] on font "Salvar" at bounding box center [1081, 24] width 35 height 14
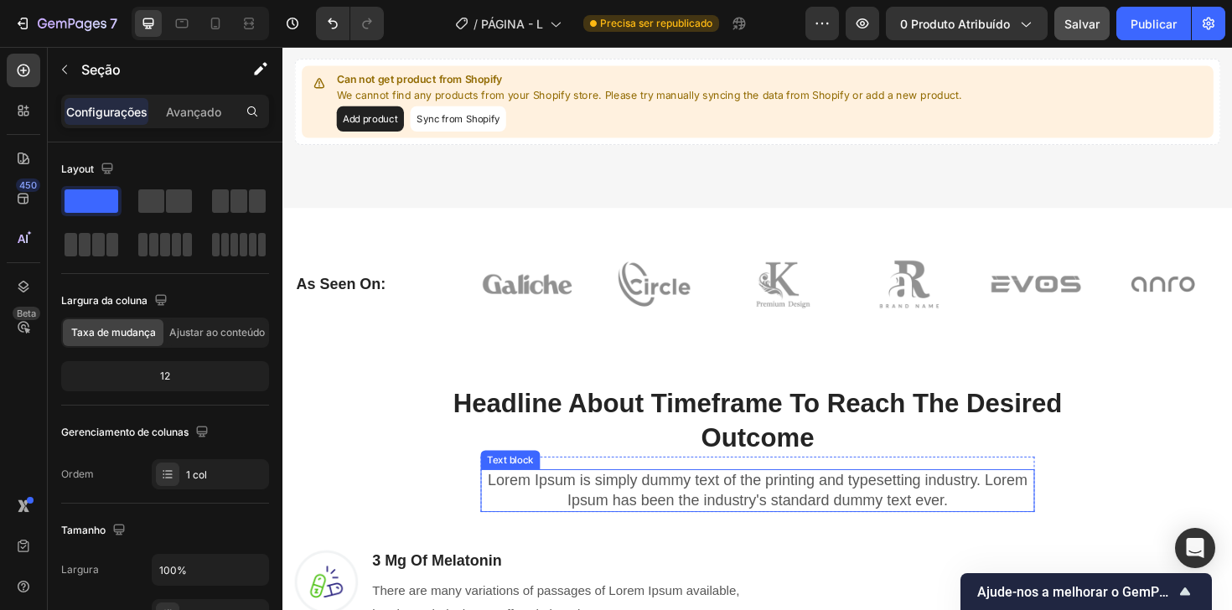
scroll to position [97, 0]
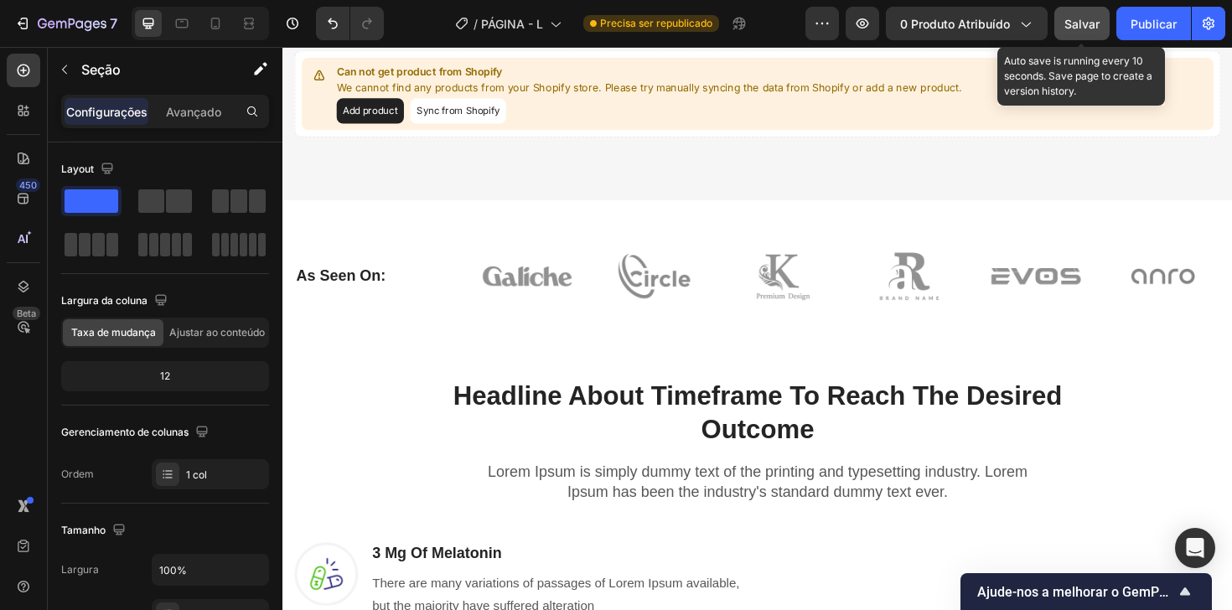
click at [1058, 34] on button "Salvar" at bounding box center [1081, 24] width 55 height 34
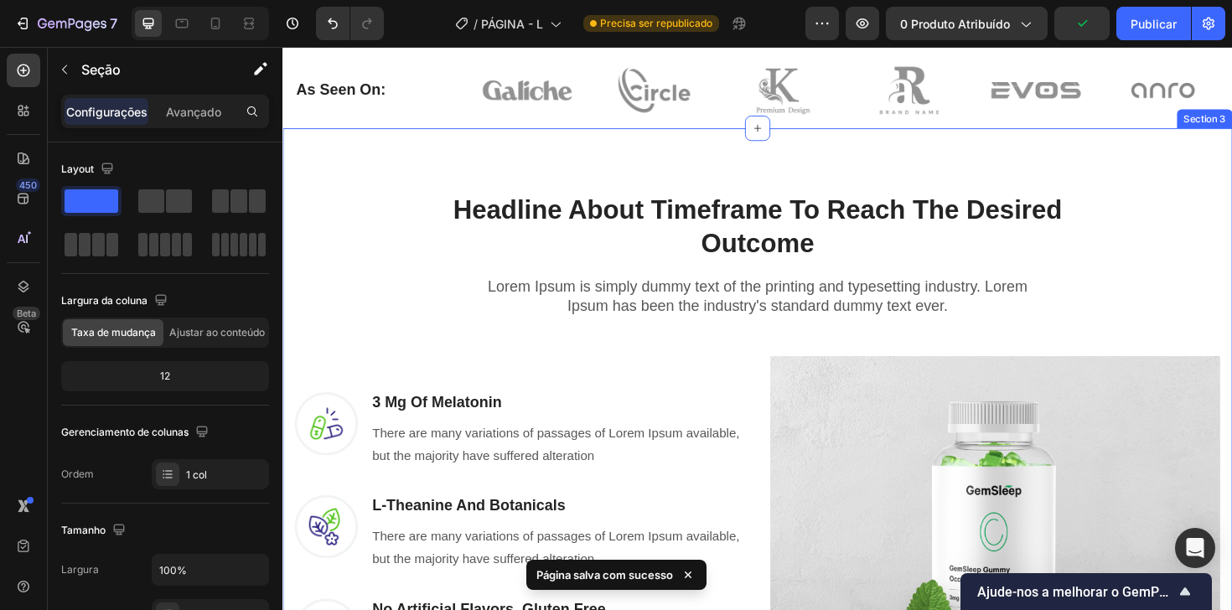
scroll to position [341, 0]
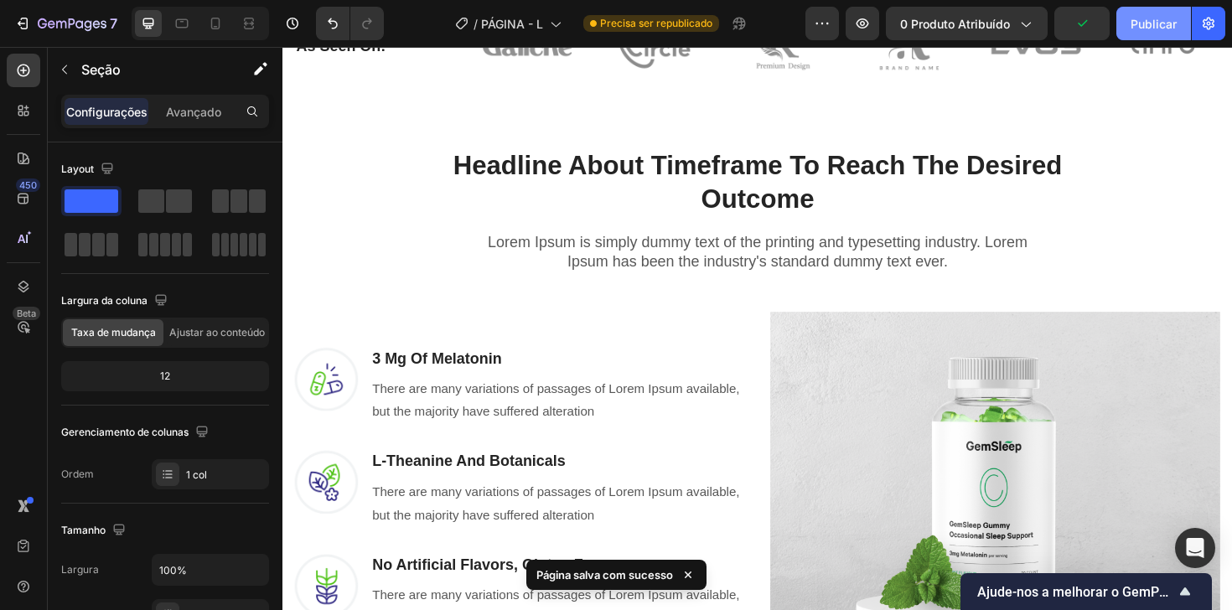
click at [1137, 28] on font "Publicar" at bounding box center [1154, 24] width 46 height 14
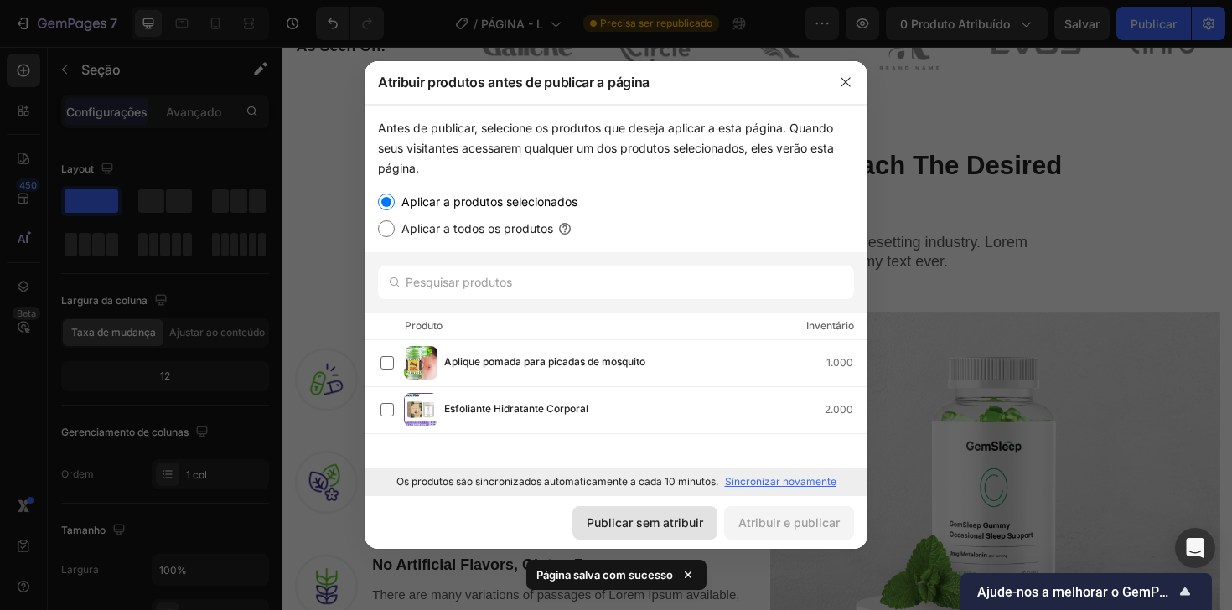
click at [661, 533] on button "Publicar sem atribuir" at bounding box center [644, 523] width 145 height 34
